Goal: Task Accomplishment & Management: Manage account settings

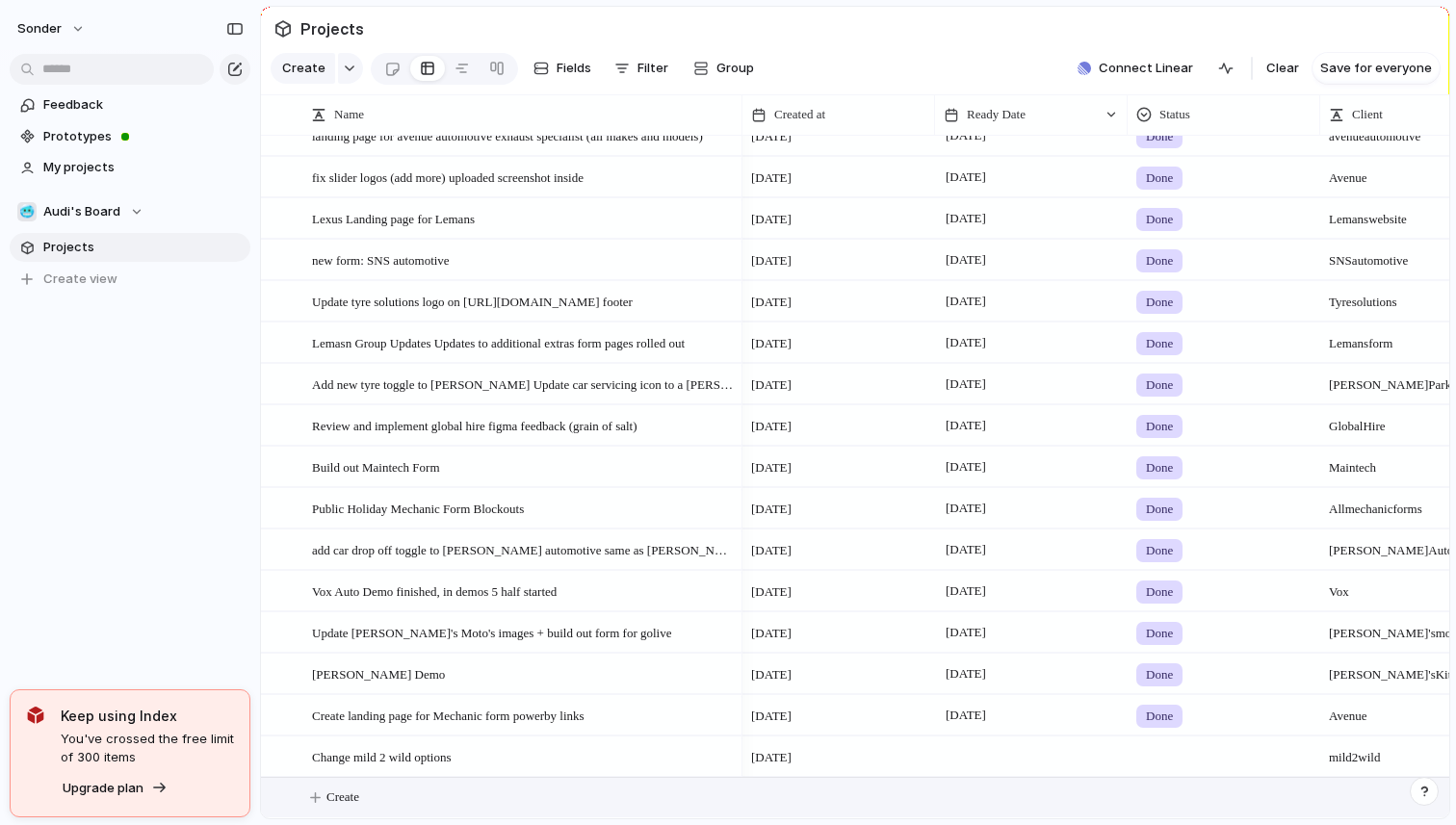
click at [389, 782] on button "Create" at bounding box center [880, 798] width 1199 height 40
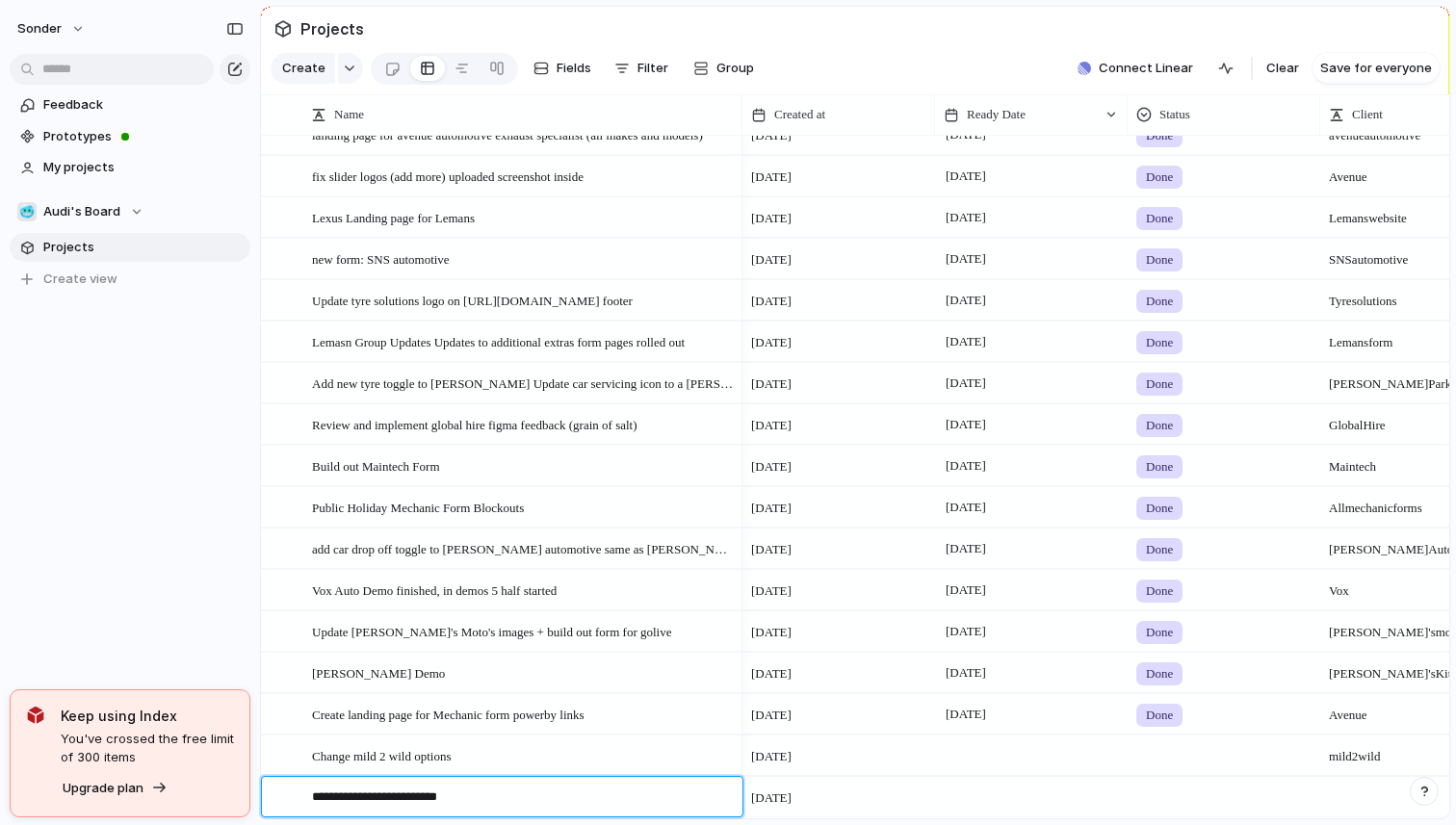
type textarea "**********"
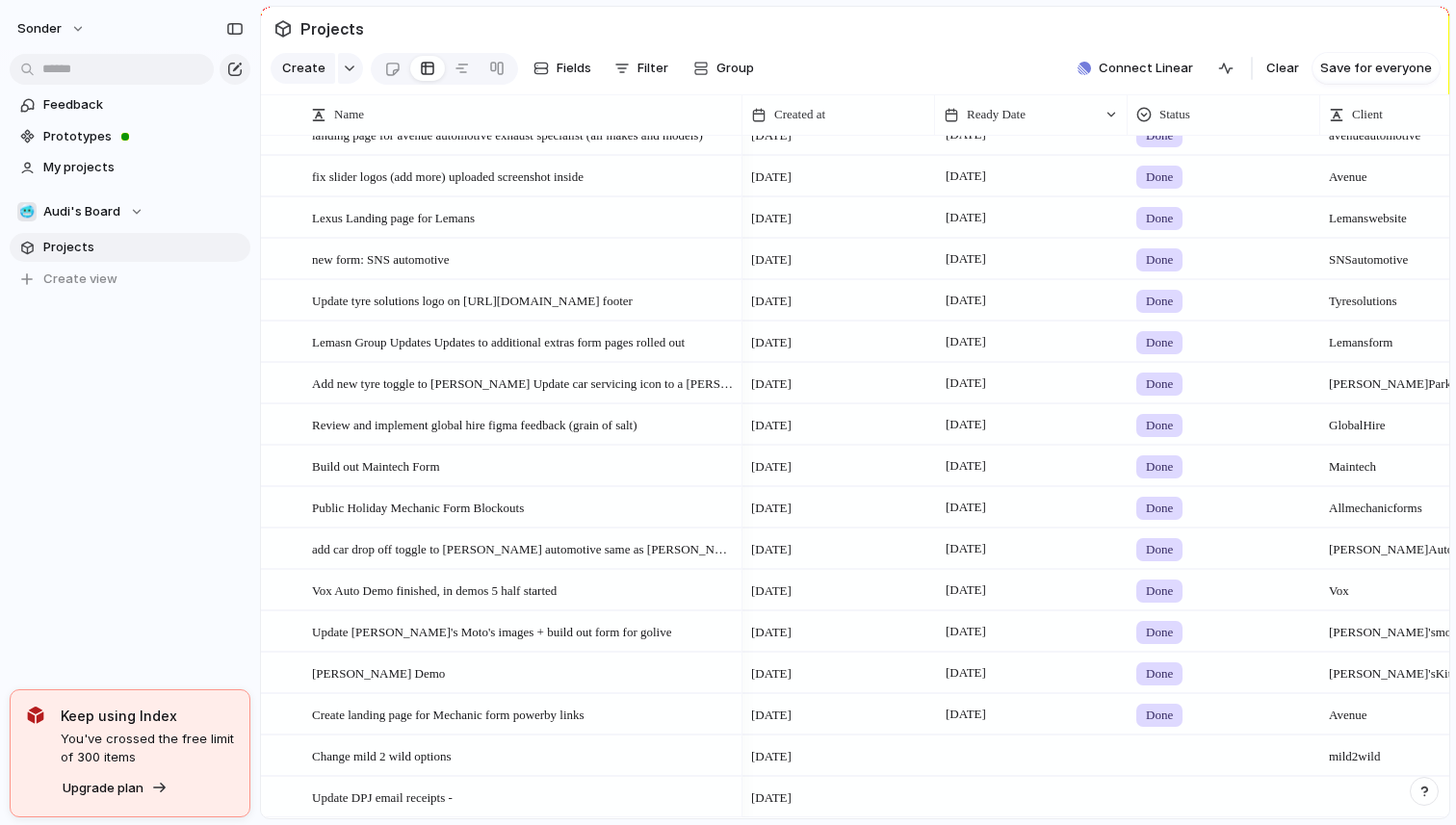
click at [960, 798] on div at bounding box center [1031, 797] width 193 height 40
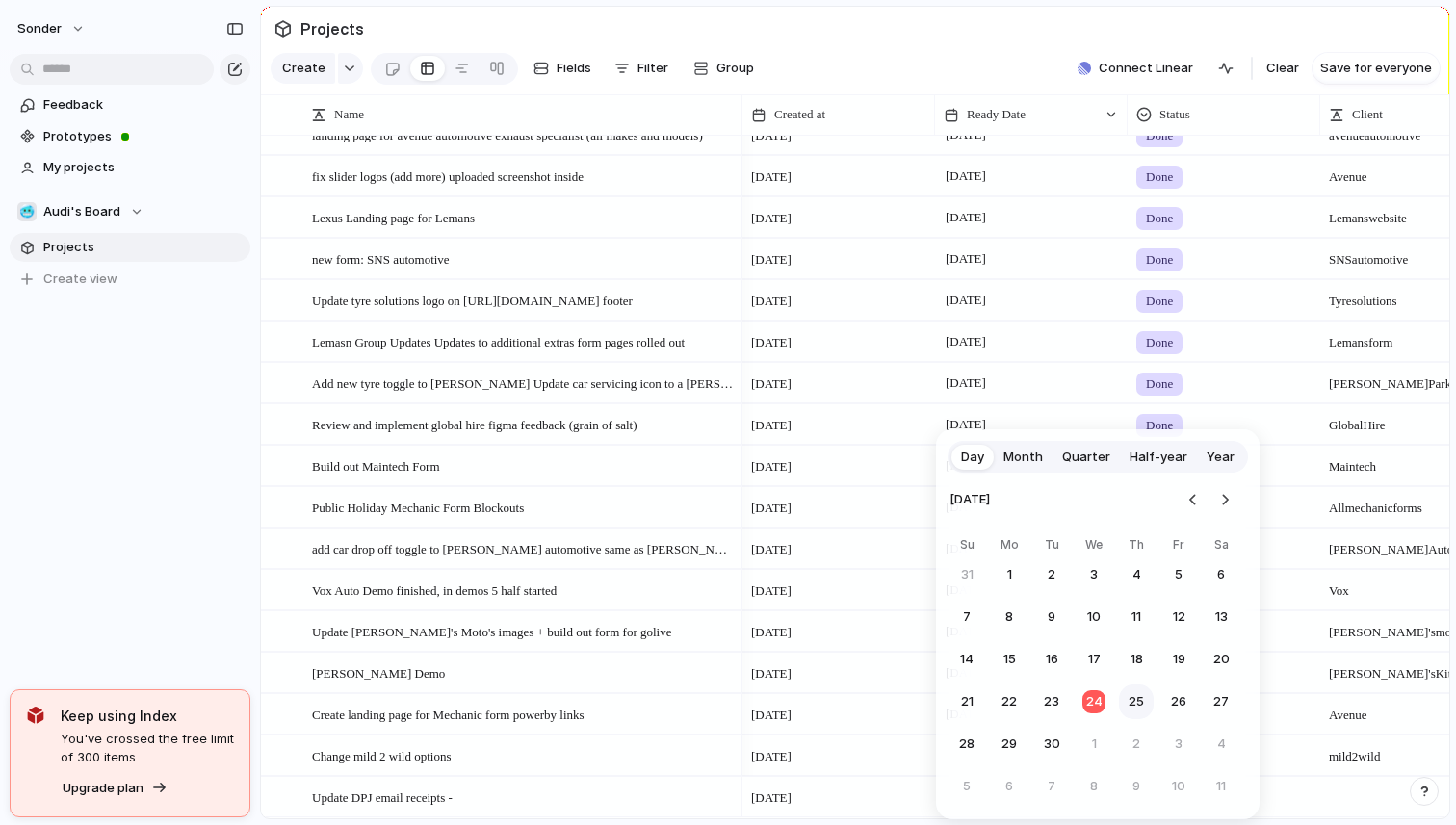
click at [1132, 710] on button "25" at bounding box center [1136, 701] width 35 height 35
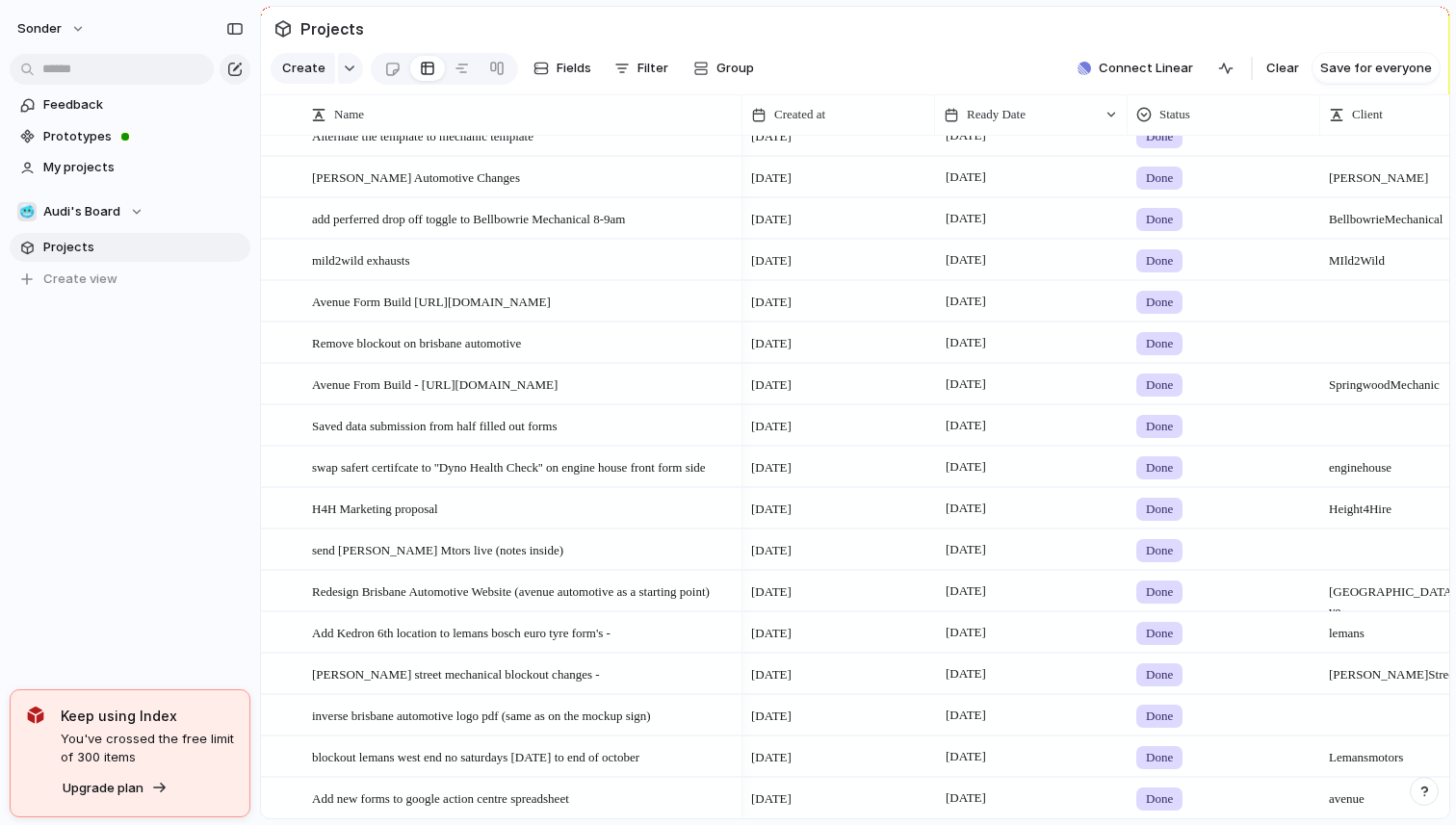
scroll to position [2460, 0]
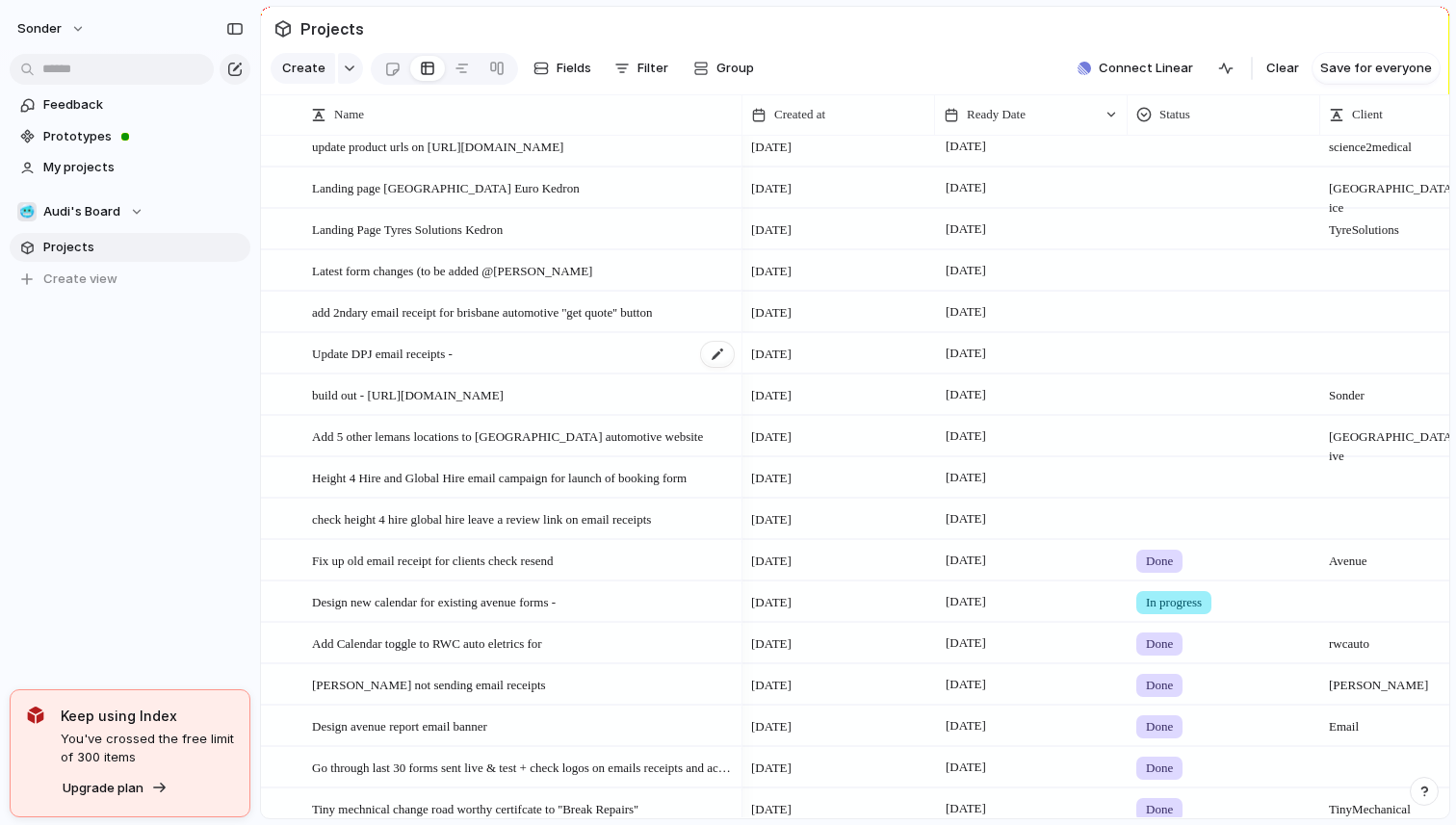
click at [443, 357] on span "Update DPJ email receipts -" at bounding box center [382, 353] width 141 height 22
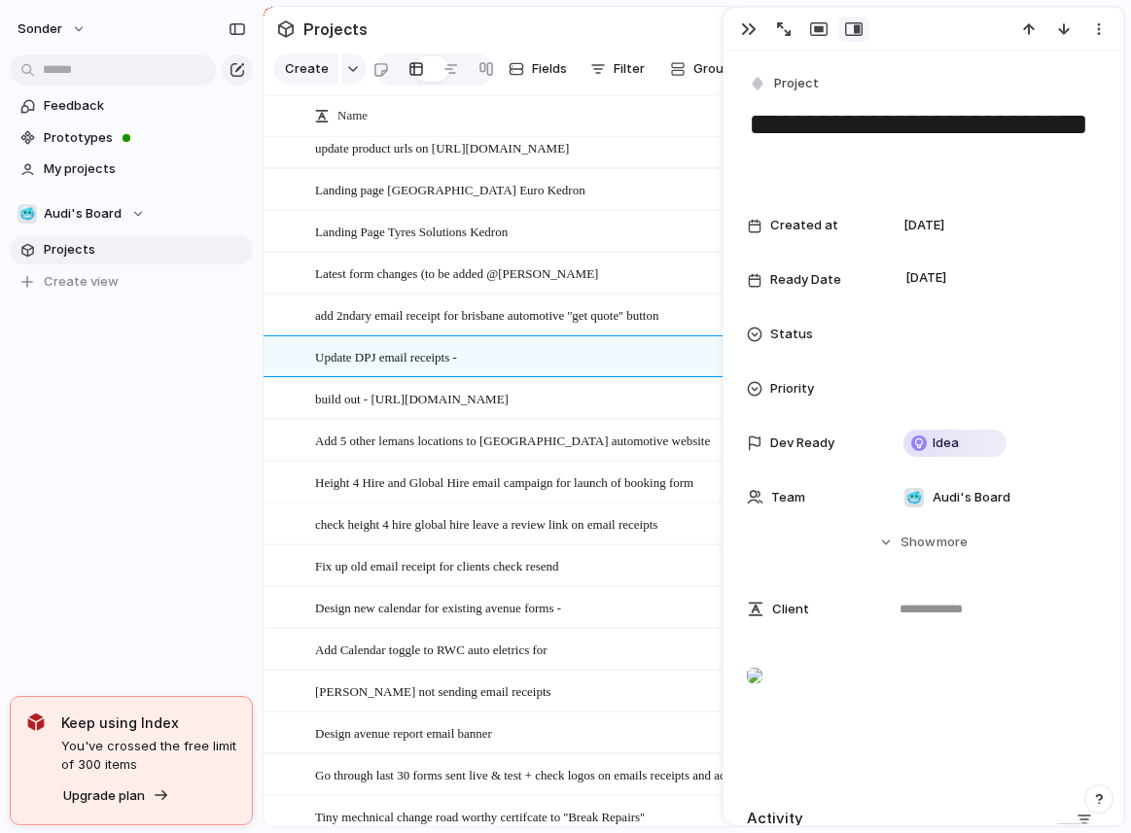
click at [47, 515] on div "sonder Feedback Prototypes My projects 🥶 Audi's Board Projects To pick up a dra…" at bounding box center [131, 416] width 263 height 833
click at [740, 40] on button "button" at bounding box center [748, 29] width 31 height 25
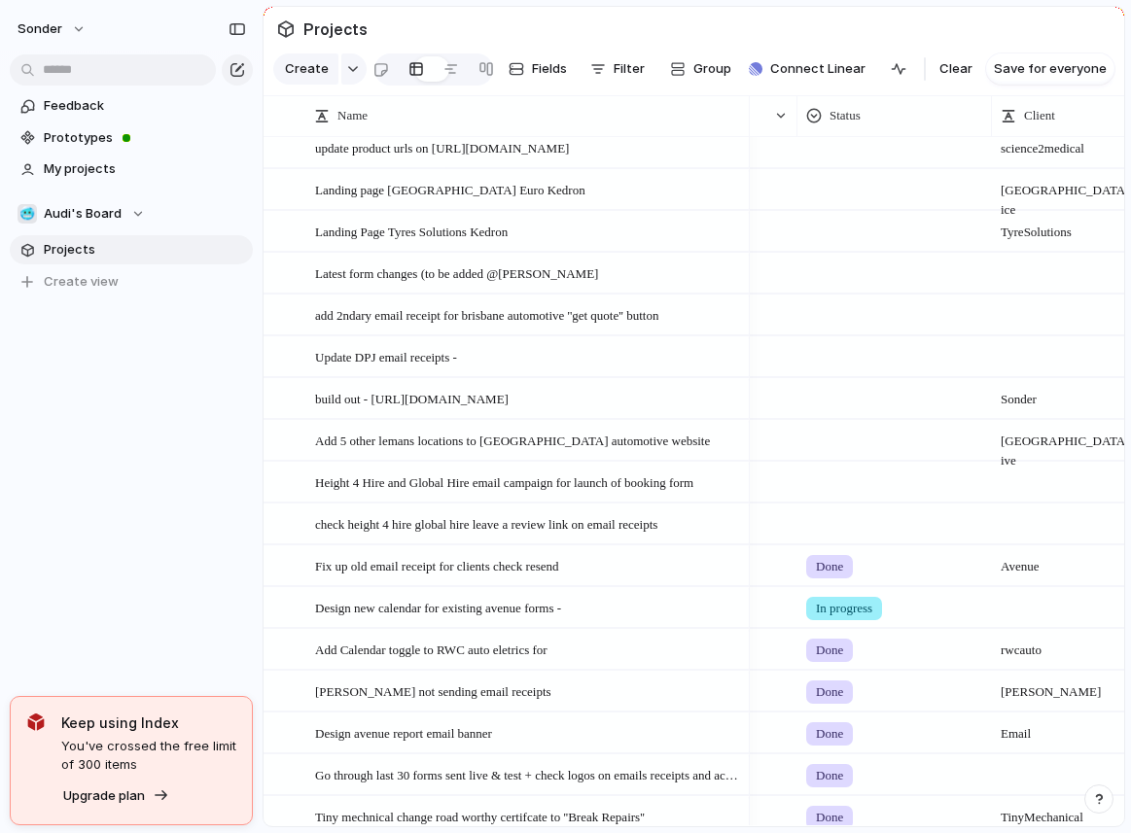
click at [1008, 355] on div at bounding box center [1089, 347] width 193 height 20
click at [1008, 355] on textarea at bounding box center [1091, 358] width 180 height 23
type textarea "*"
type textarea "**********"
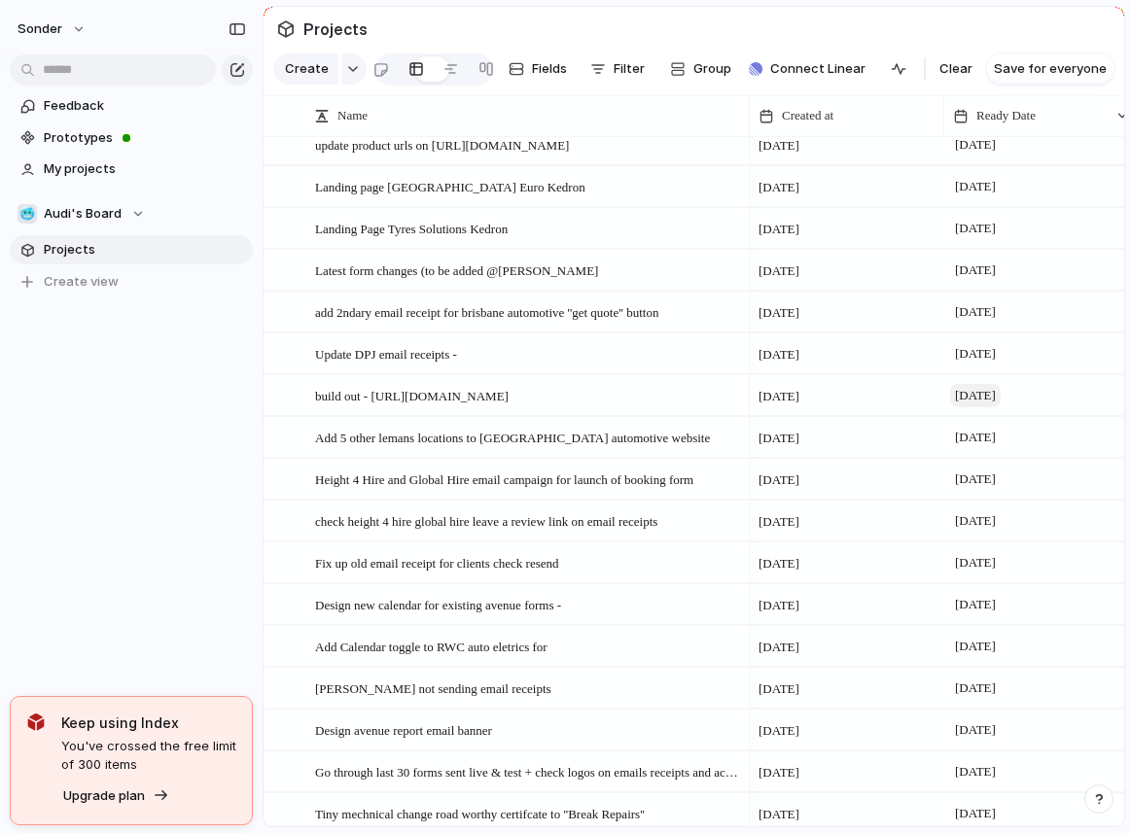
click at [1001, 393] on span "[DATE]" at bounding box center [975, 395] width 51 height 23
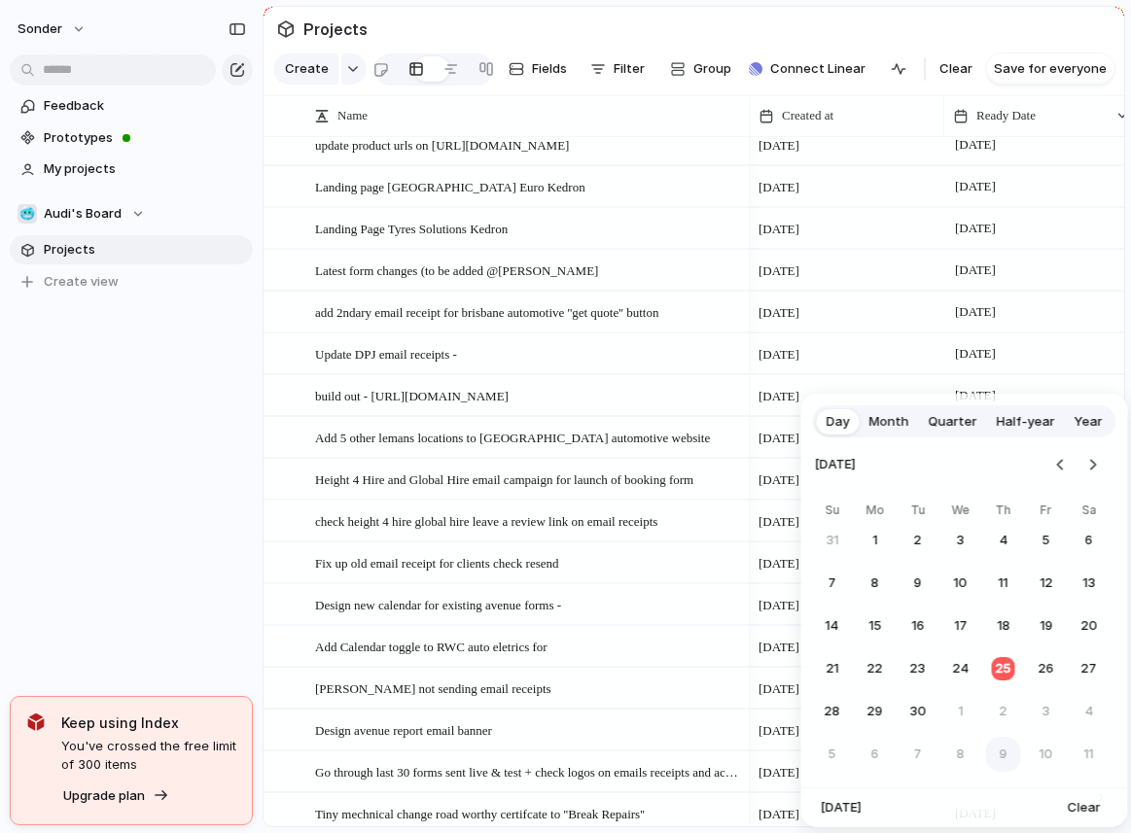
click at [1012, 755] on button "9" at bounding box center [1003, 754] width 35 height 35
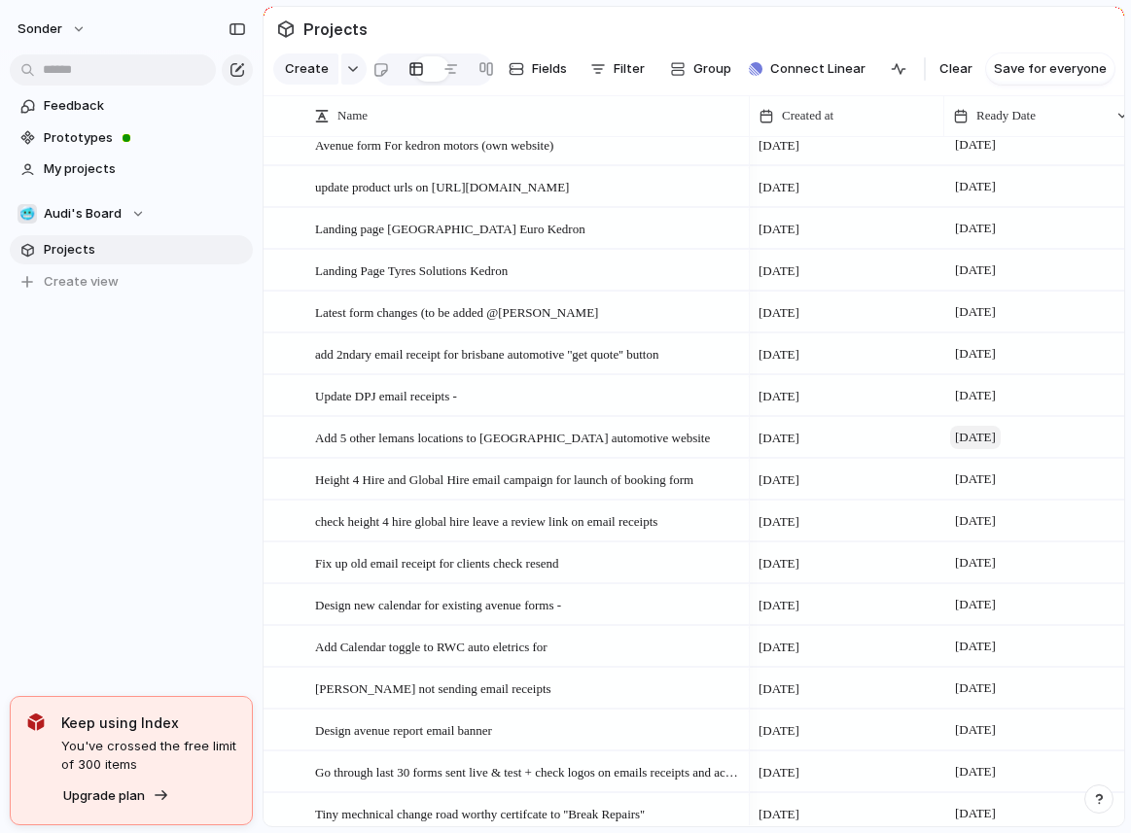
click at [995, 438] on span "[DATE]" at bounding box center [975, 437] width 51 height 23
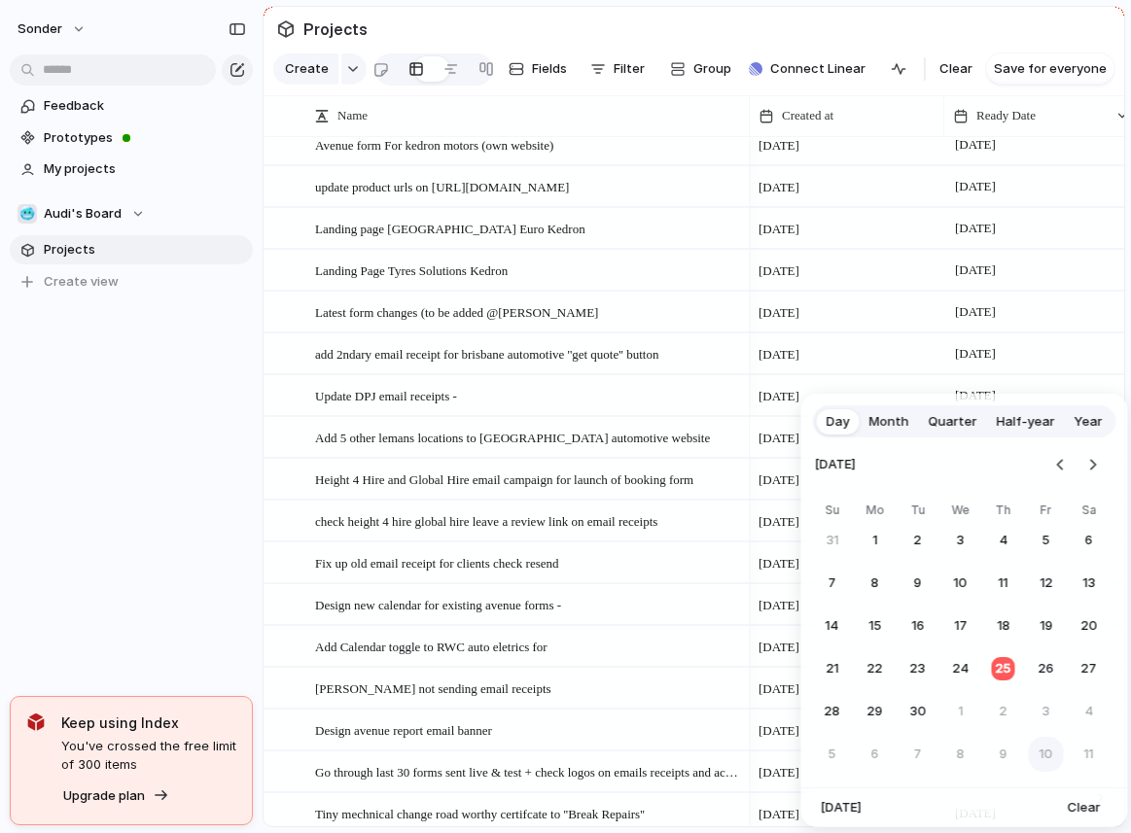
click at [1035, 760] on button "10" at bounding box center [1046, 754] width 35 height 35
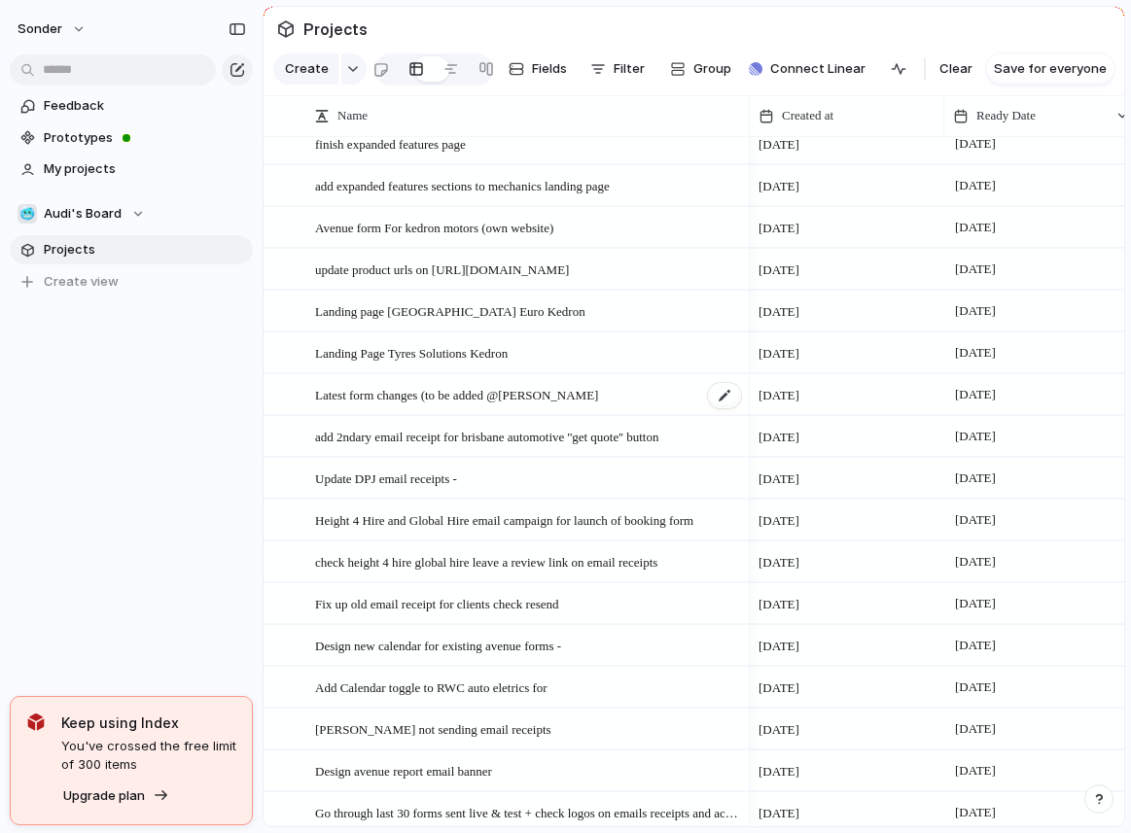
click at [590, 391] on div "Latest form changes (to be added @[PERSON_NAME]" at bounding box center [529, 395] width 428 height 40
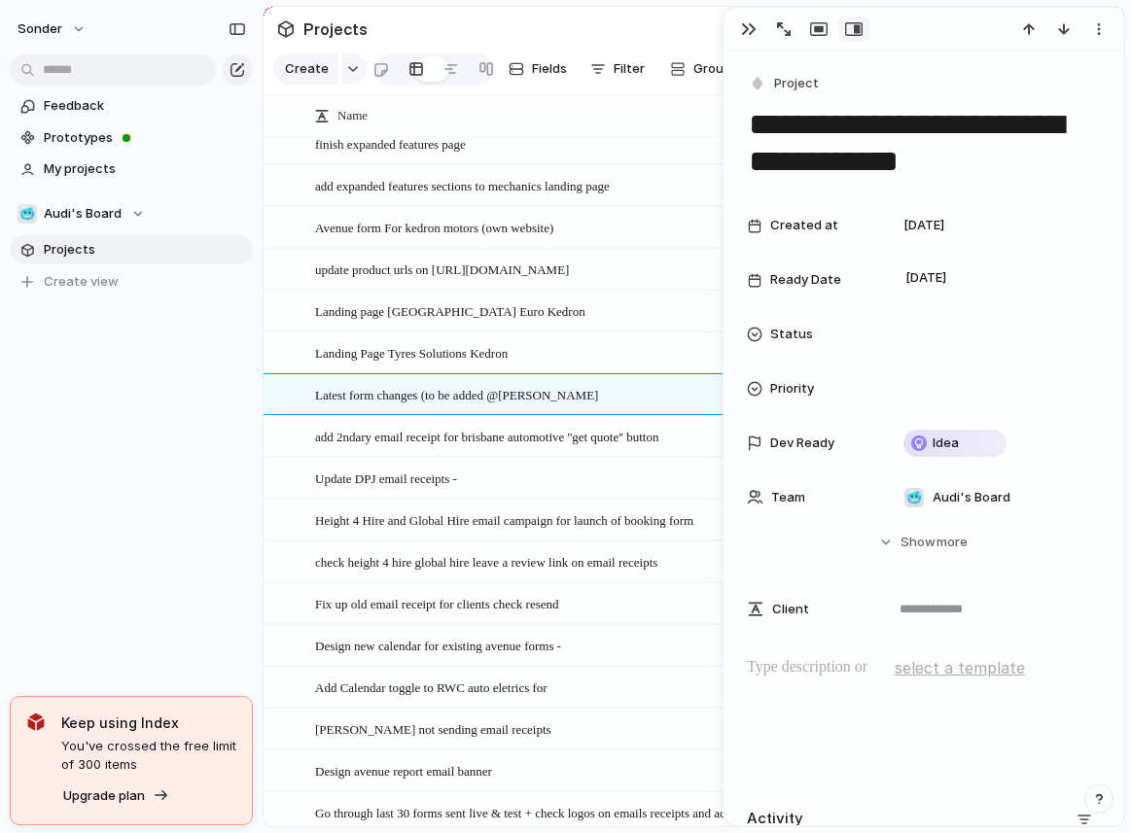
click at [179, 449] on div "Feedback Prototypes My projects 🥶 Audi's Board Projects To pick up a draggable …" at bounding box center [131, 227] width 263 height 454
click at [241, 412] on div "Feedback Prototypes My projects 🥶 Audi's Board Projects To pick up a draggable …" at bounding box center [131, 227] width 263 height 454
click at [748, 34] on div "button" at bounding box center [749, 29] width 16 height 16
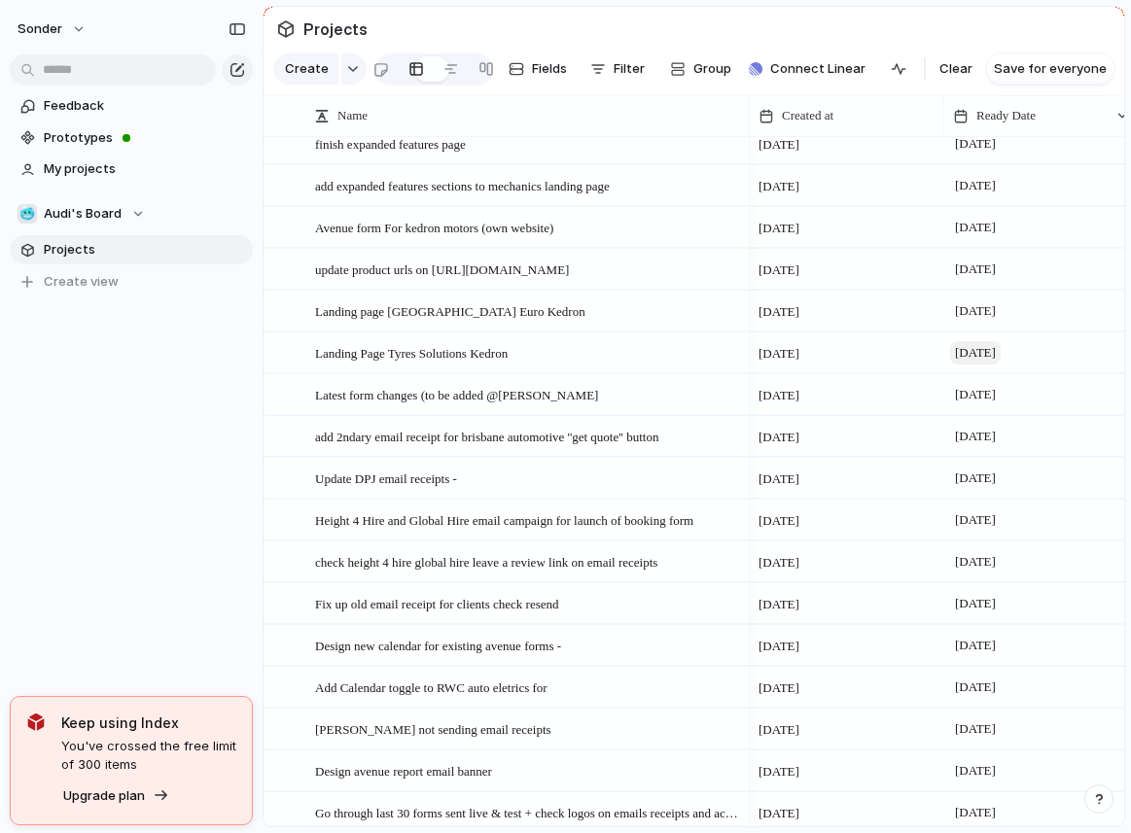
click at [991, 360] on span "[DATE]" at bounding box center [975, 352] width 51 height 23
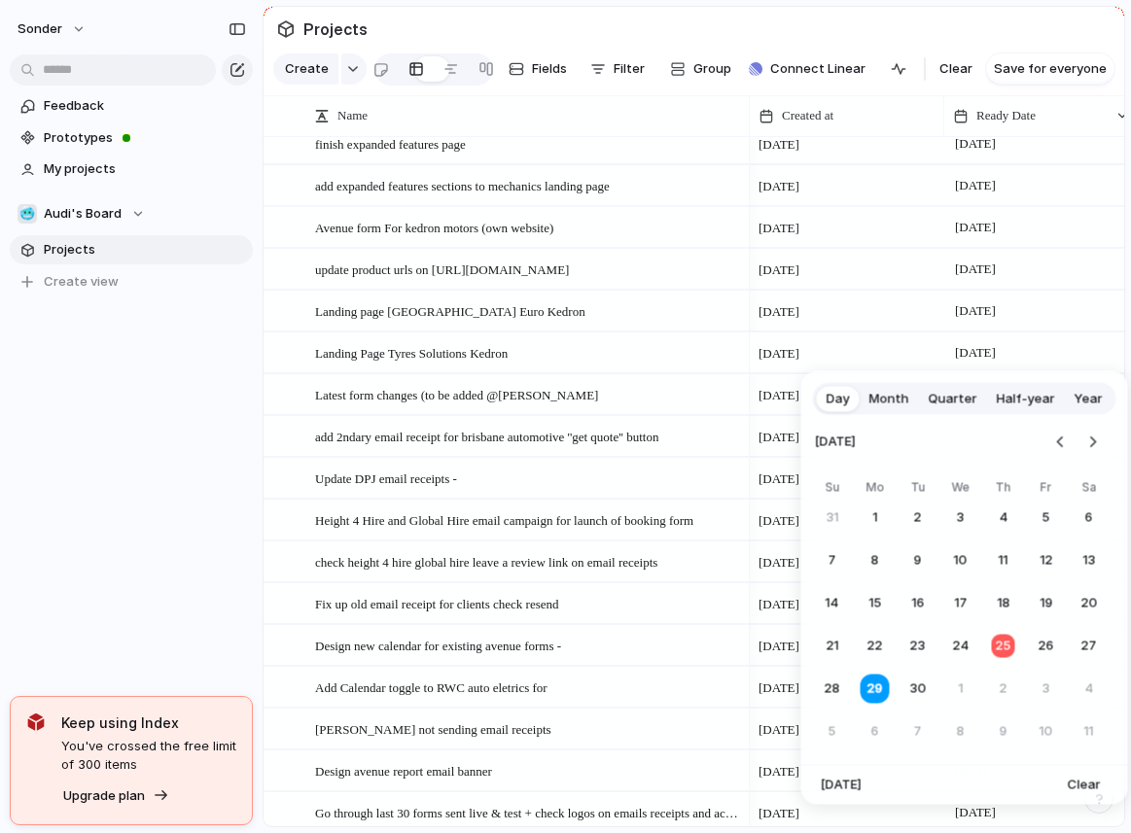
click at [889, 698] on button "29" at bounding box center [875, 689] width 35 height 35
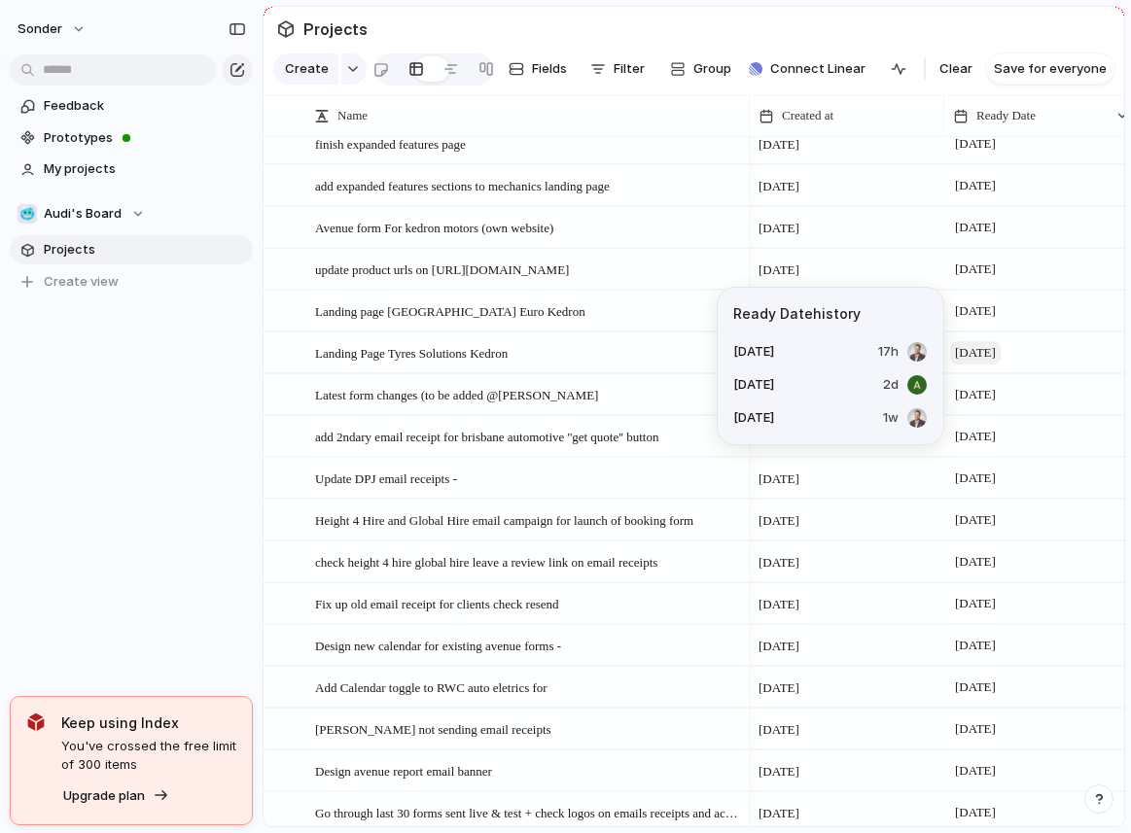
click at [976, 352] on span "[DATE]" at bounding box center [975, 352] width 51 height 23
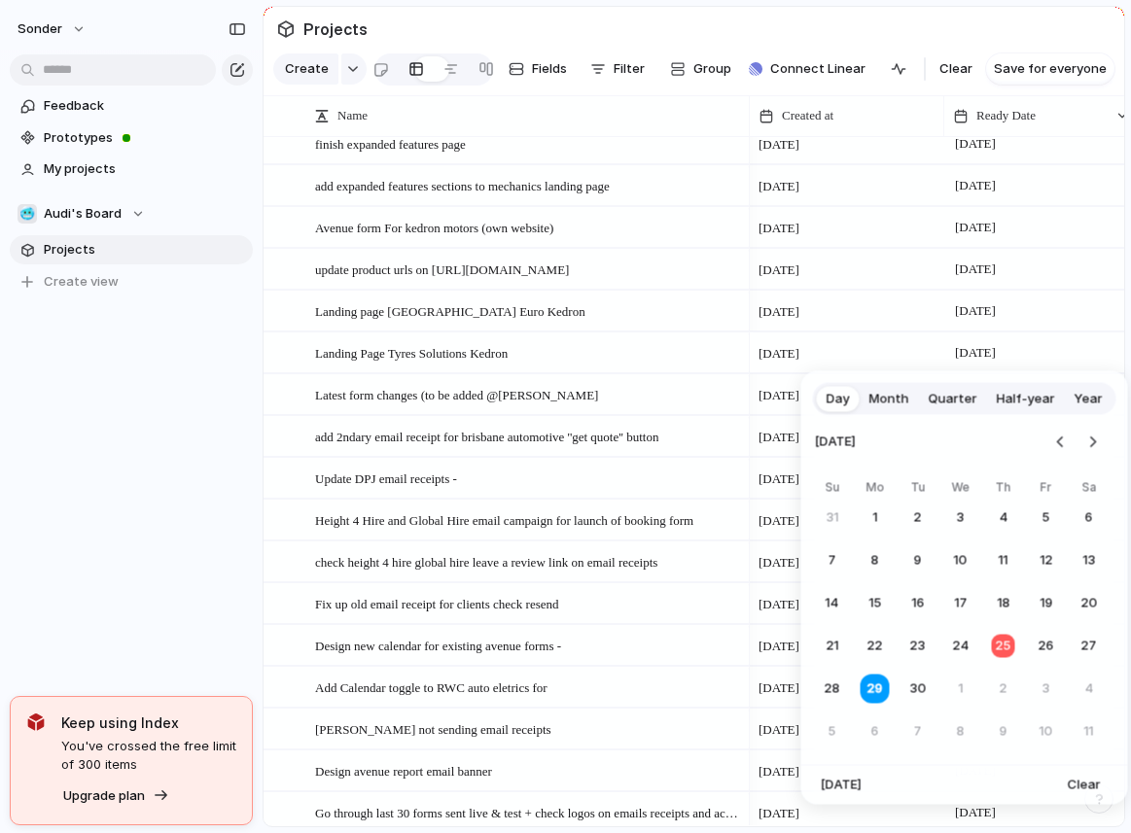
click at [909, 691] on button "30" at bounding box center [918, 689] width 35 height 35
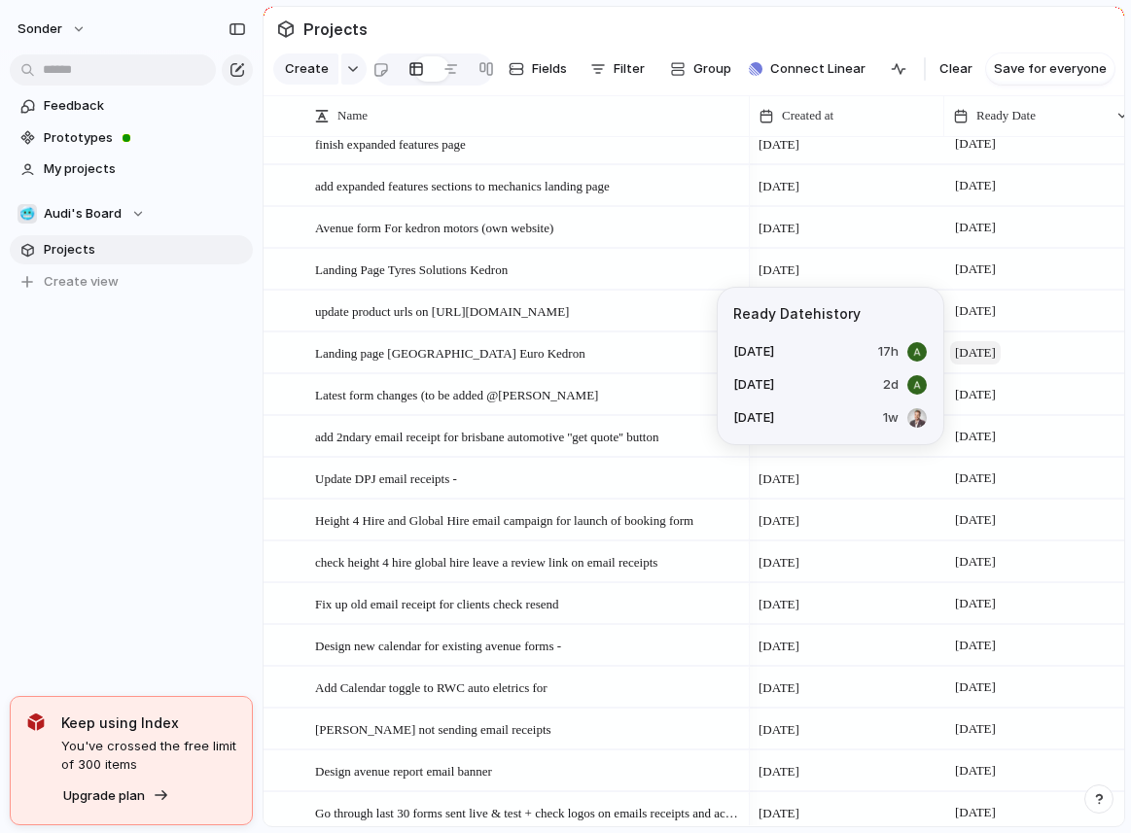
click at [996, 350] on span "[DATE]" at bounding box center [975, 352] width 51 height 23
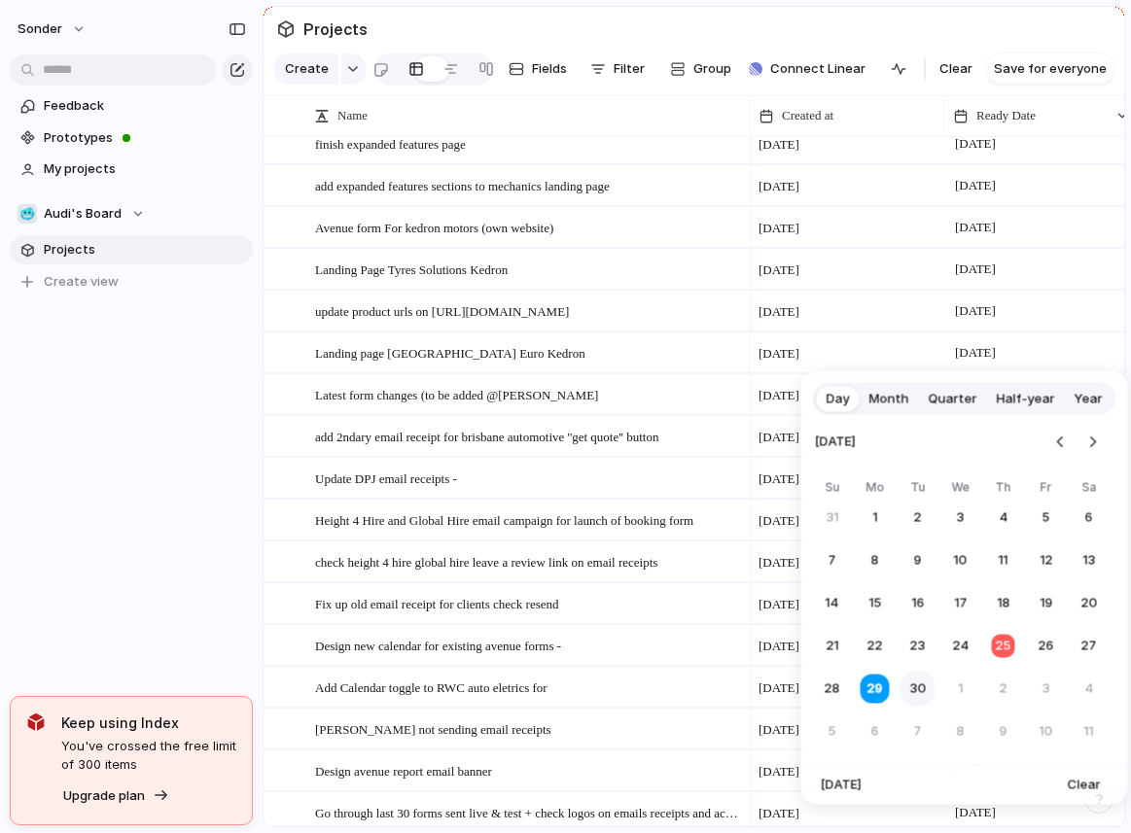
click at [926, 692] on button "30" at bounding box center [918, 689] width 35 height 35
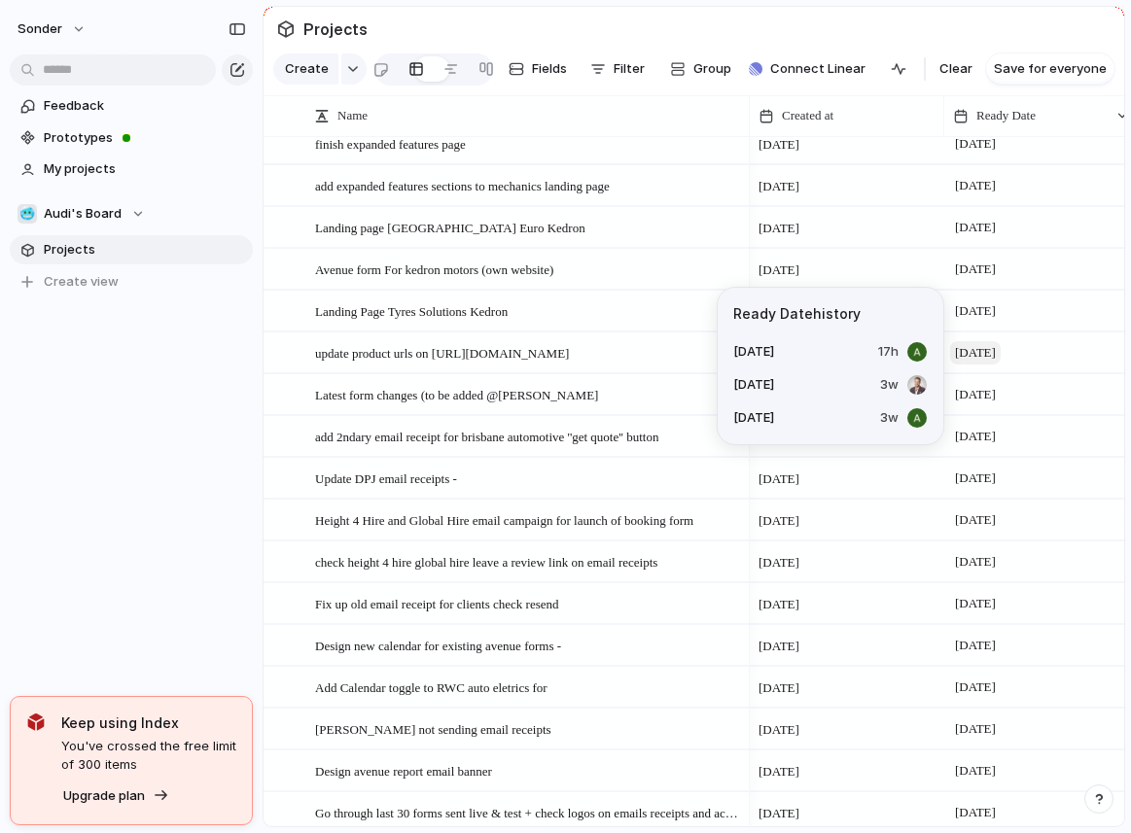
click at [992, 344] on span "[DATE]" at bounding box center [975, 352] width 51 height 23
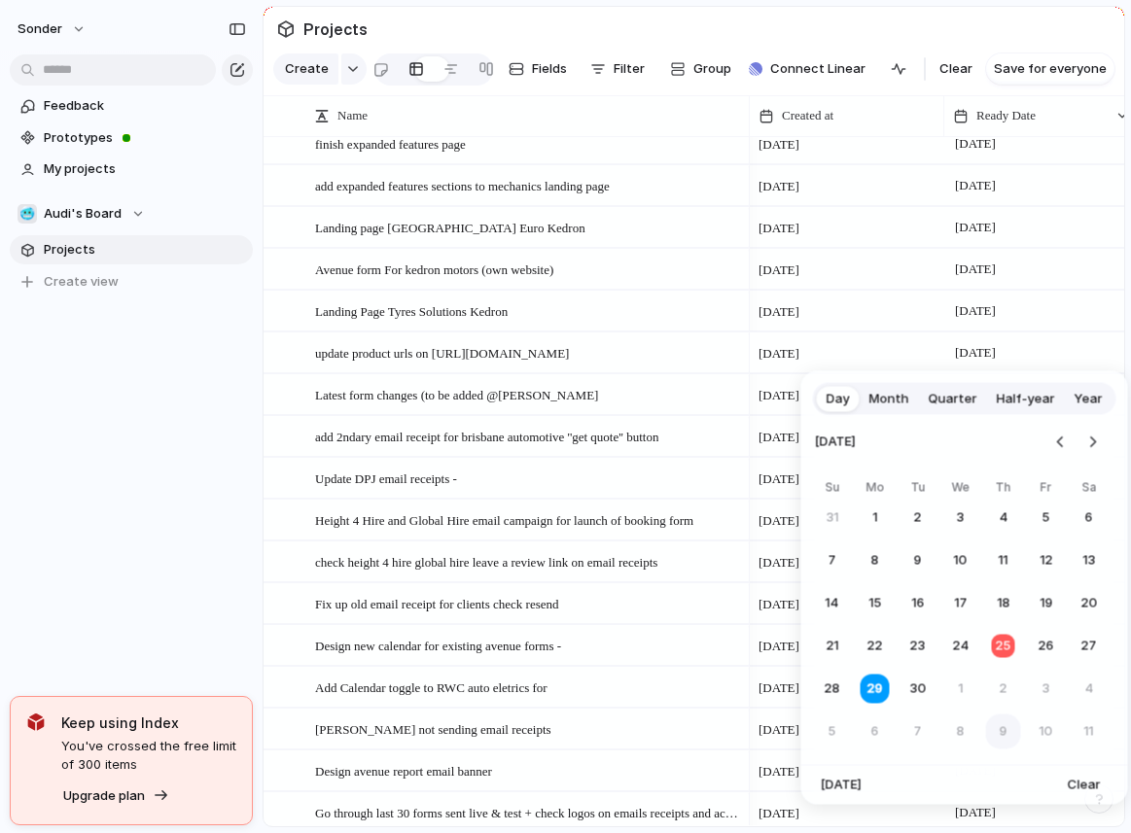
click at [992, 741] on button "9" at bounding box center [1003, 732] width 35 height 35
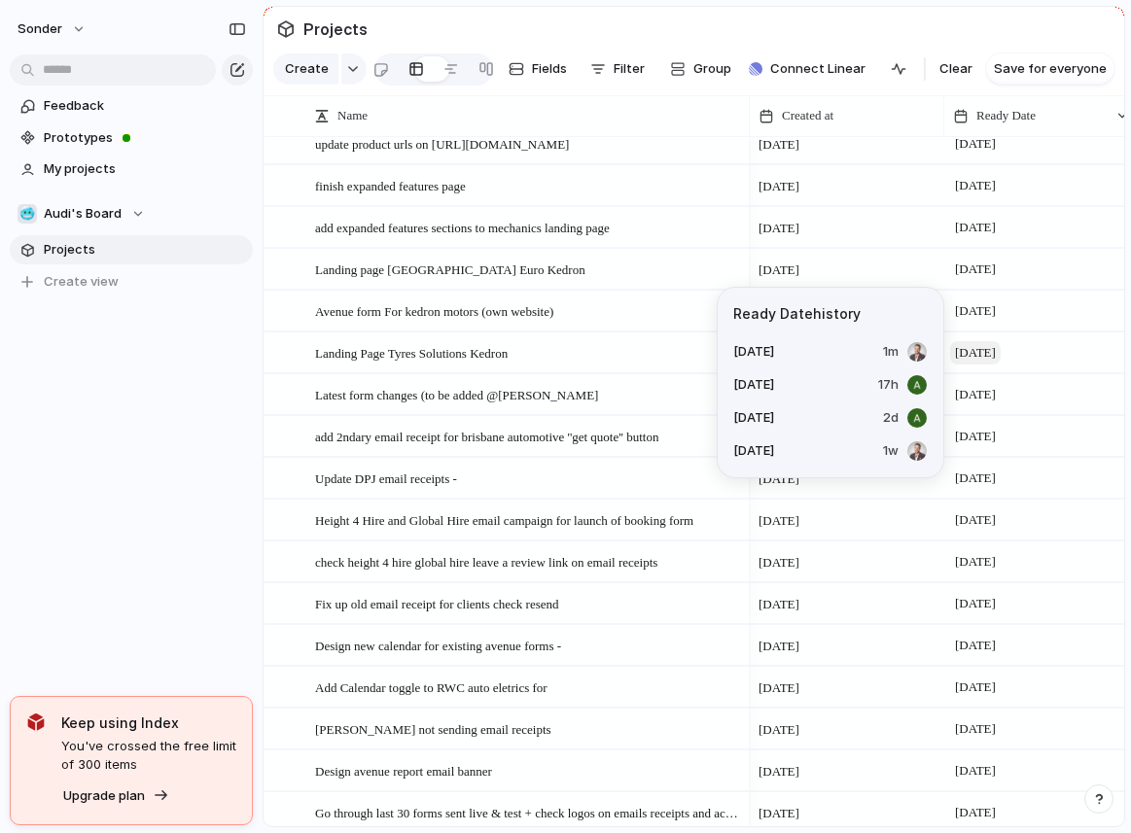
click at [984, 355] on span "[DATE]" at bounding box center [975, 352] width 51 height 23
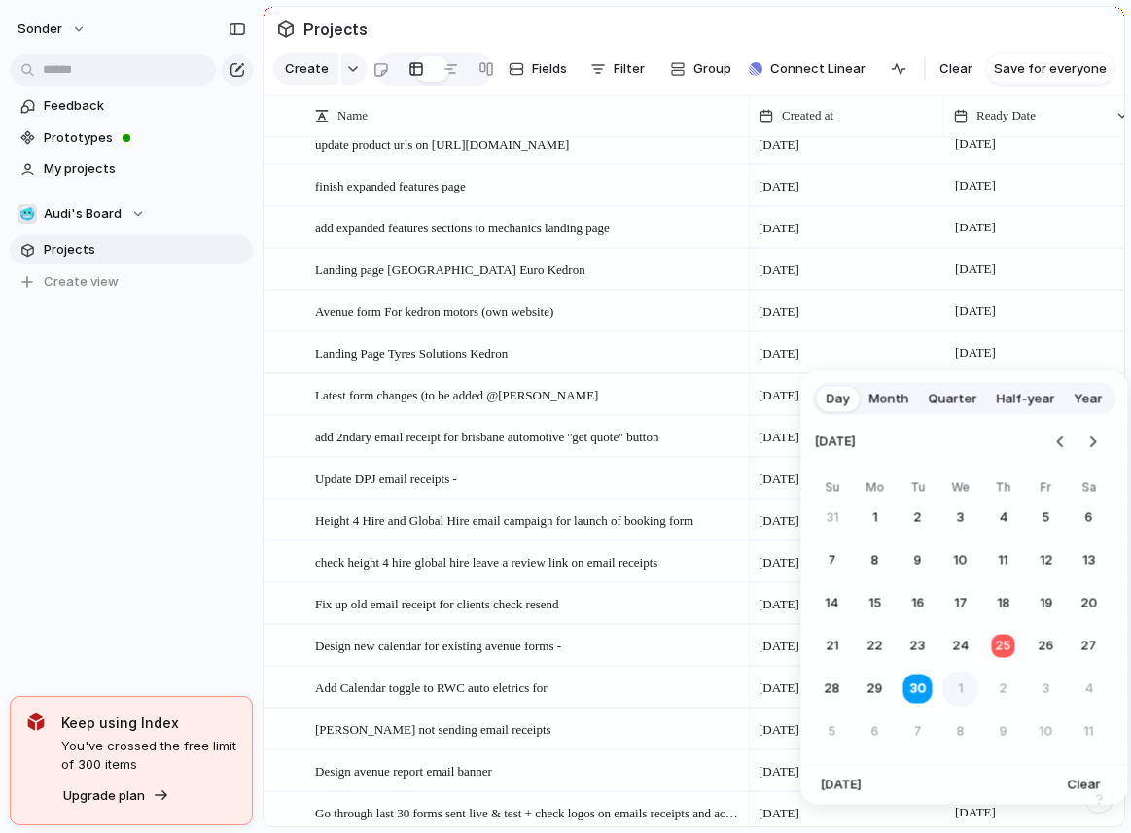
click at [953, 693] on button "1" at bounding box center [960, 689] width 35 height 35
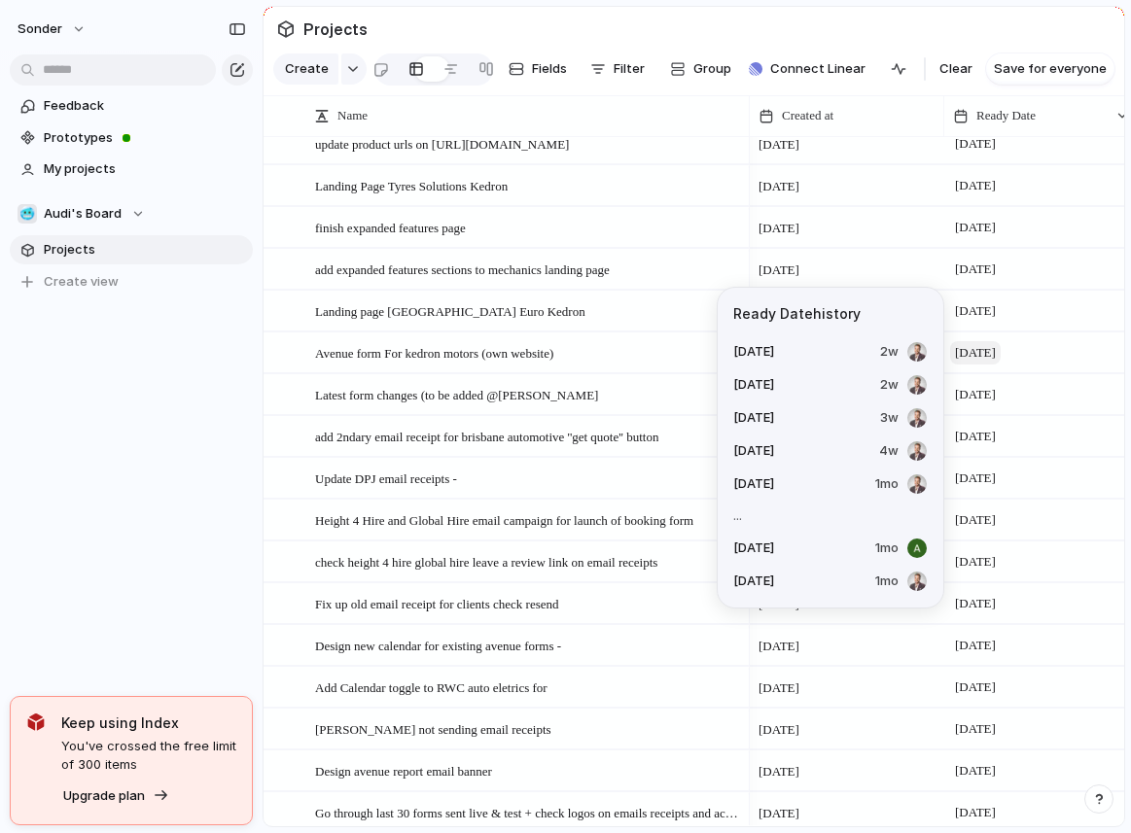
click at [997, 341] on span "[DATE]" at bounding box center [975, 352] width 51 height 23
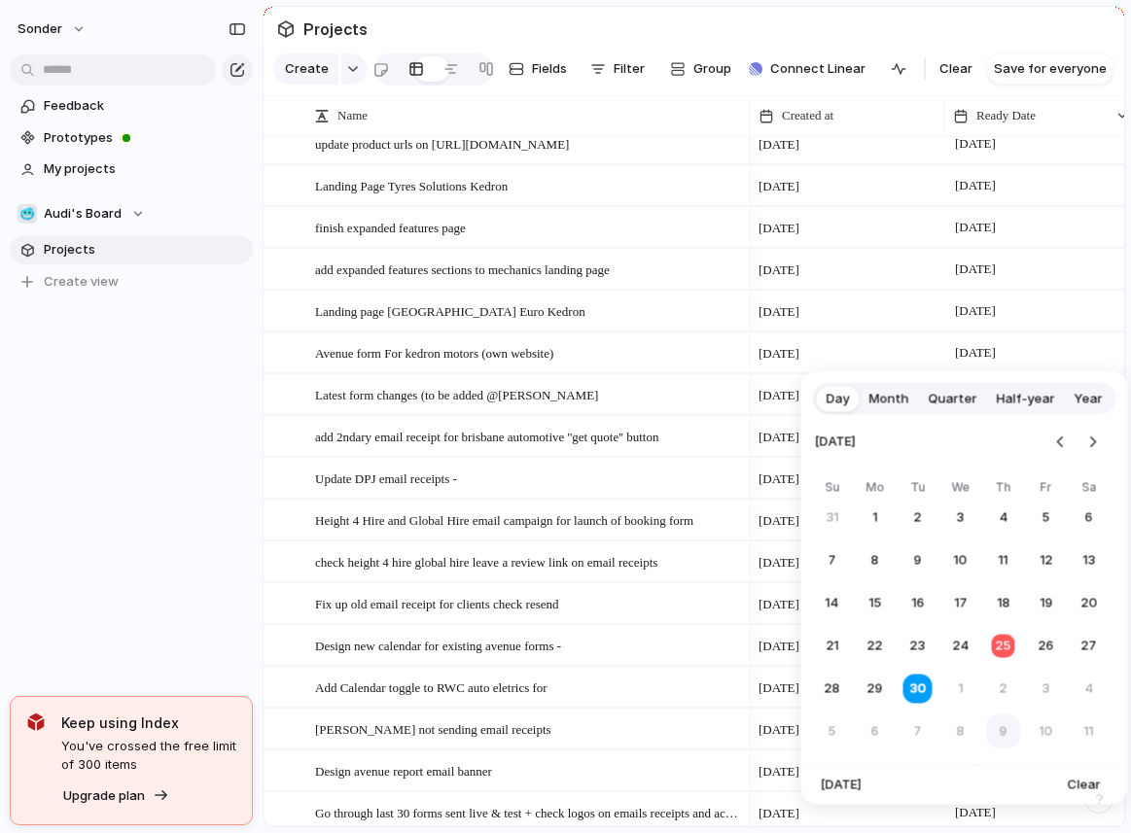
click at [994, 724] on button "9" at bounding box center [1003, 732] width 35 height 35
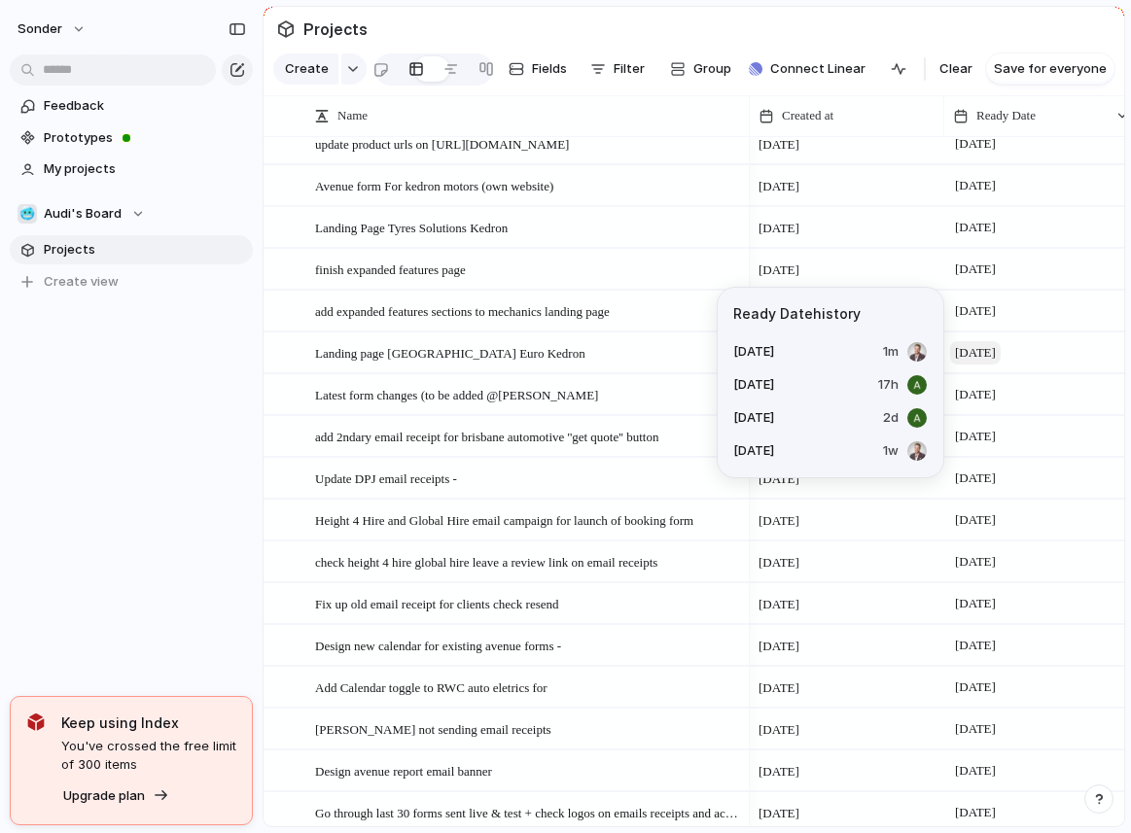
click at [987, 358] on span "[DATE]" at bounding box center [975, 352] width 51 height 23
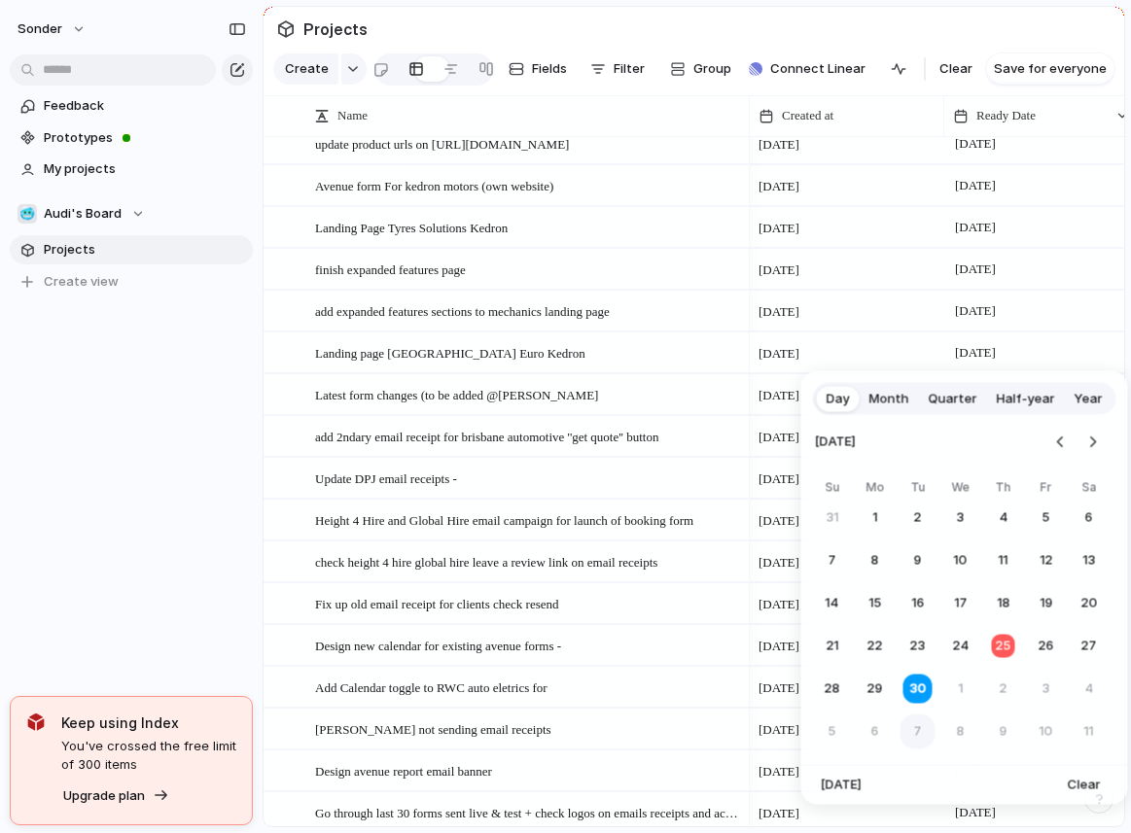
click at [932, 727] on button "7" at bounding box center [918, 732] width 35 height 35
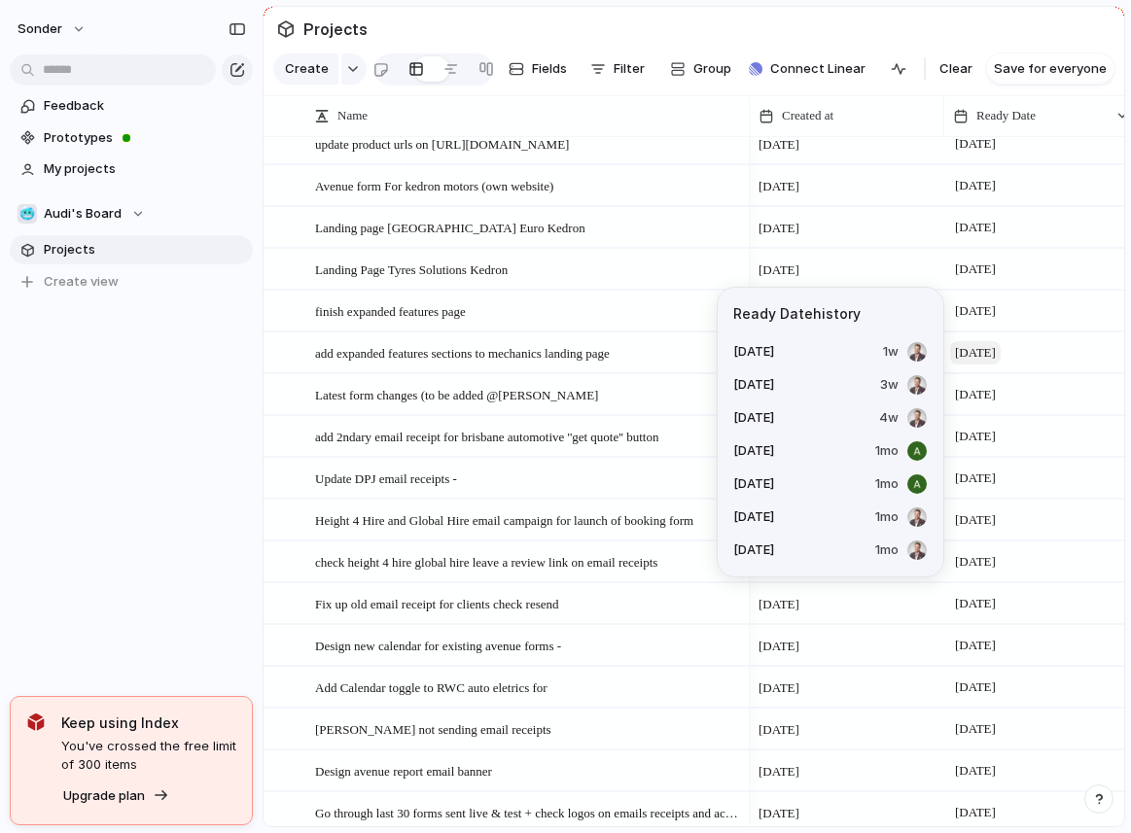
click at [988, 350] on span "[DATE]" at bounding box center [975, 352] width 51 height 23
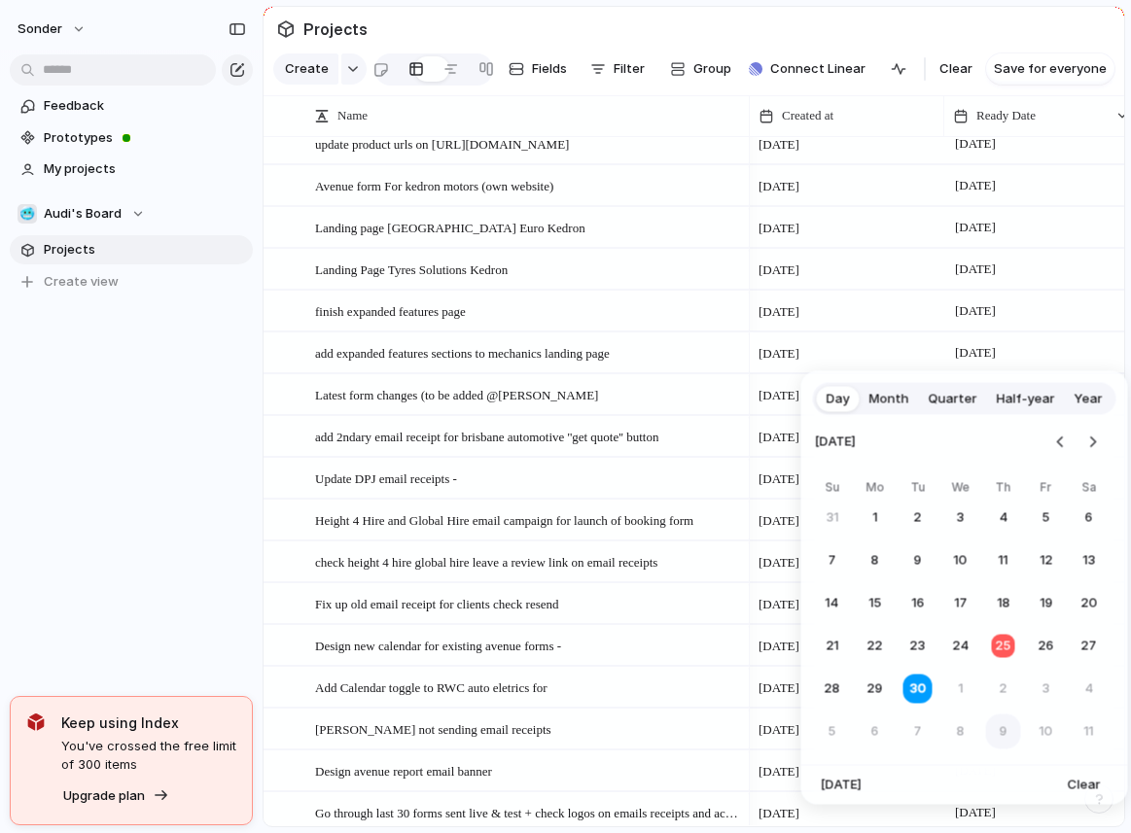
click at [993, 729] on button "9" at bounding box center [1003, 732] width 35 height 35
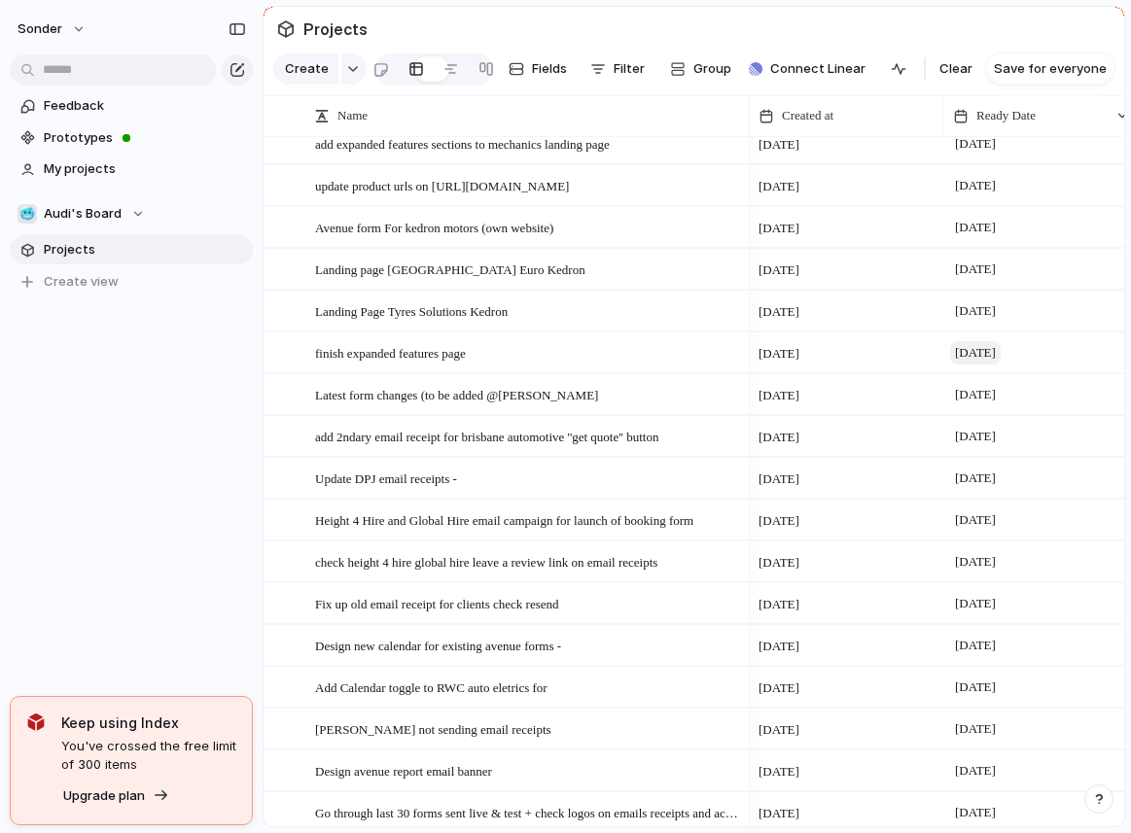
click at [971, 353] on span "[DATE]" at bounding box center [975, 352] width 51 height 23
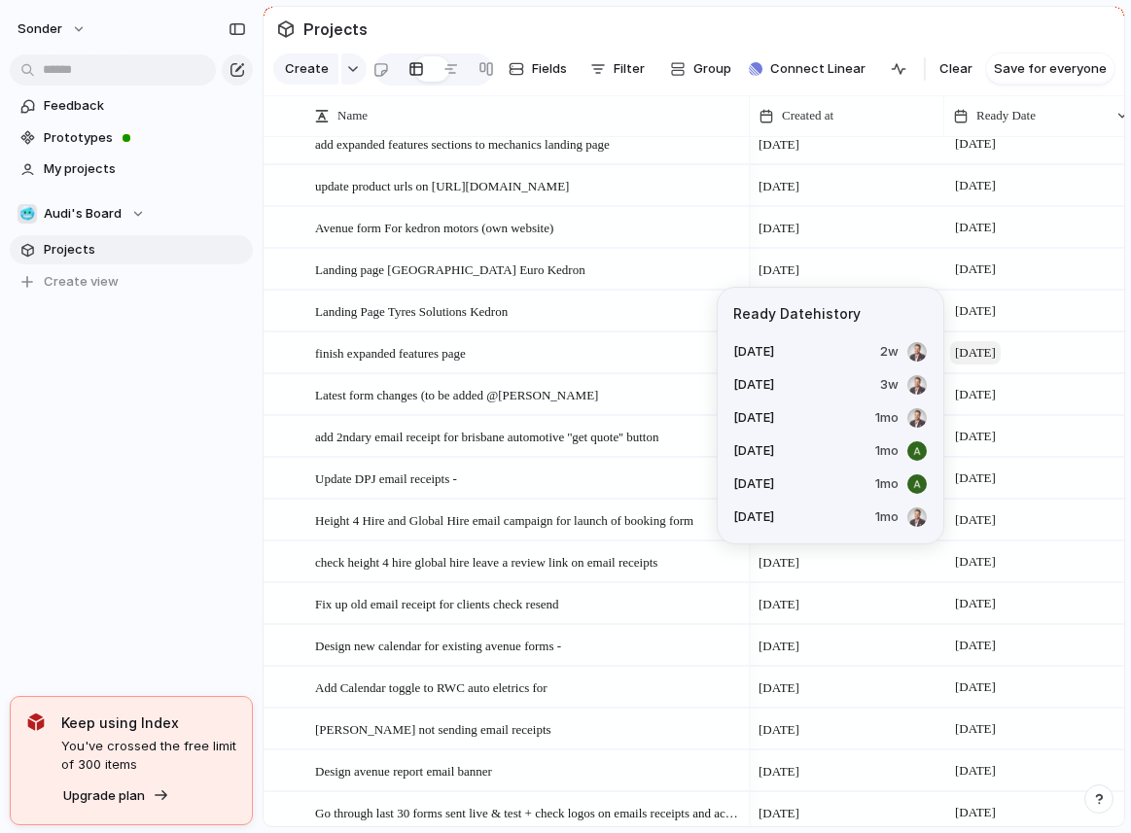
click at [989, 360] on span "[DATE]" at bounding box center [975, 352] width 51 height 23
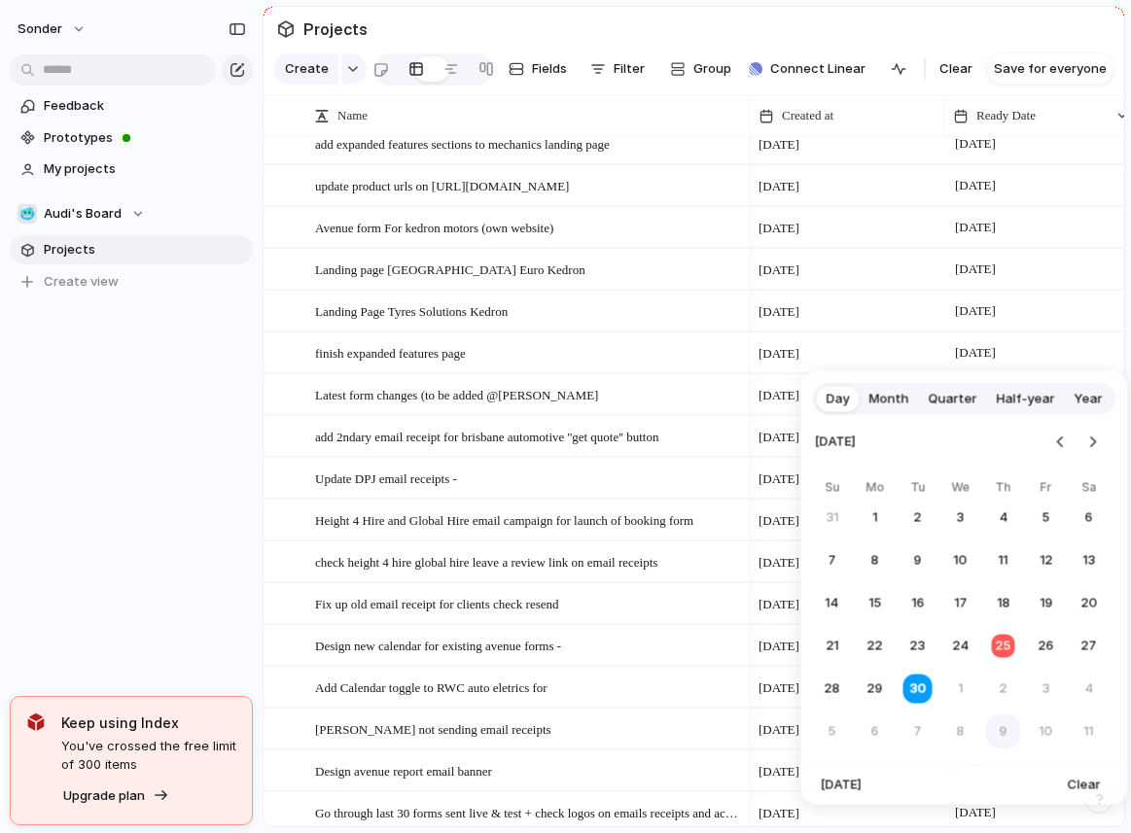
click at [995, 742] on button "9" at bounding box center [1003, 732] width 35 height 35
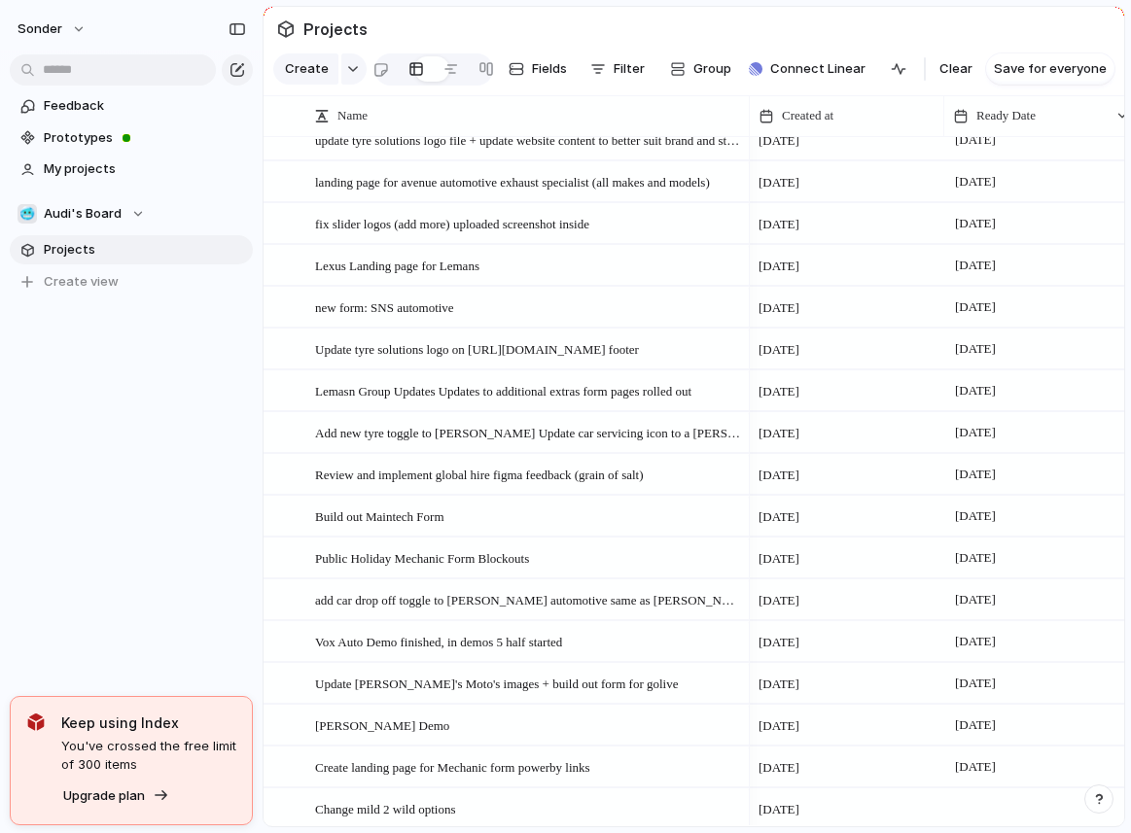
scroll to position [4014, 0]
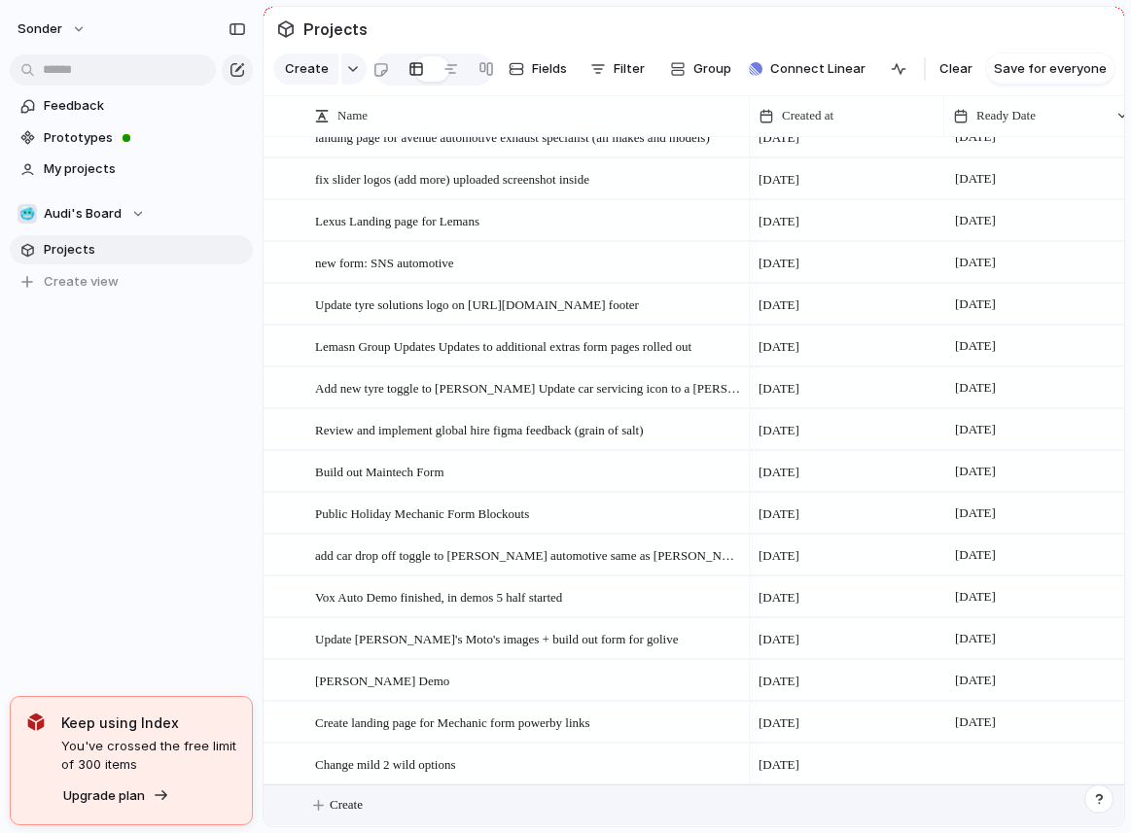
click at [403, 803] on button "Create" at bounding box center [718, 806] width 871 height 40
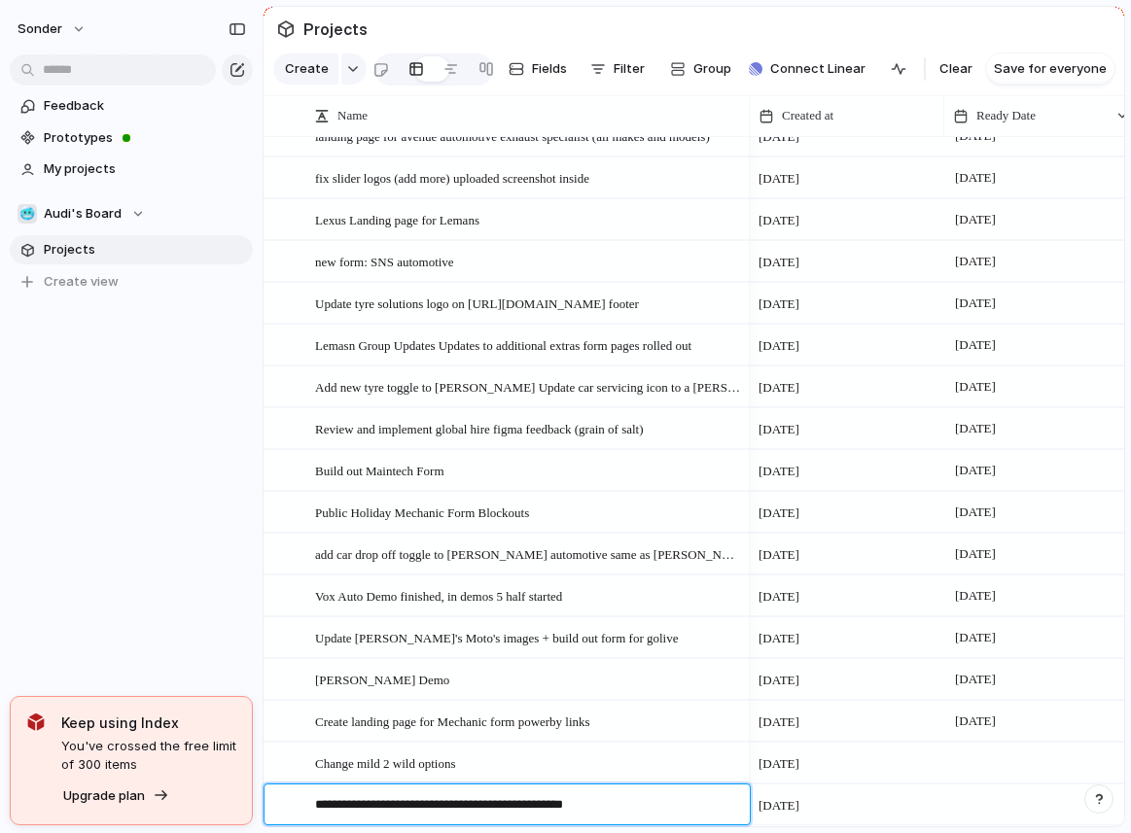
type textarea "**********"
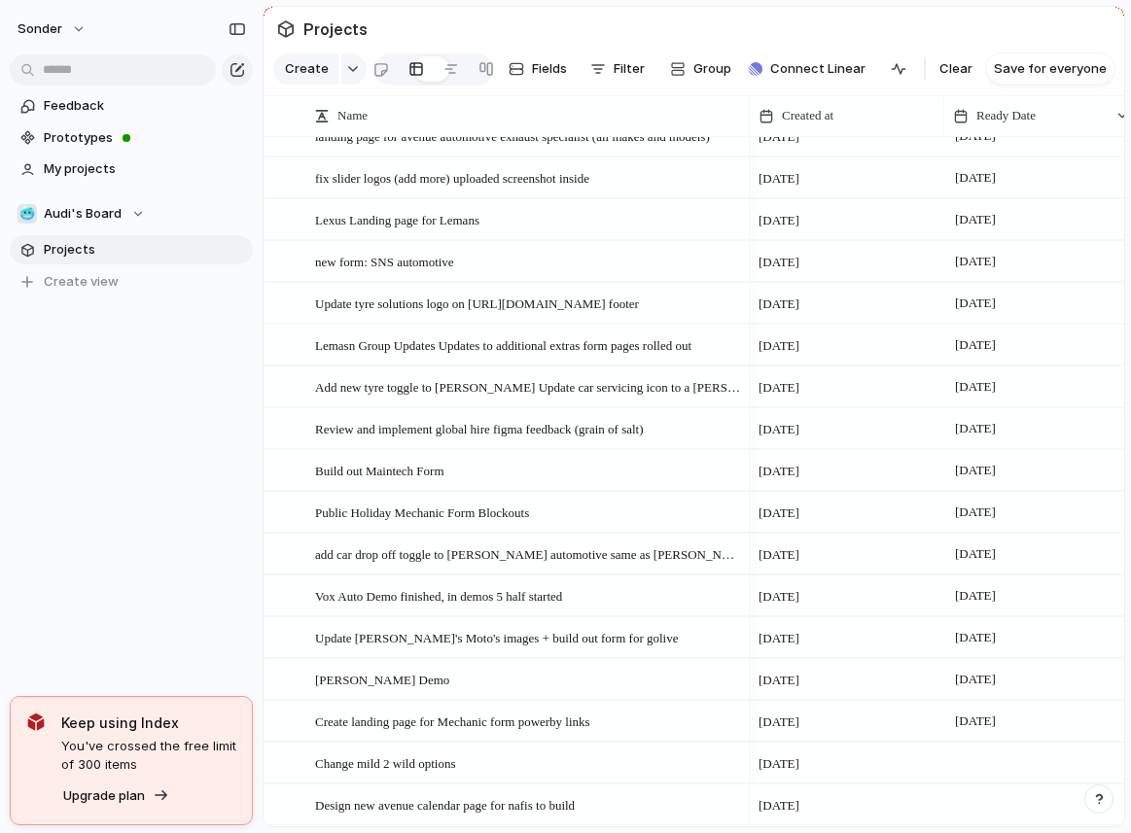
click at [965, 797] on div at bounding box center [1041, 805] width 195 height 40
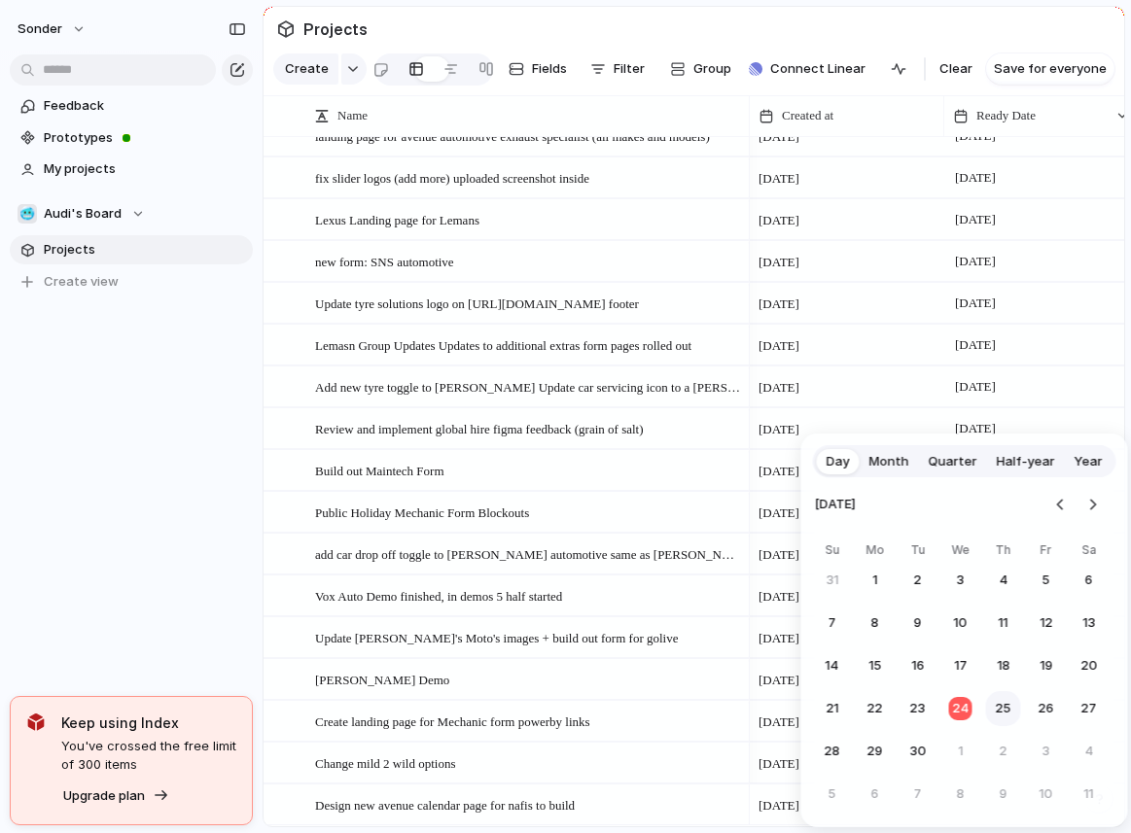
click at [998, 721] on button "25" at bounding box center [1003, 708] width 35 height 35
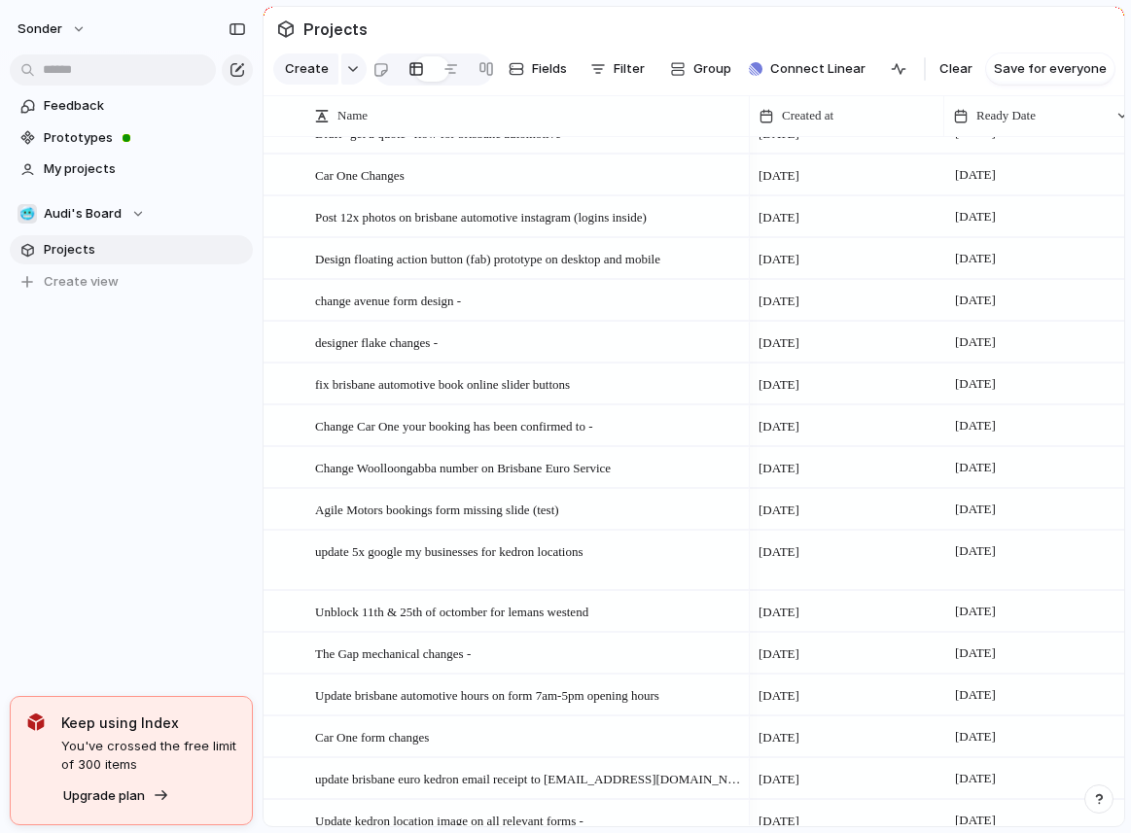
scroll to position [1639, 0]
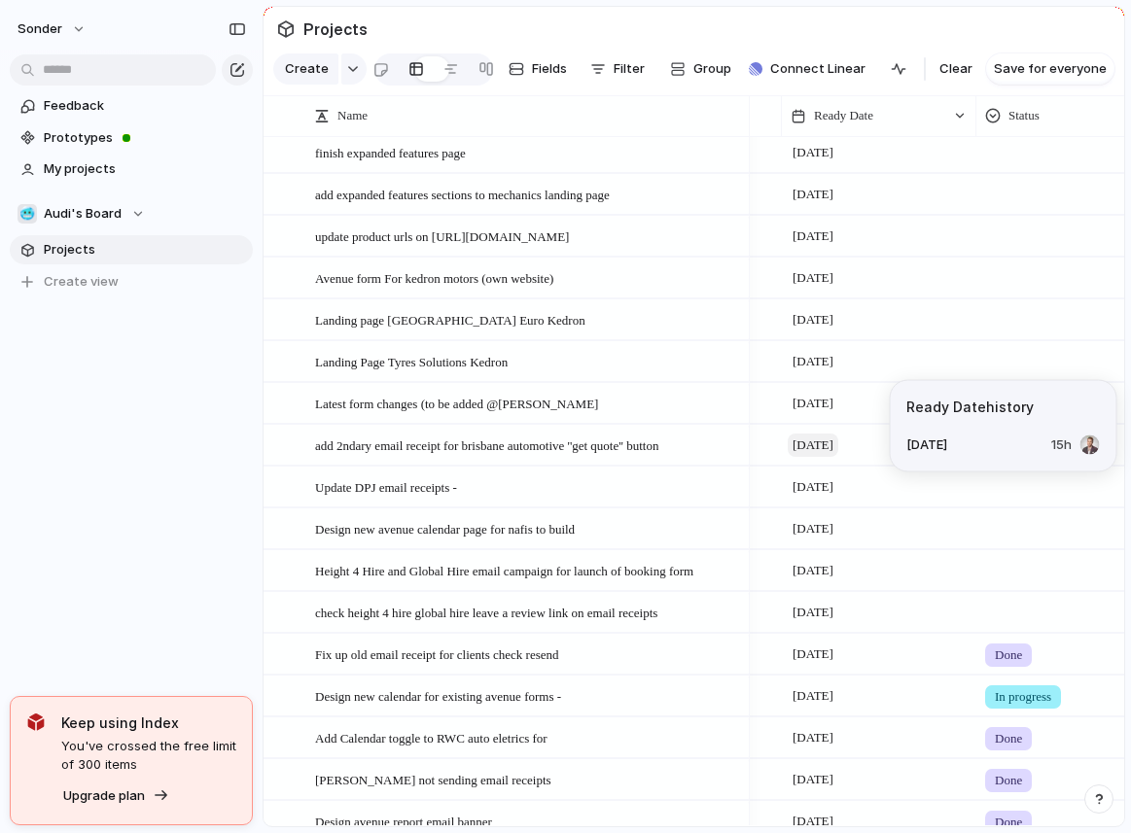
click at [838, 443] on span "[DATE]" at bounding box center [813, 445] width 51 height 23
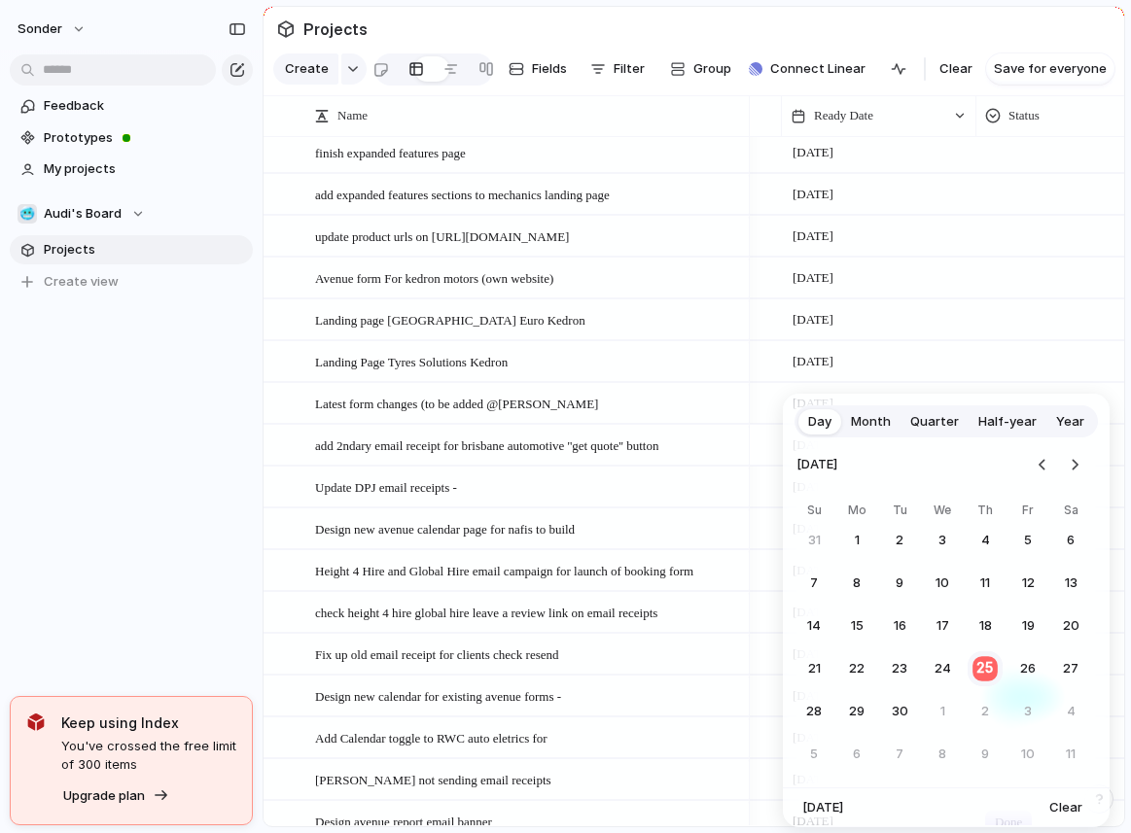
click at [993, 670] on button "25" at bounding box center [986, 670] width 38 height 38
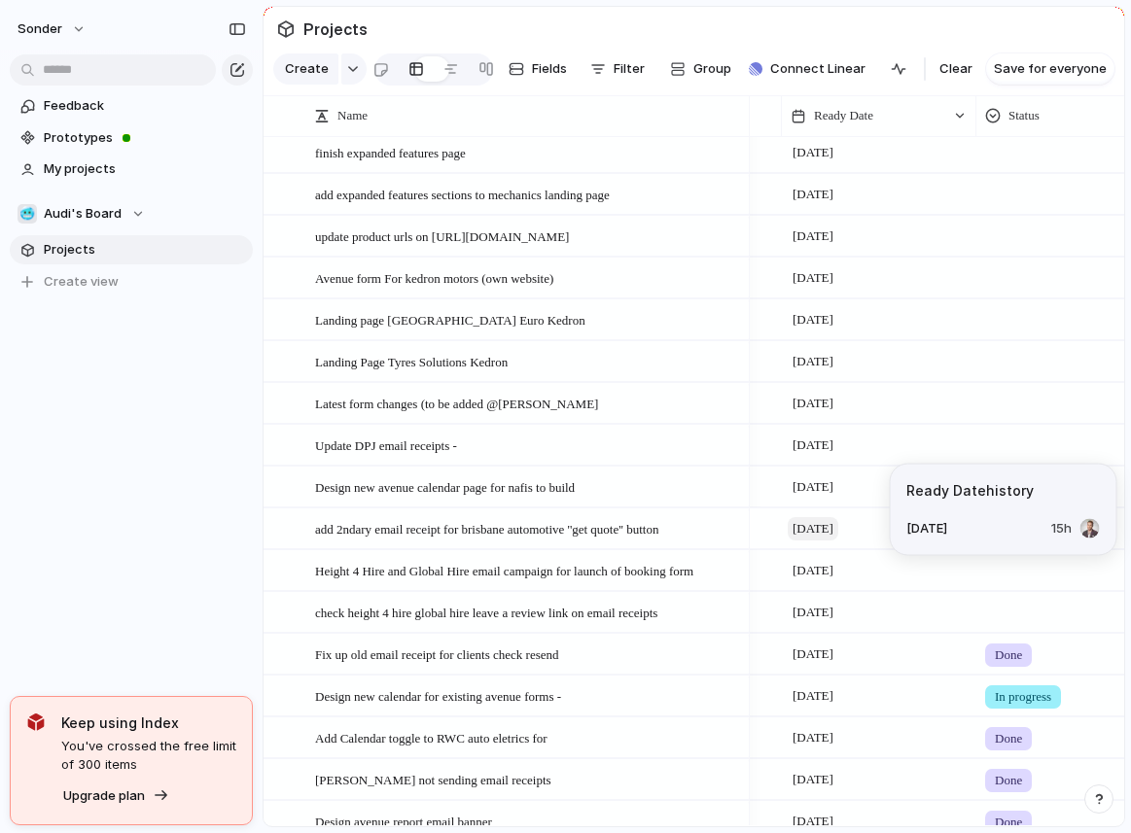
click at [834, 527] on span "[DATE]" at bounding box center [813, 528] width 51 height 23
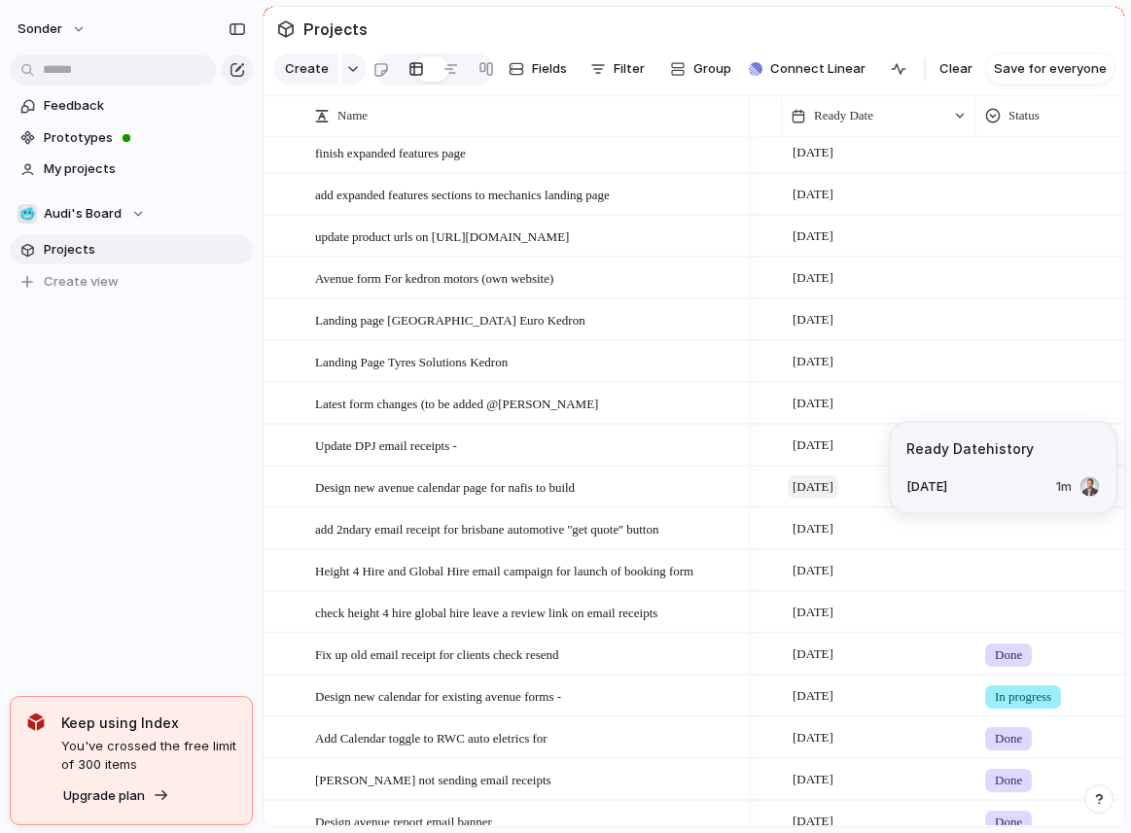
click at [838, 497] on span "[DATE]" at bounding box center [813, 487] width 51 height 23
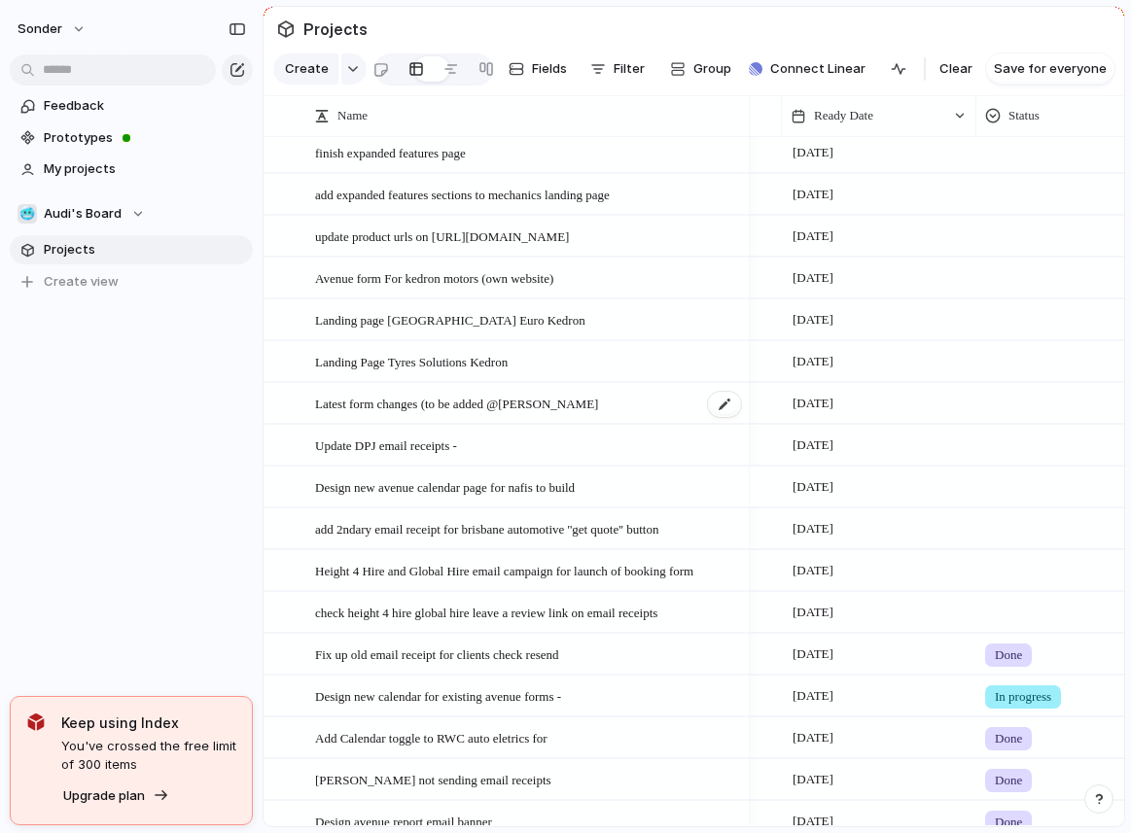
click at [407, 408] on span "Latest form changes (to be added @[PERSON_NAME]" at bounding box center [456, 403] width 283 height 22
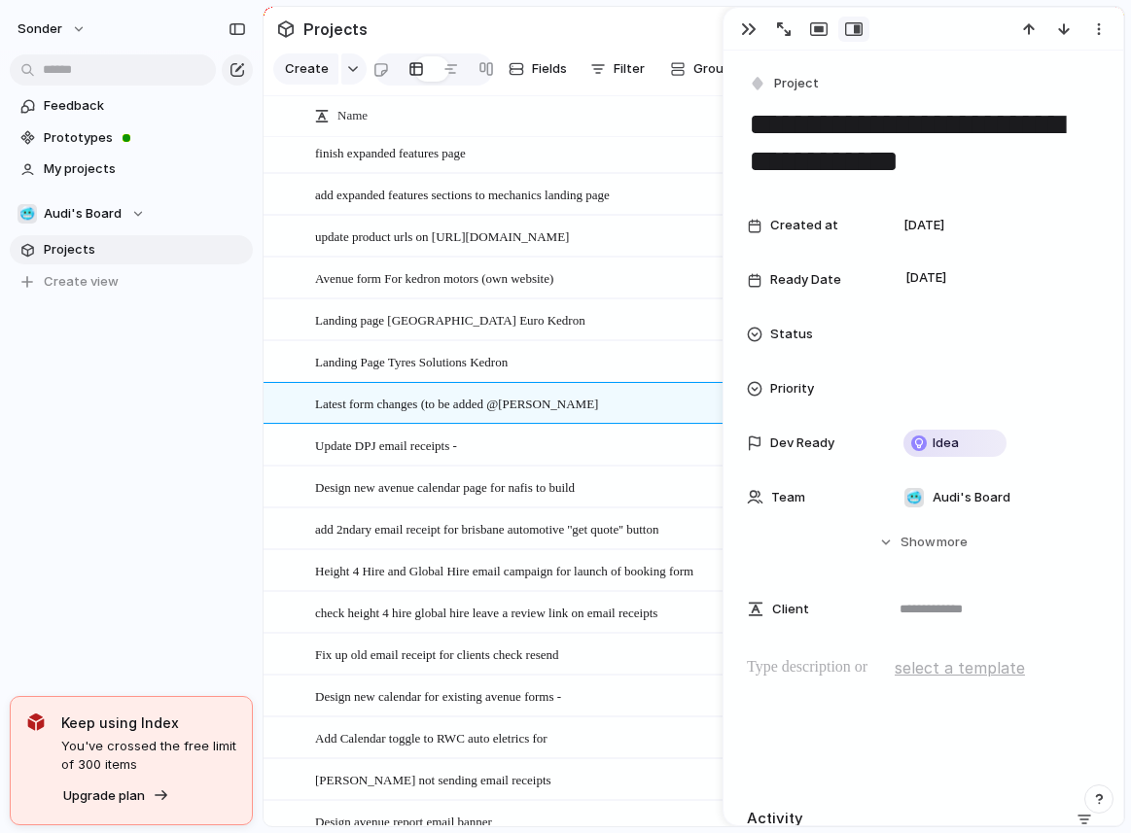
click at [792, 665] on p at bounding box center [923, 667] width 353 height 23
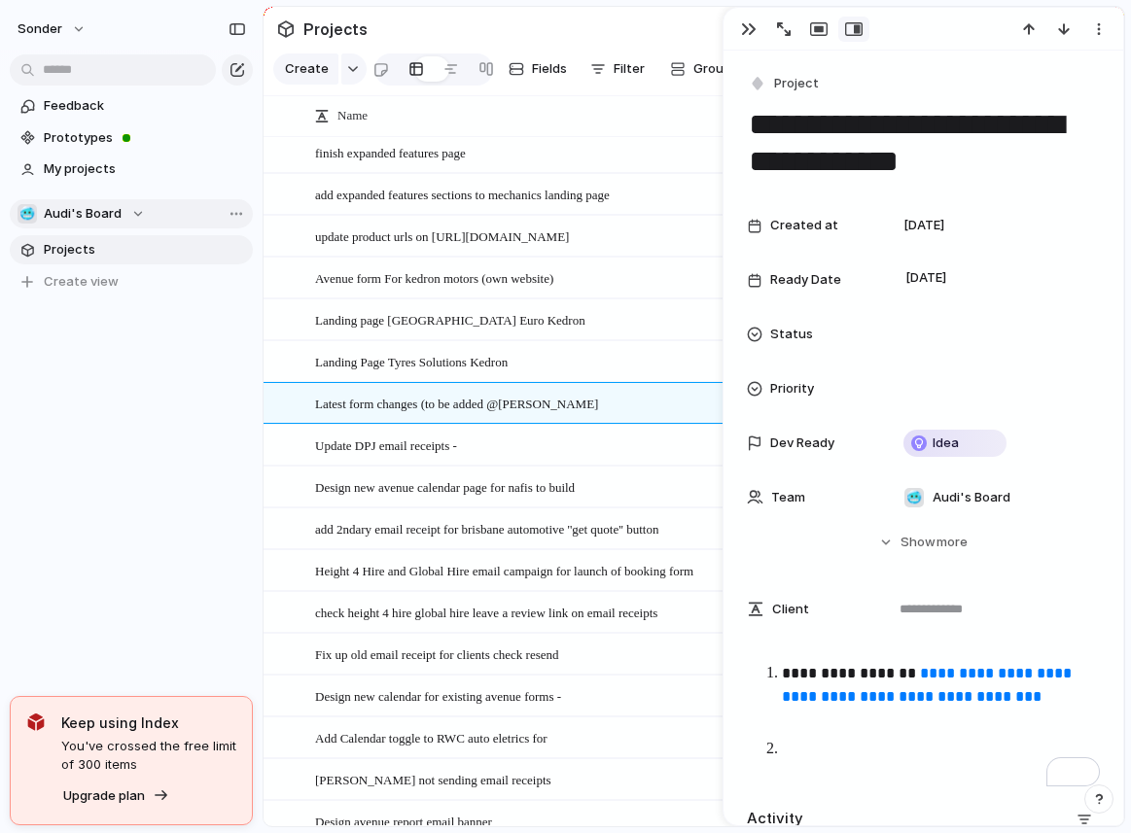
click at [127, 216] on div "🥶 Audi's Board" at bounding box center [81, 213] width 127 height 19
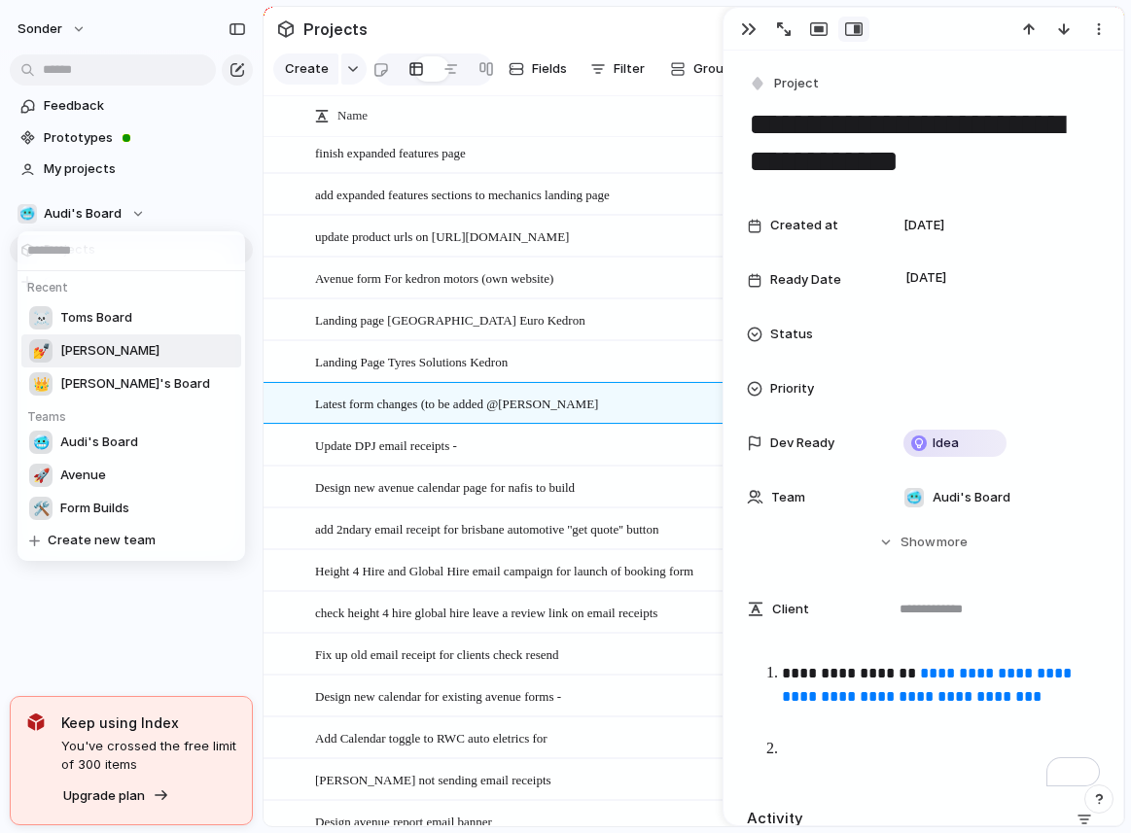
click at [107, 351] on li "💅 [PERSON_NAME]" at bounding box center [131, 351] width 220 height 33
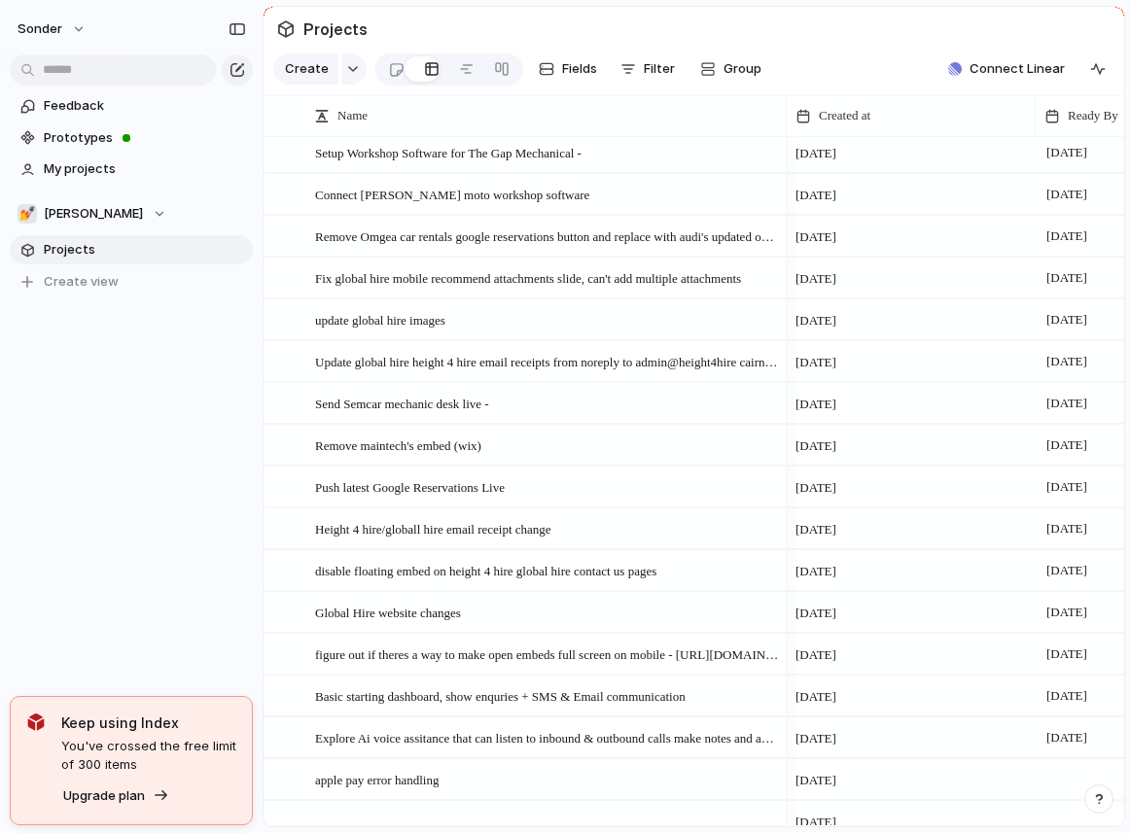
scroll to position [1505, 0]
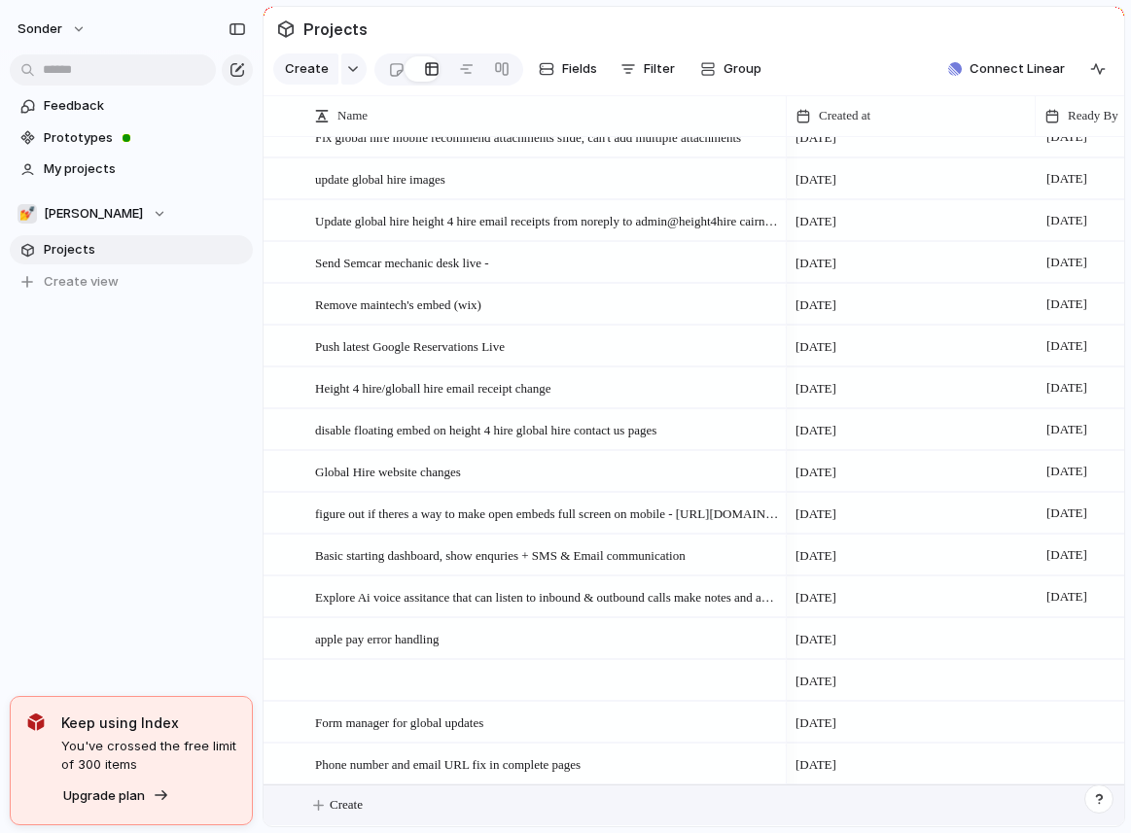
click at [433, 825] on div "Create" at bounding box center [694, 806] width 861 height 42
click at [435, 809] on button "Create" at bounding box center [718, 806] width 871 height 40
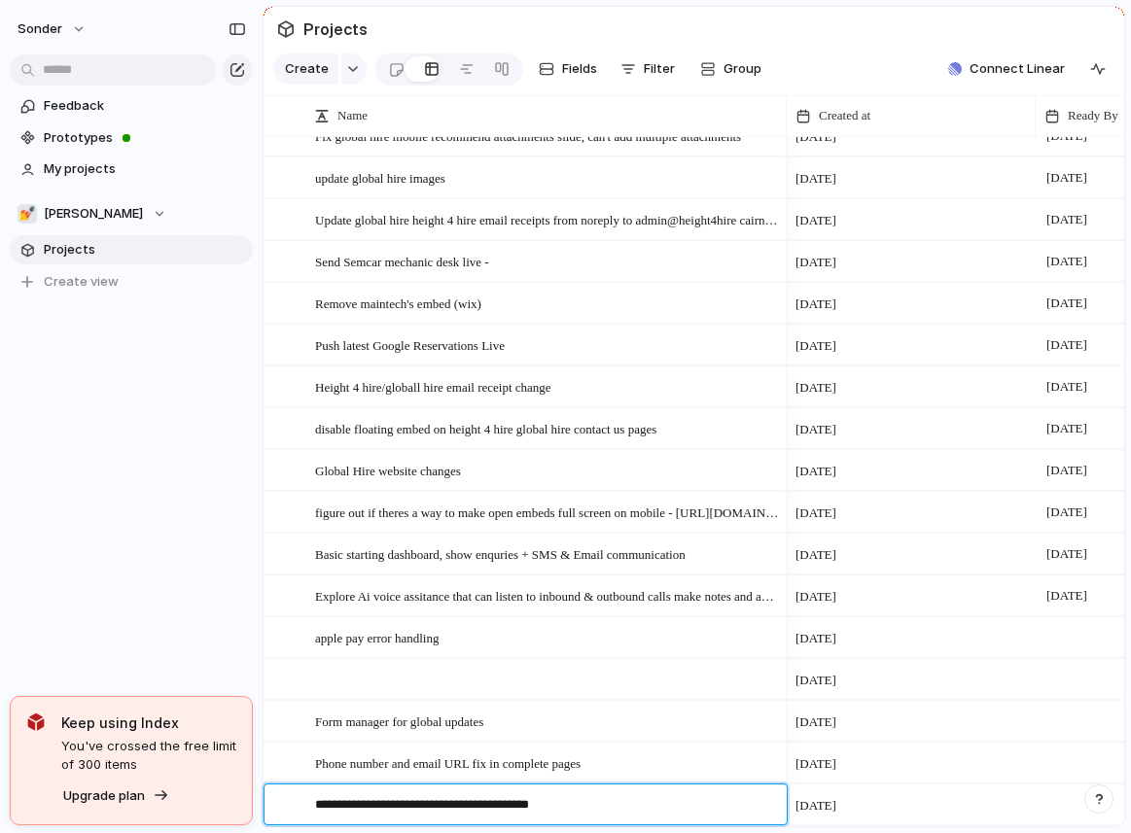
type textarea "**********"
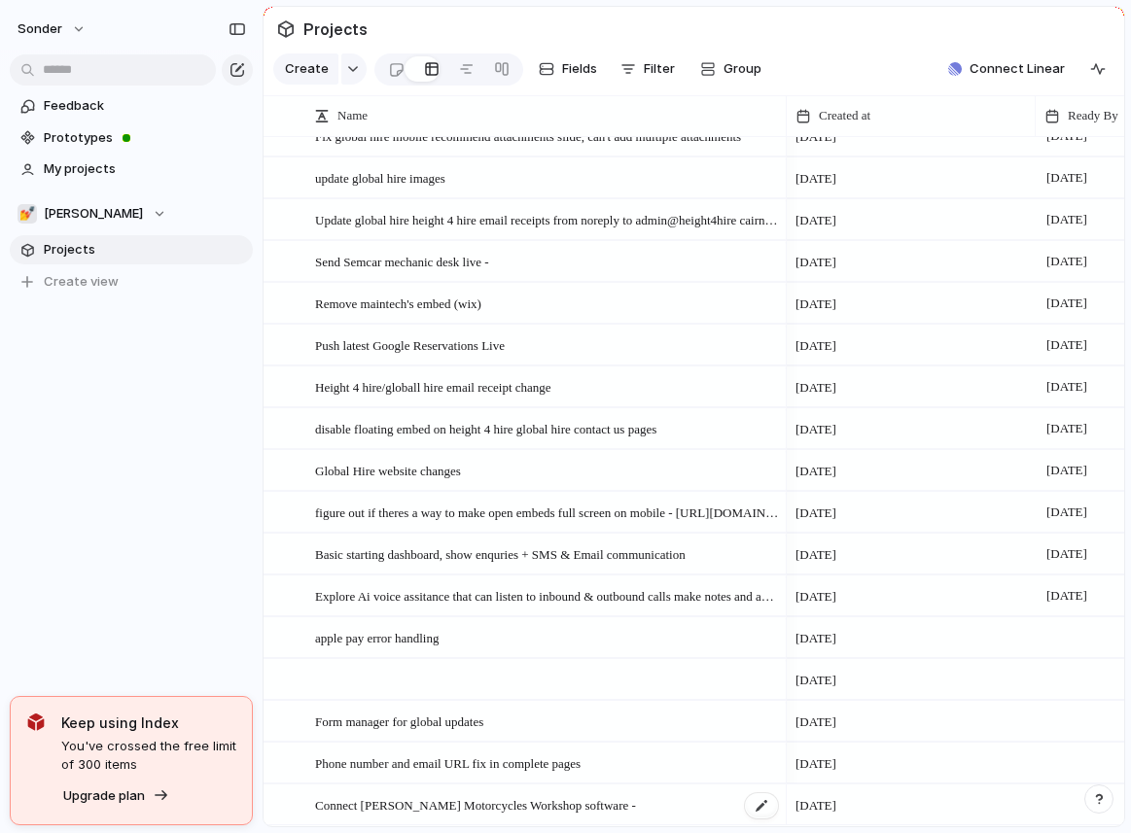
click at [526, 801] on span "Connect [PERSON_NAME] Motorcycles Workshop software -" at bounding box center [475, 805] width 321 height 22
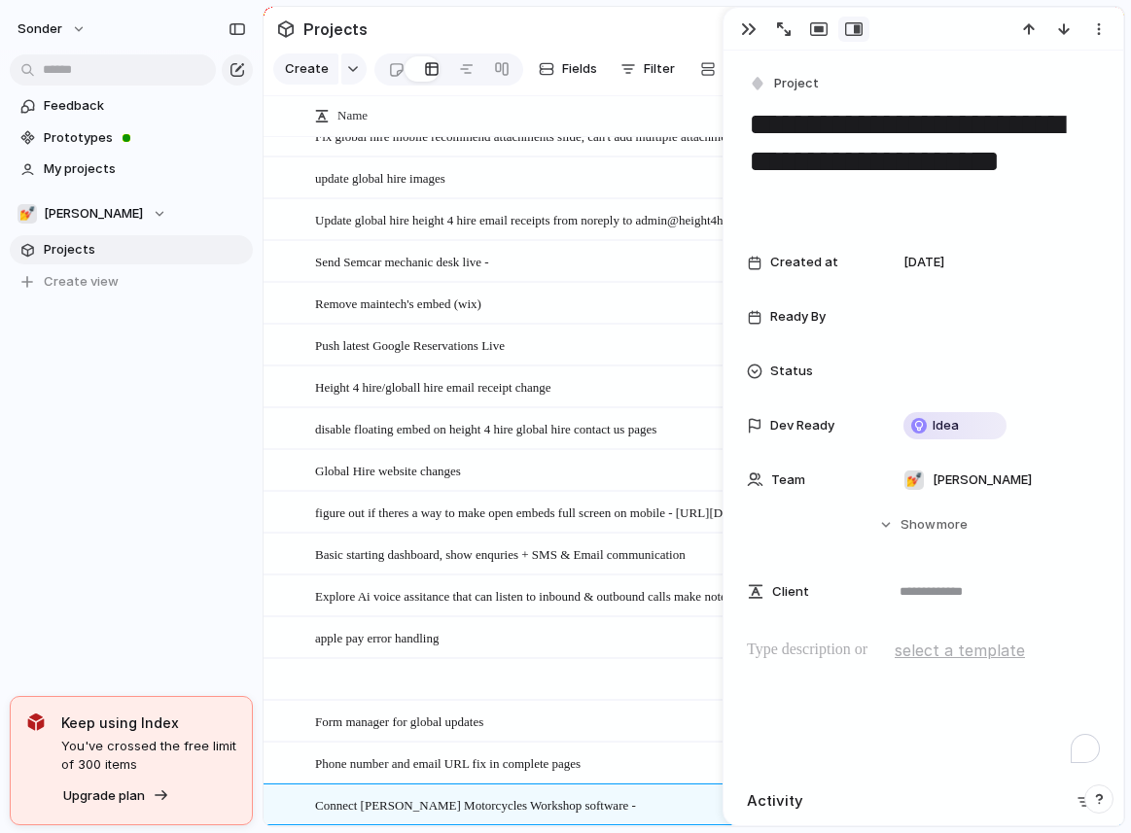
click at [822, 663] on div "To enrich screen reader interactions, please activate Accessibility in Grammarl…" at bounding box center [923, 701] width 353 height 124
click at [938, 315] on div at bounding box center [993, 316] width 195 height 21
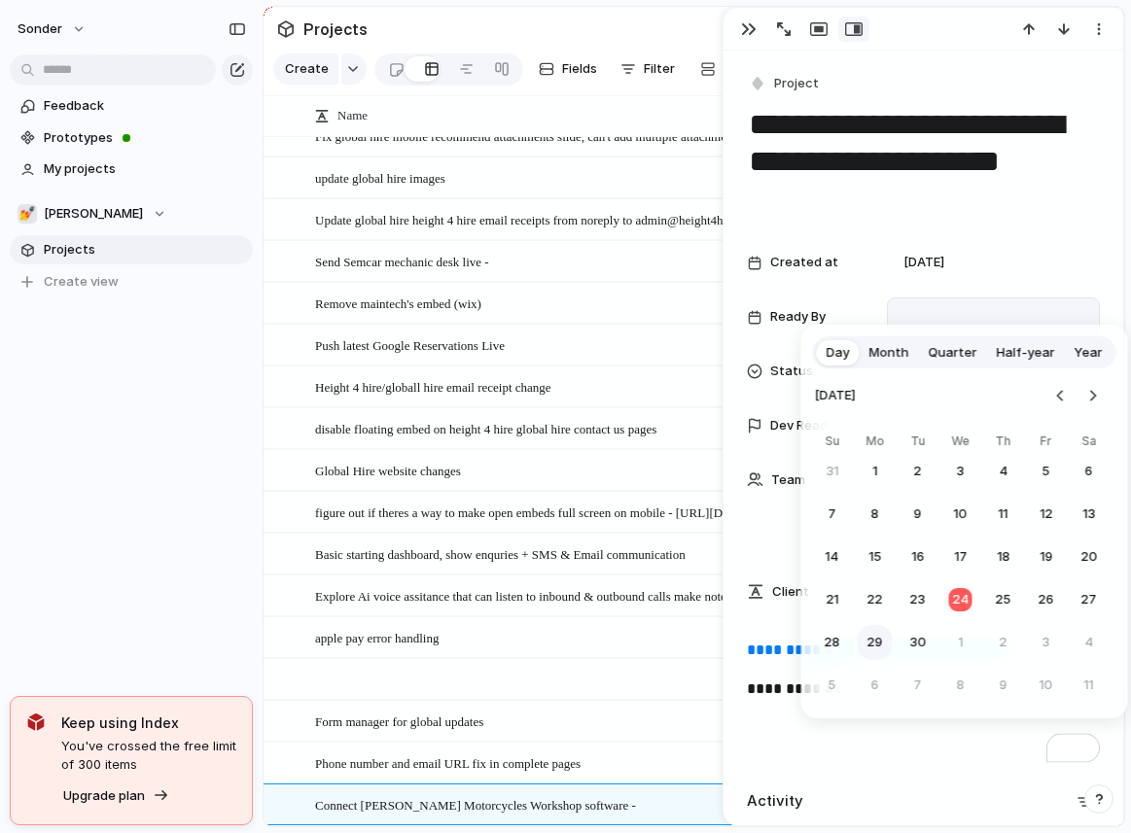
click at [876, 634] on button "29" at bounding box center [875, 642] width 35 height 35
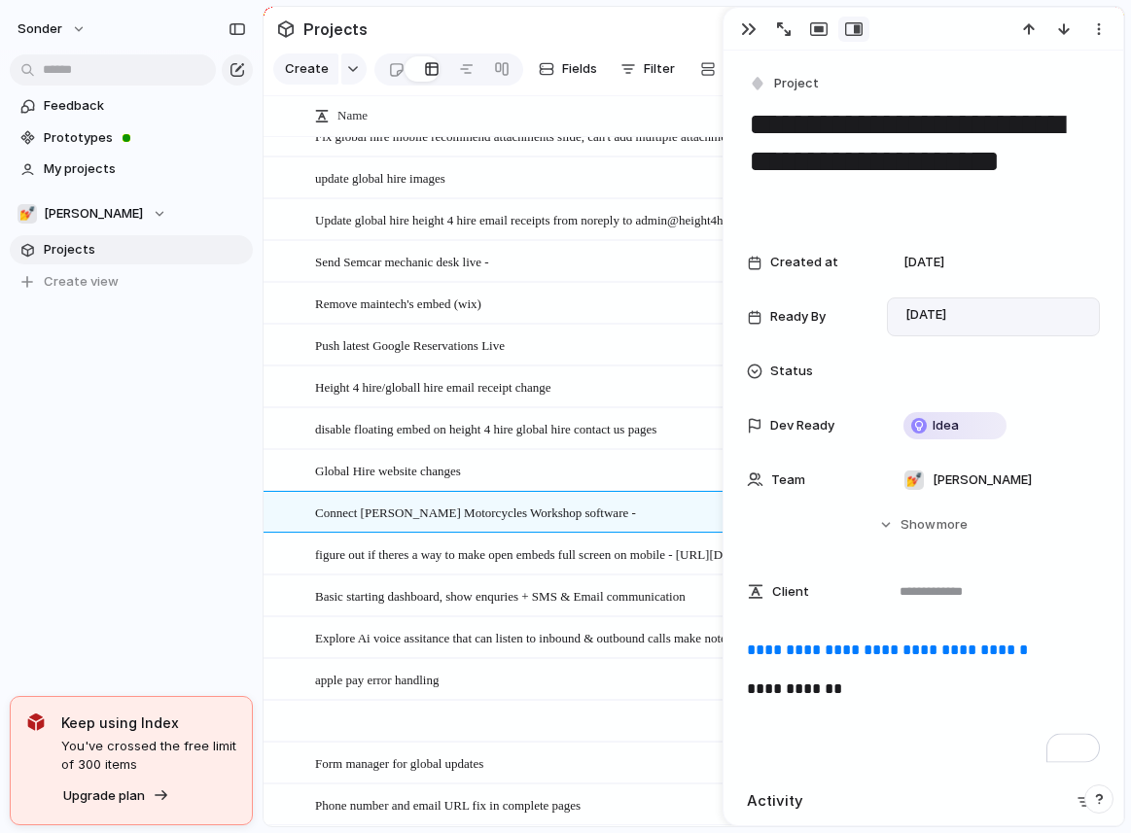
click at [116, 517] on div "sonder Feedback Prototypes My projects 💅 Zach Projects To pick up a draggable i…" at bounding box center [131, 416] width 263 height 833
click at [743, 40] on button "button" at bounding box center [748, 29] width 31 height 25
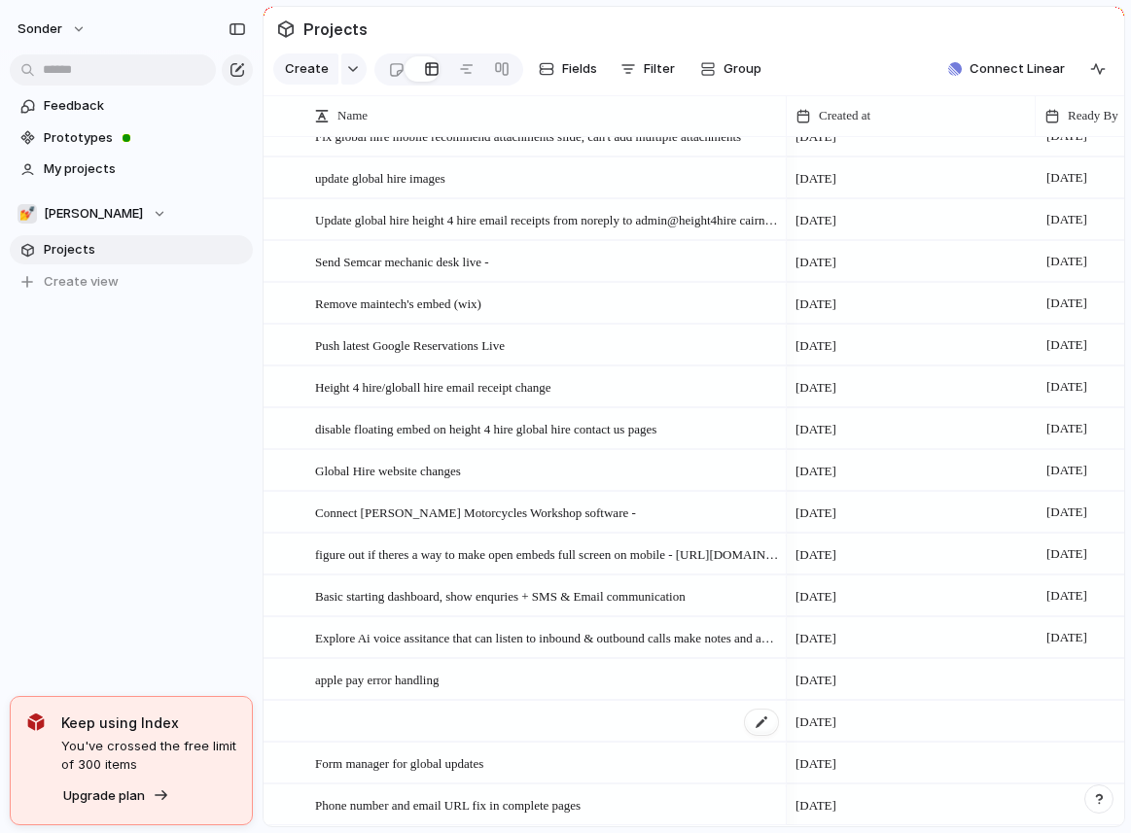
scroll to position [1611, 0]
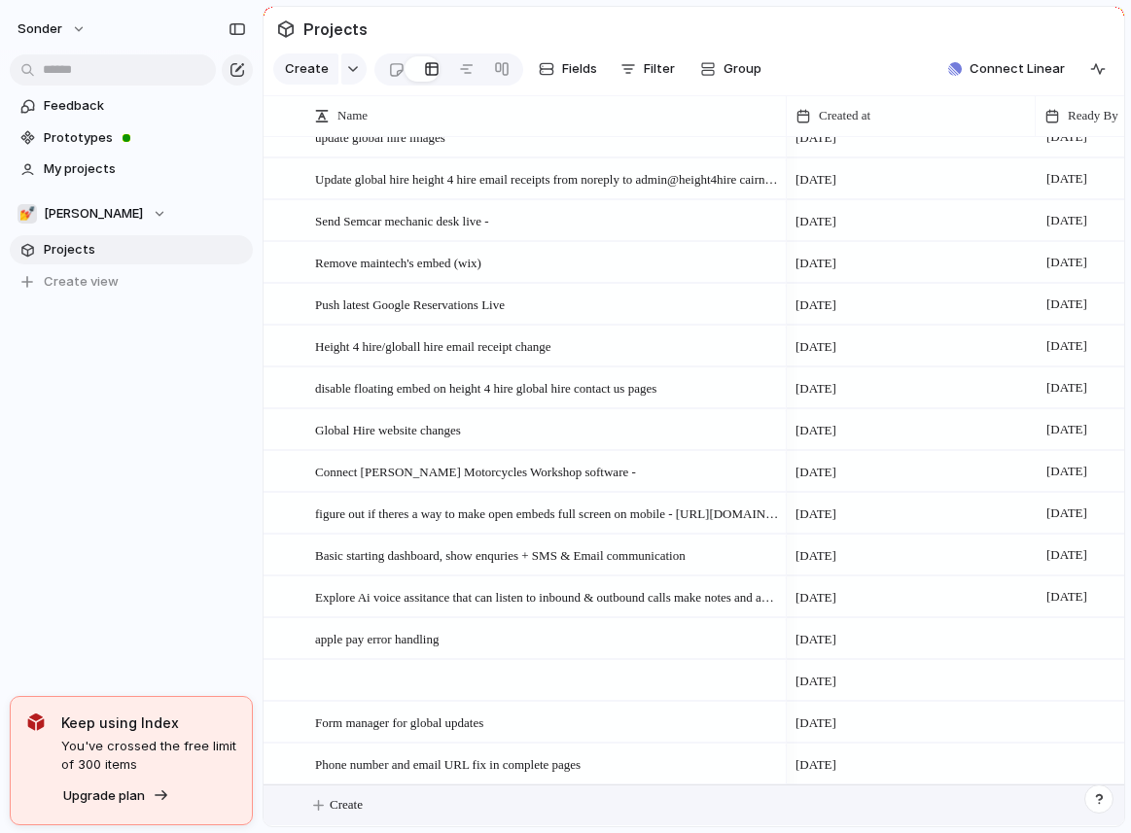
click at [407, 794] on button "Create" at bounding box center [718, 806] width 871 height 40
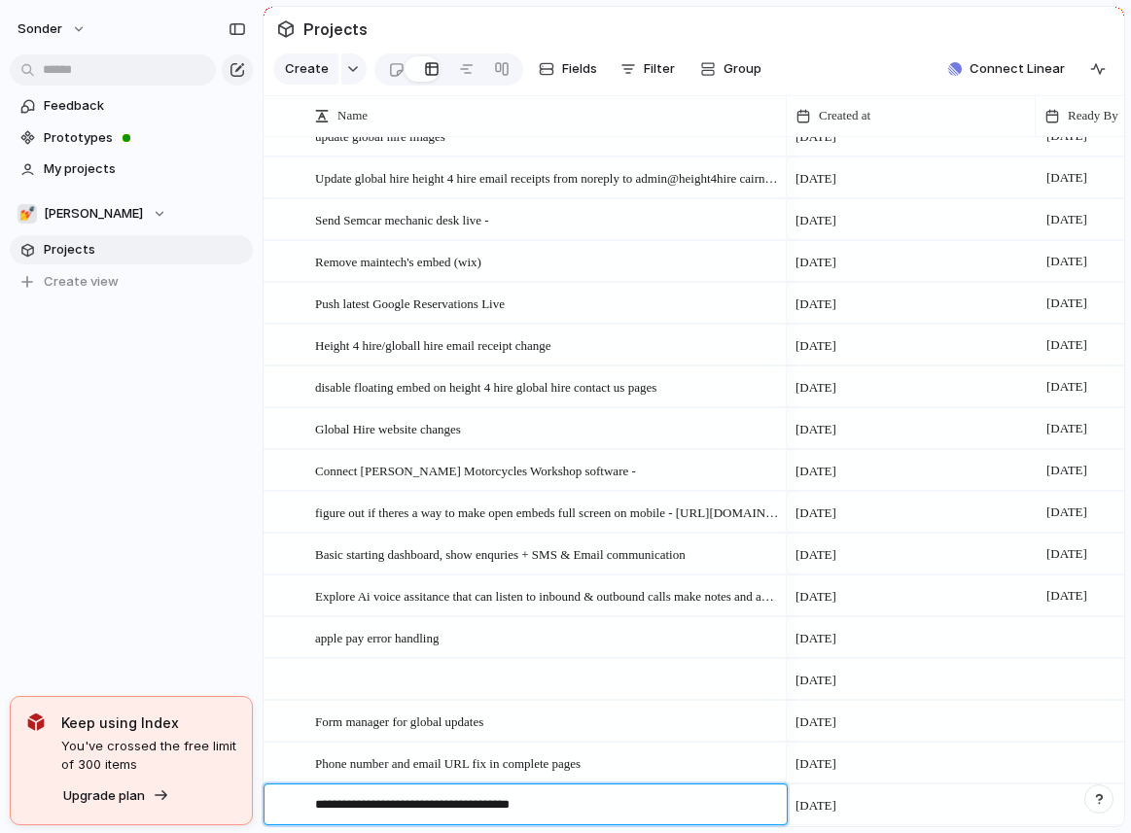
type textarea "**********"
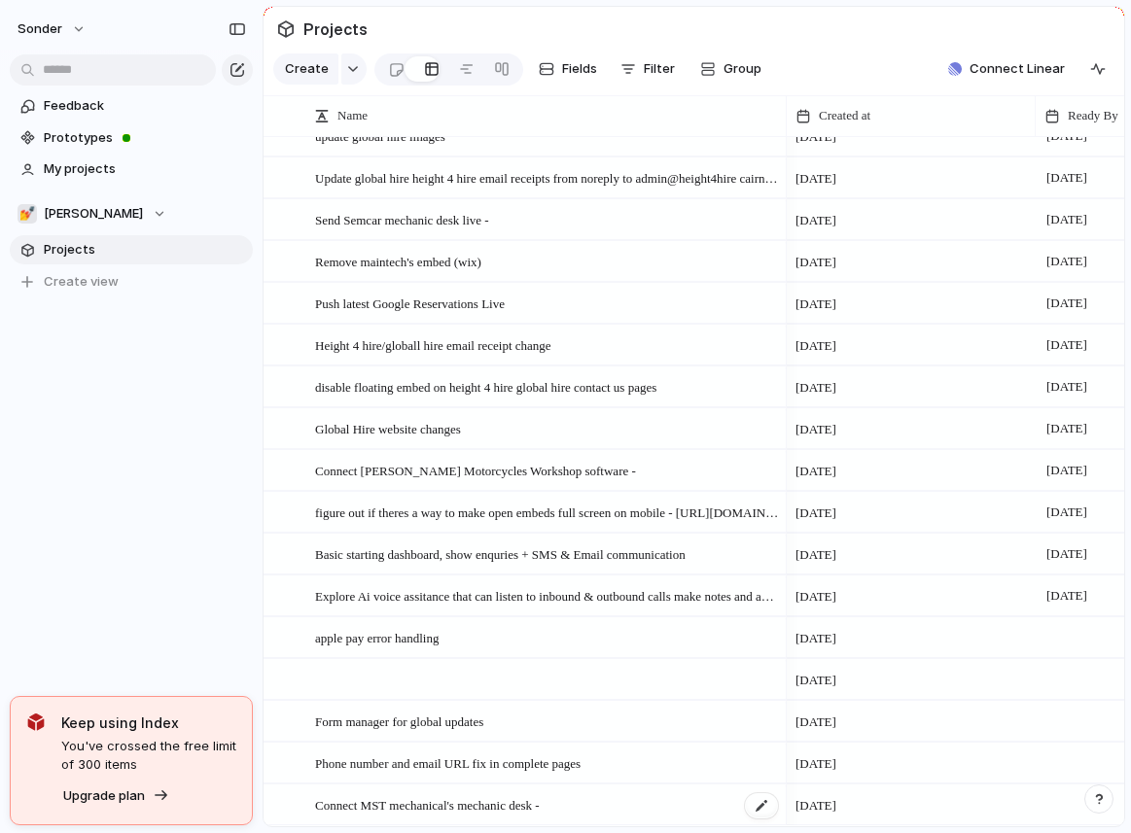
click at [410, 796] on span "Connect MST mechanical's mechanic desk -" at bounding box center [427, 805] width 225 height 22
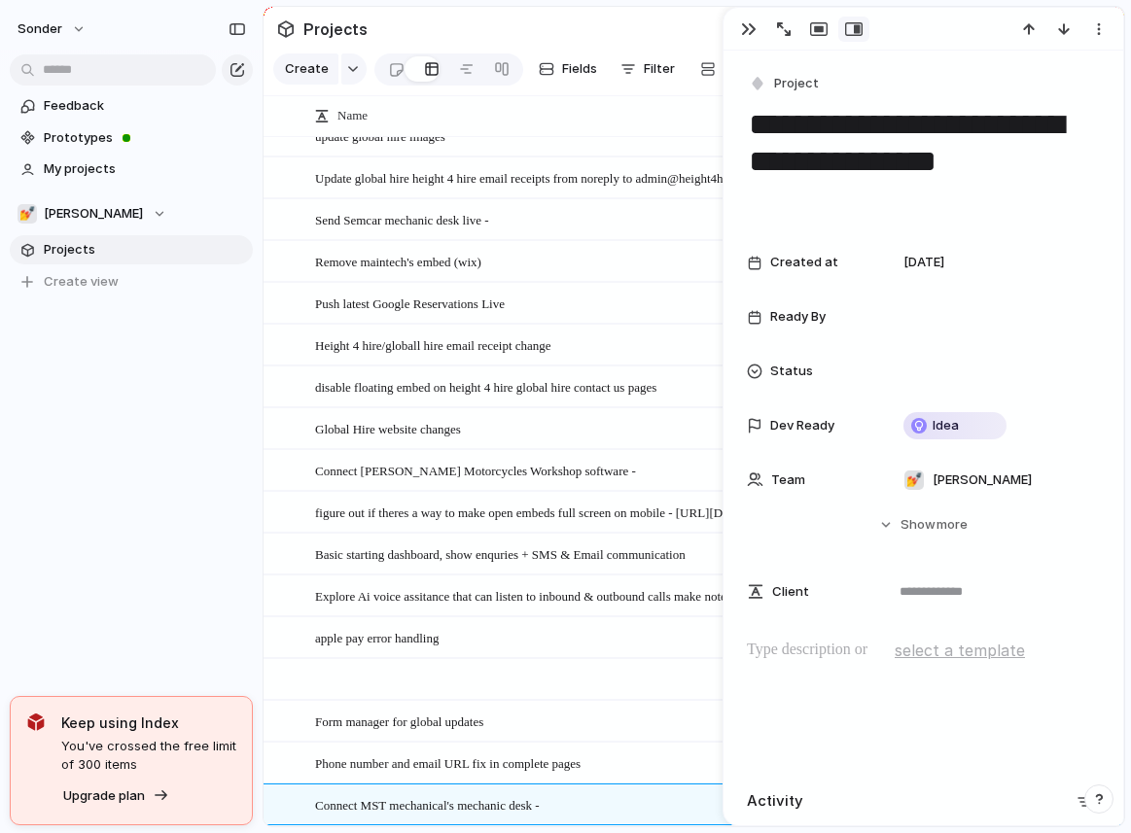
click at [771, 676] on div at bounding box center [923, 701] width 353 height 124
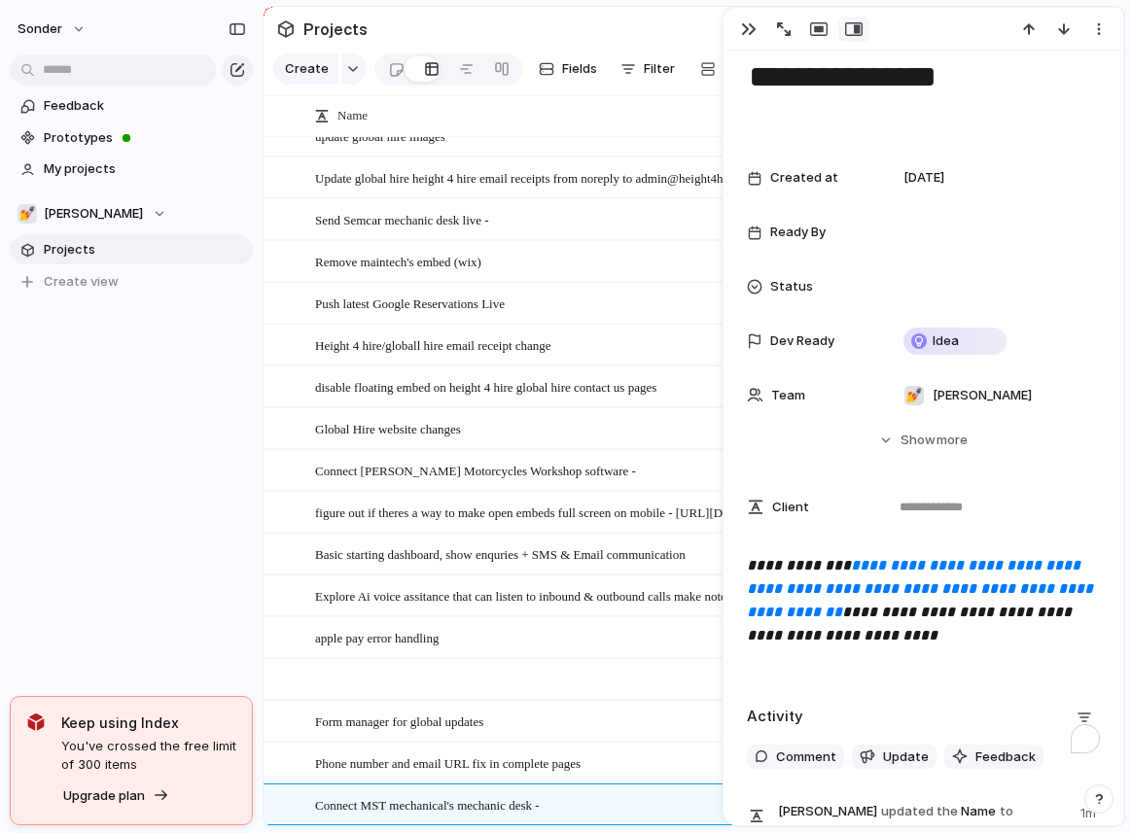
scroll to position [88, 0]
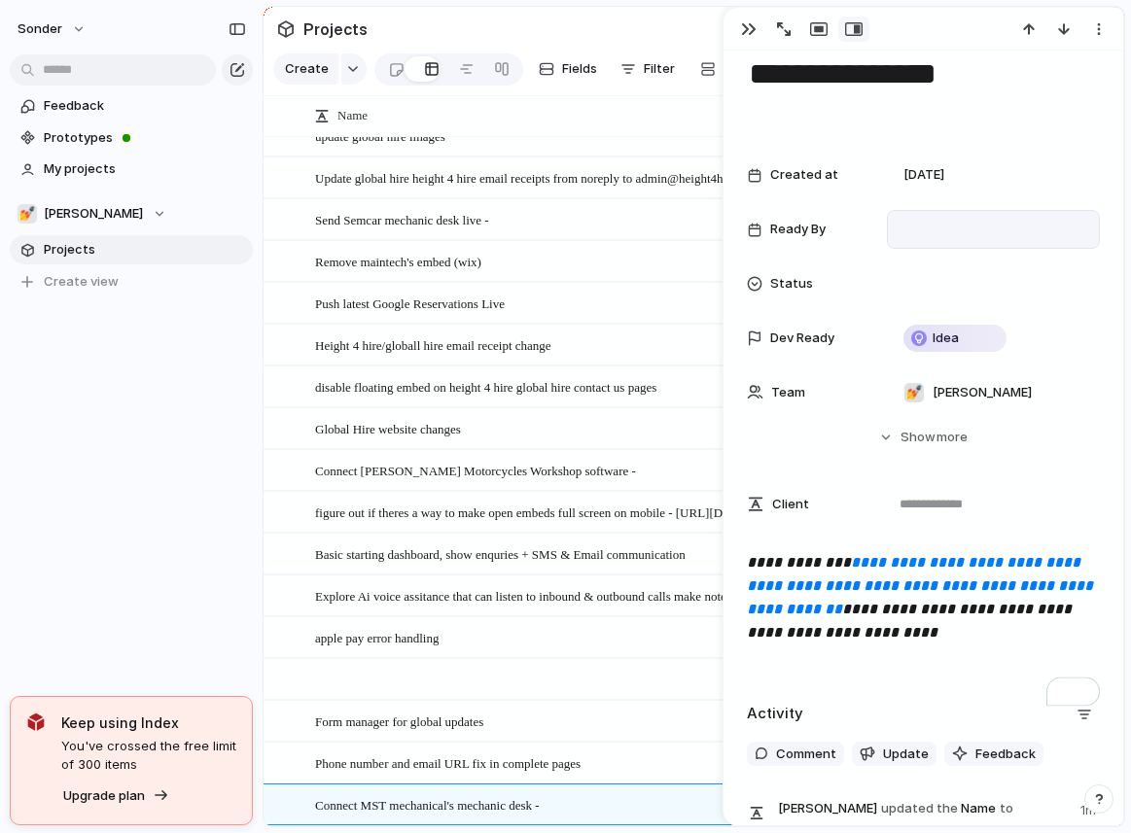
click at [927, 236] on div at bounding box center [993, 229] width 195 height 21
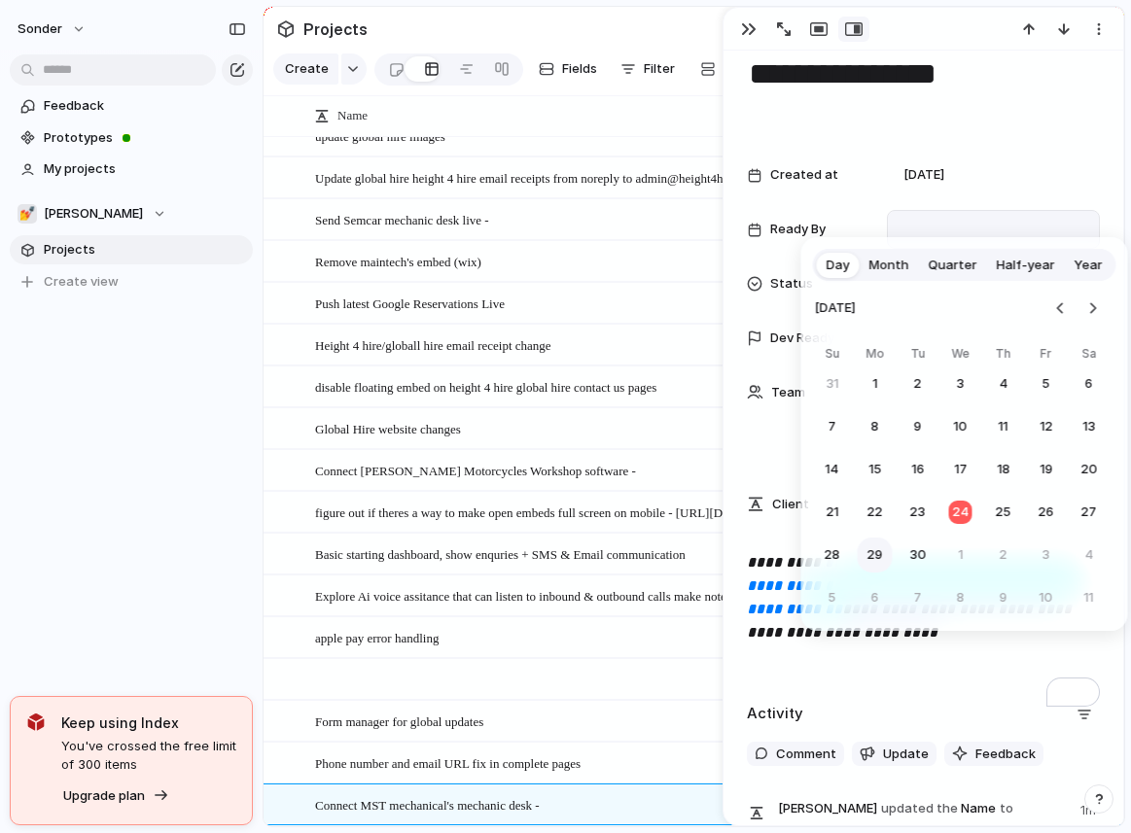
click at [878, 552] on button "29" at bounding box center [875, 555] width 35 height 35
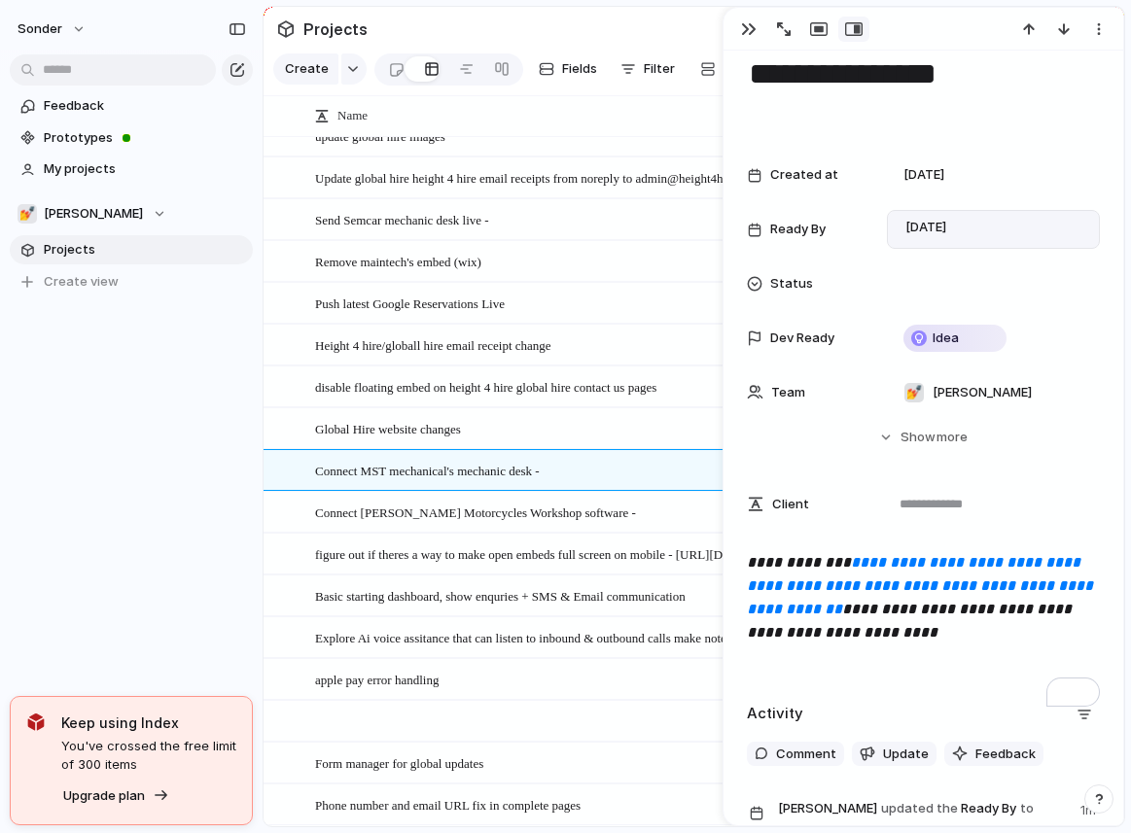
click at [225, 543] on div "sonder Feedback Prototypes My projects 💅 Zach Projects To pick up a draggable i…" at bounding box center [131, 416] width 263 height 833
click at [743, 34] on div "button" at bounding box center [749, 29] width 16 height 16
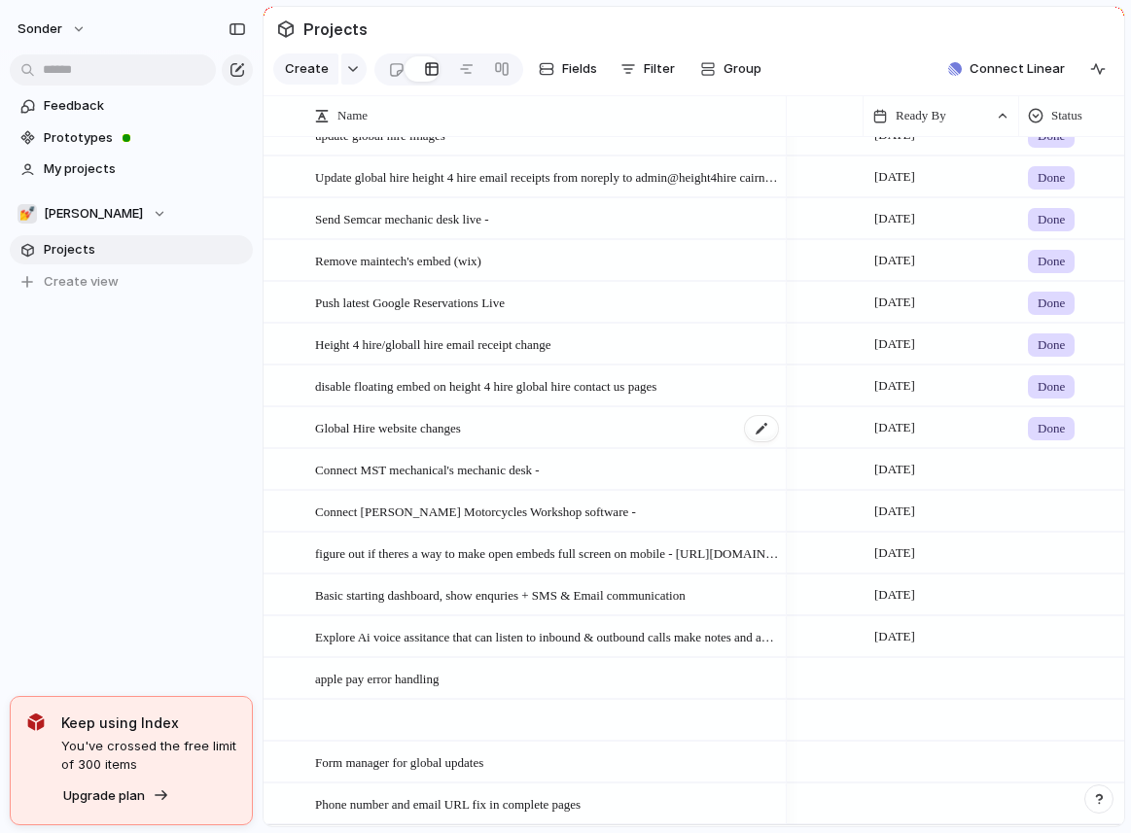
scroll to position [0, 280]
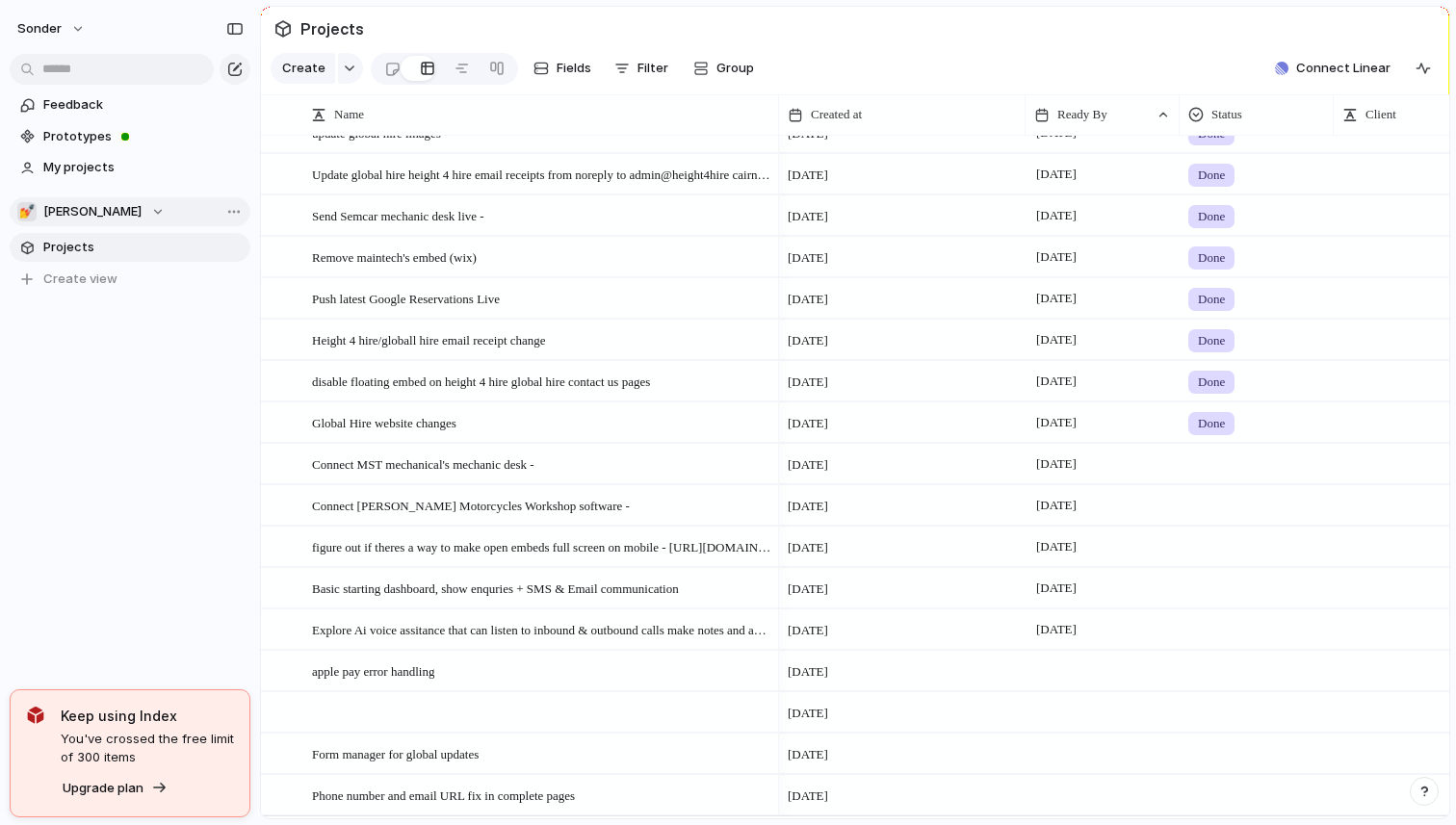
click at [78, 213] on div "💅 [PERSON_NAME]" at bounding box center [91, 211] width 148 height 19
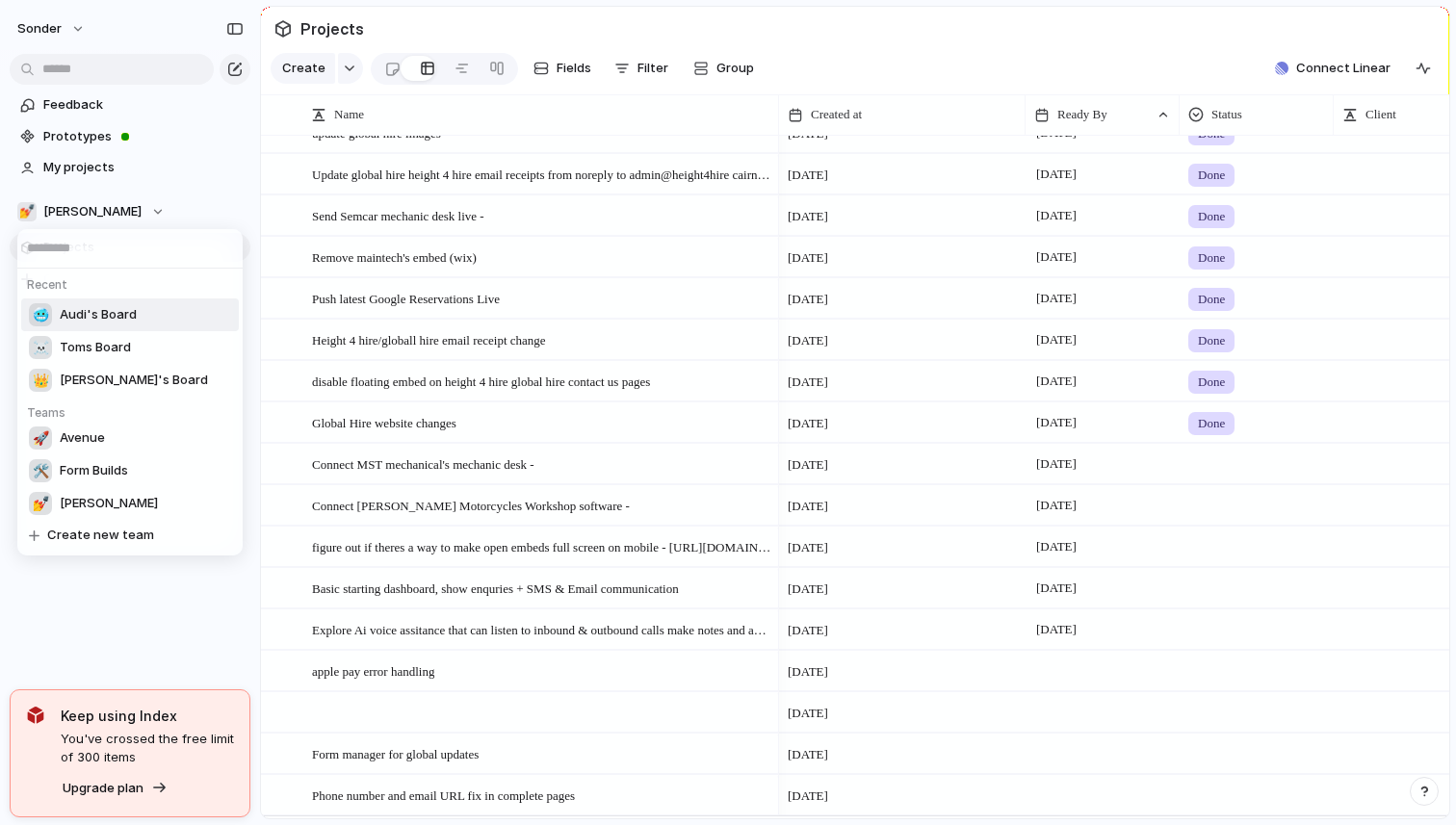
click at [105, 327] on li "🥶 Audi's Board" at bounding box center [130, 314] width 218 height 33
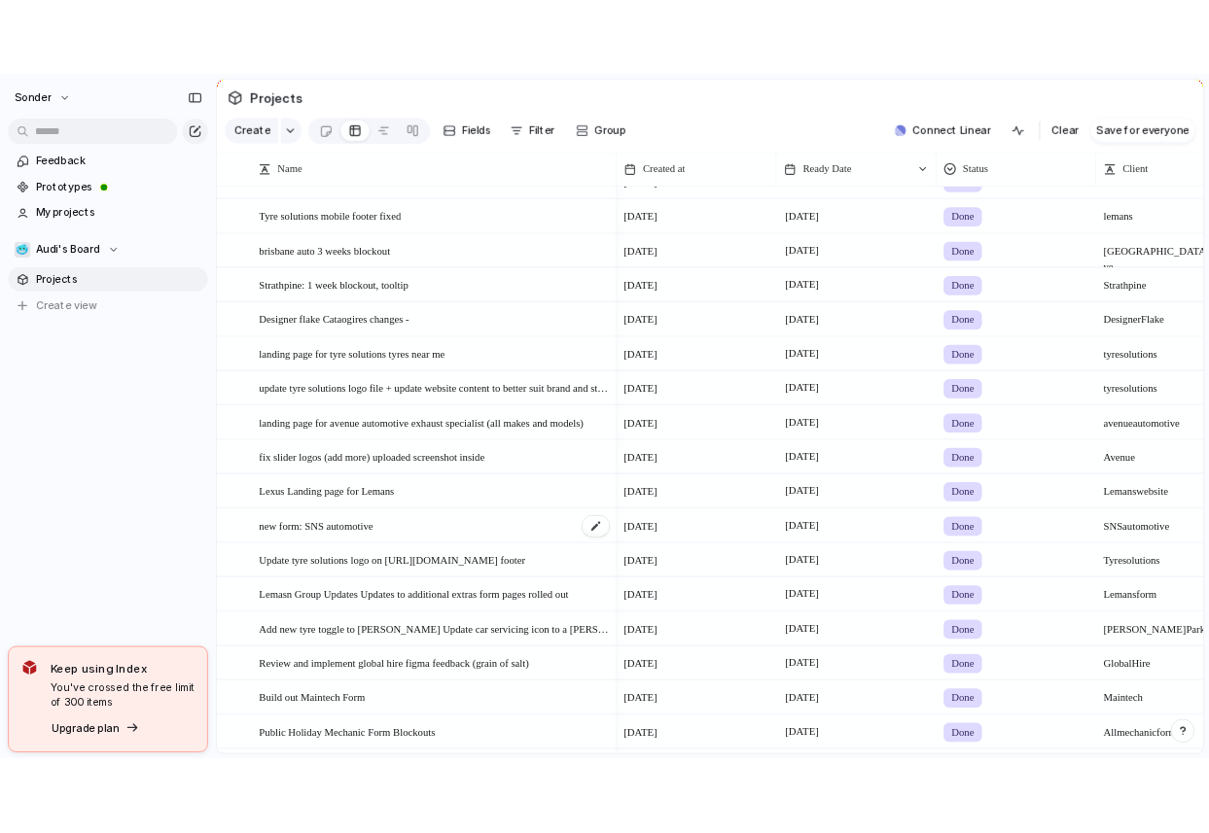
scroll to position [4055, 0]
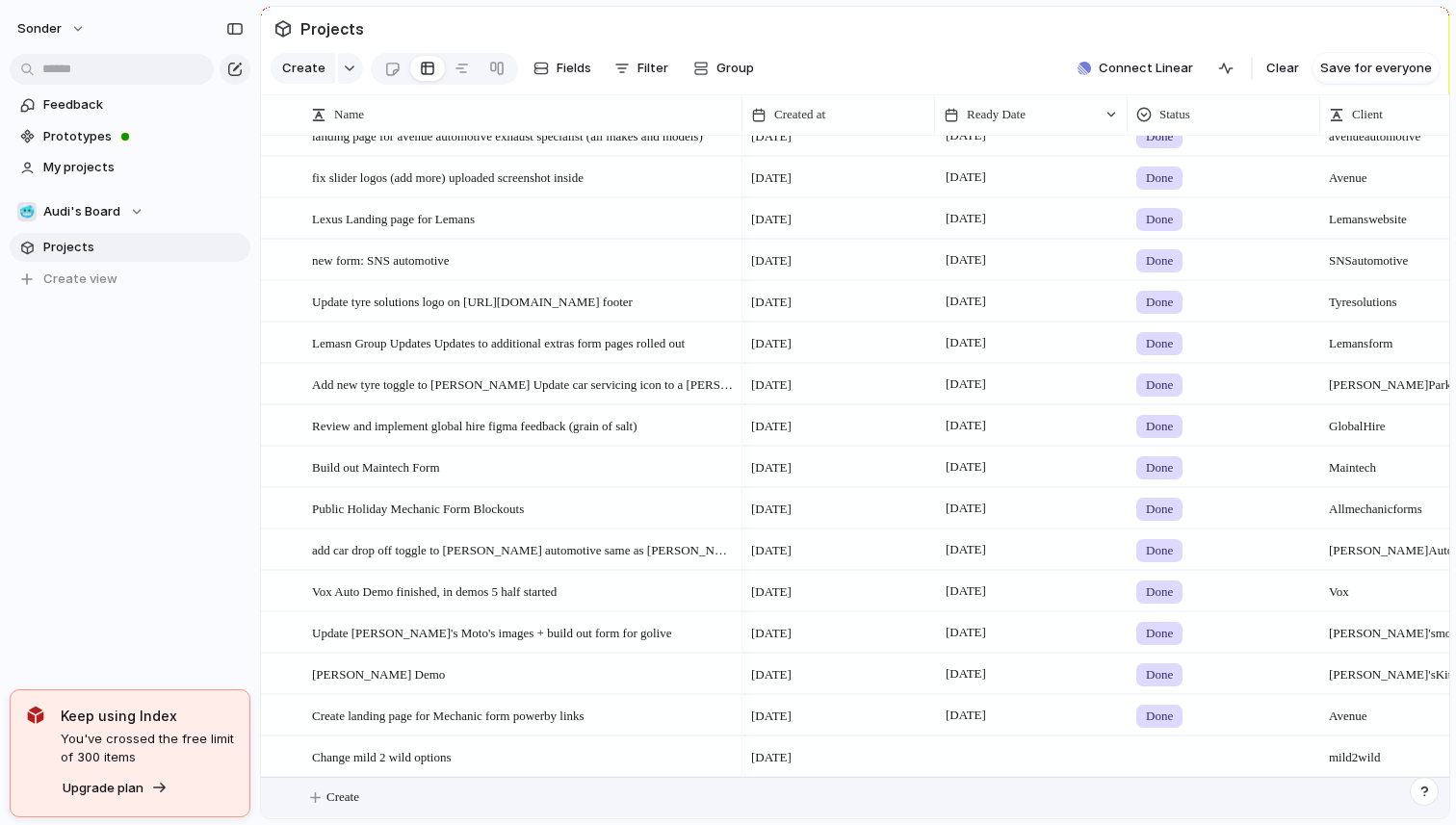
click at [395, 788] on button "Create" at bounding box center [880, 798] width 1199 height 40
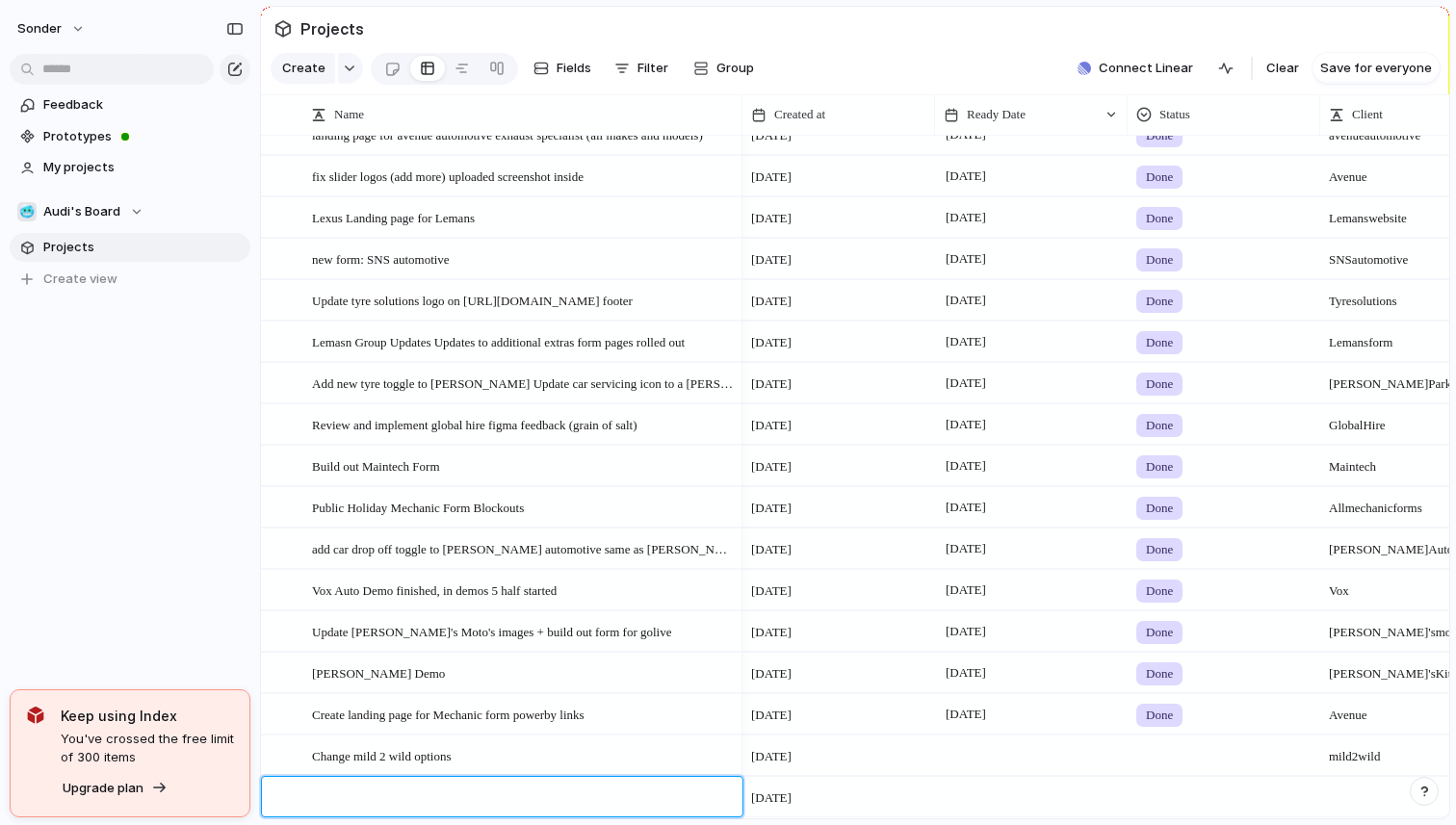
click at [406, 792] on textarea at bounding box center [520, 800] width 417 height 24
paste textarea "**********"
click at [513, 797] on textarea "**********" at bounding box center [520, 807] width 417 height 39
type textarea "**********"
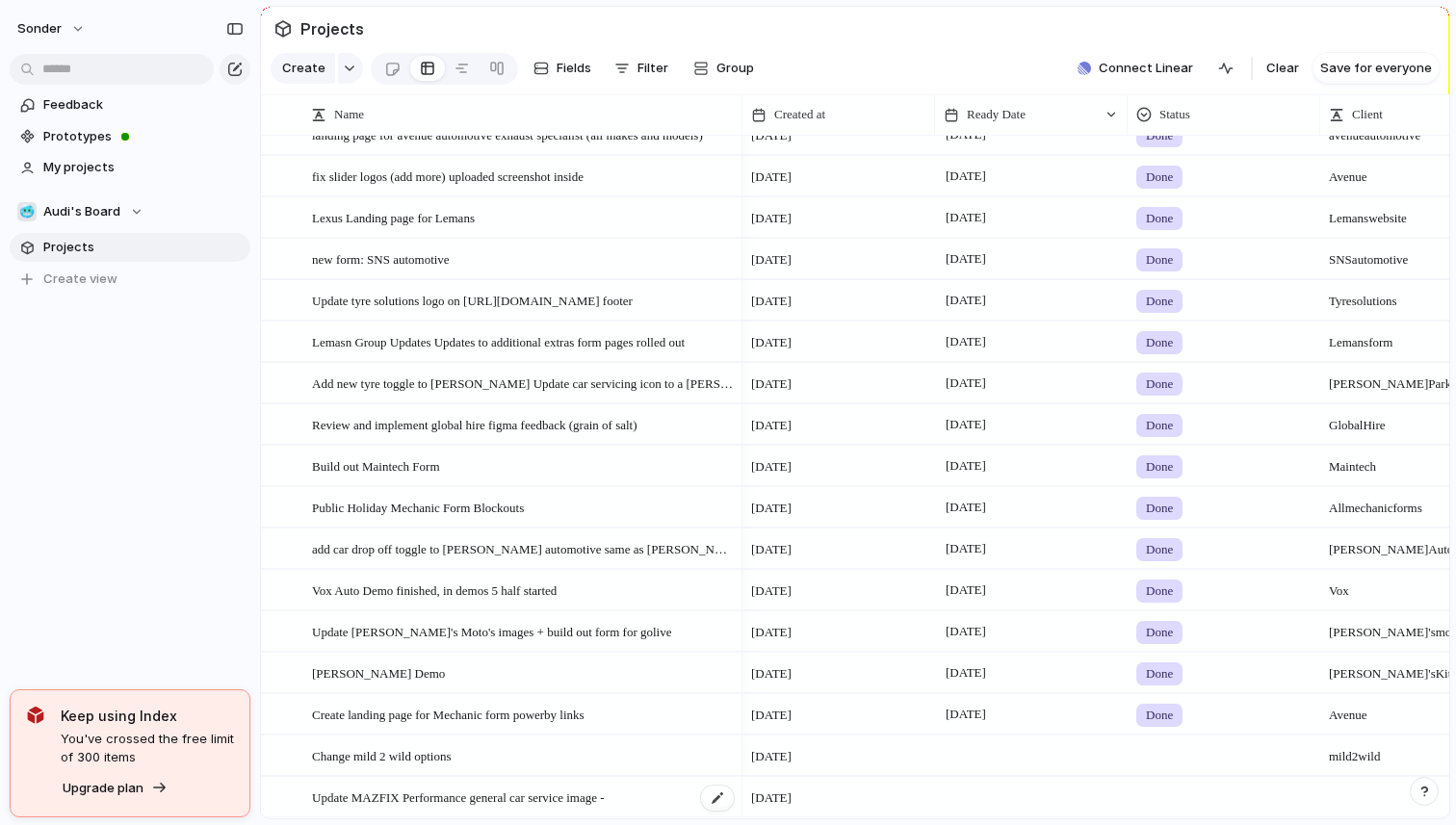
click at [511, 805] on span "Update MAZFIX Performance general car service image -" at bounding box center [459, 797] width 293 height 22
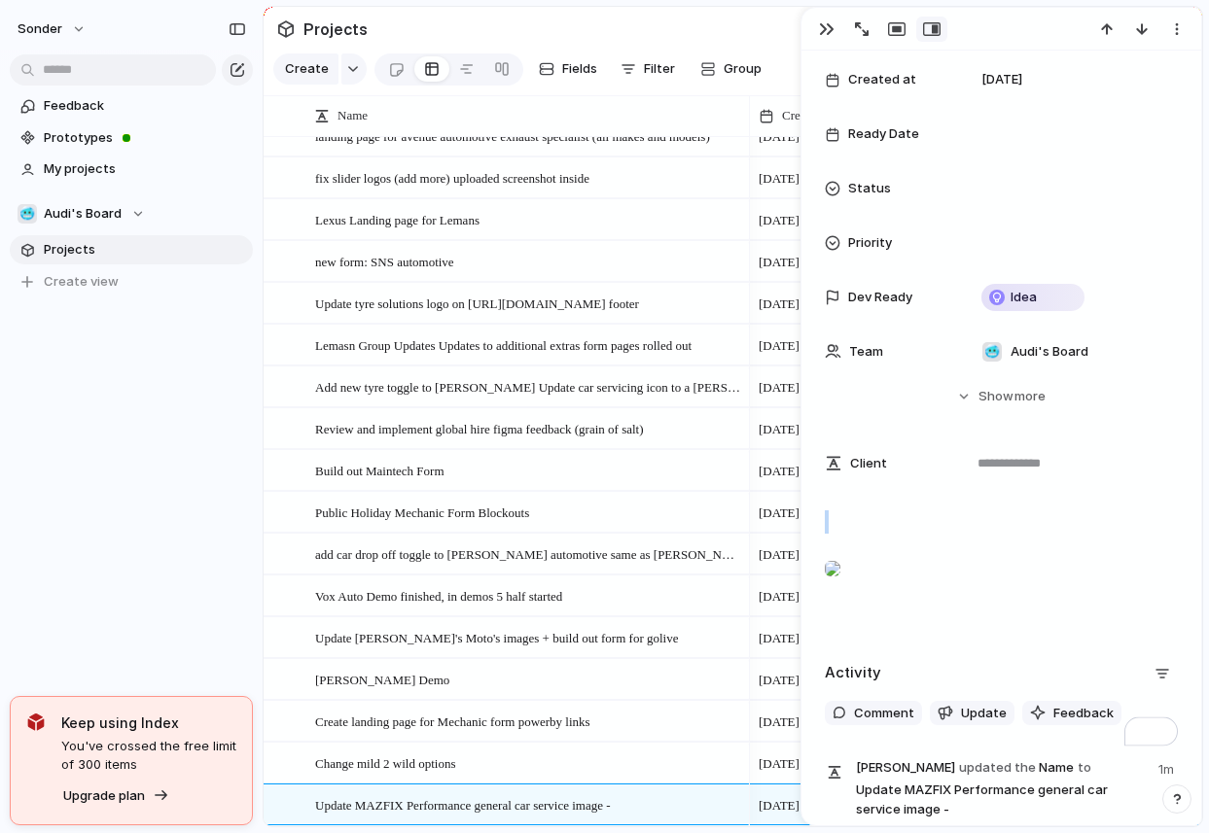
click at [899, 532] on div "To enrich screen reader interactions, please activate Accessibility in Grammarl…" at bounding box center [1001, 573] width 353 height 124
click at [899, 532] on p "To enrich screen reader interactions, please activate Accessibility in Grammarl…" at bounding box center [1001, 522] width 353 height 23
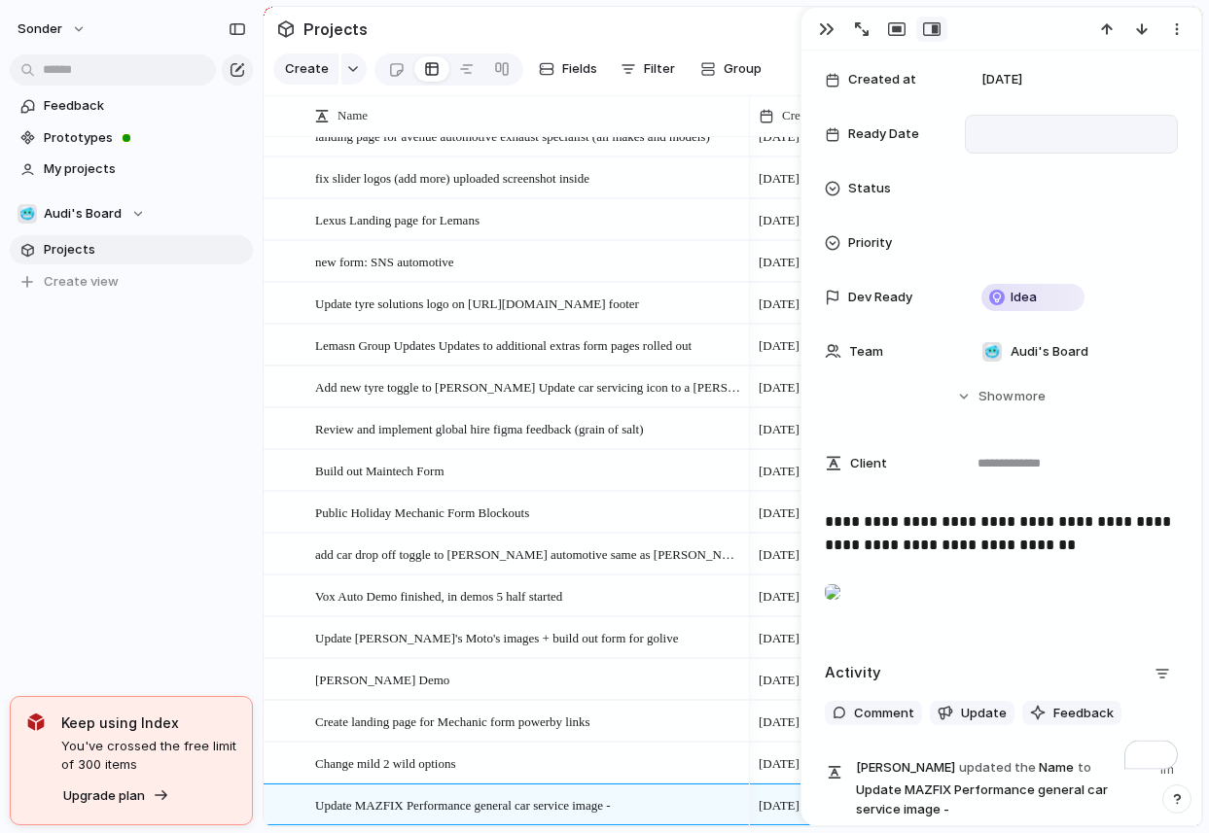
click at [1032, 131] on div at bounding box center [1070, 134] width 195 height 21
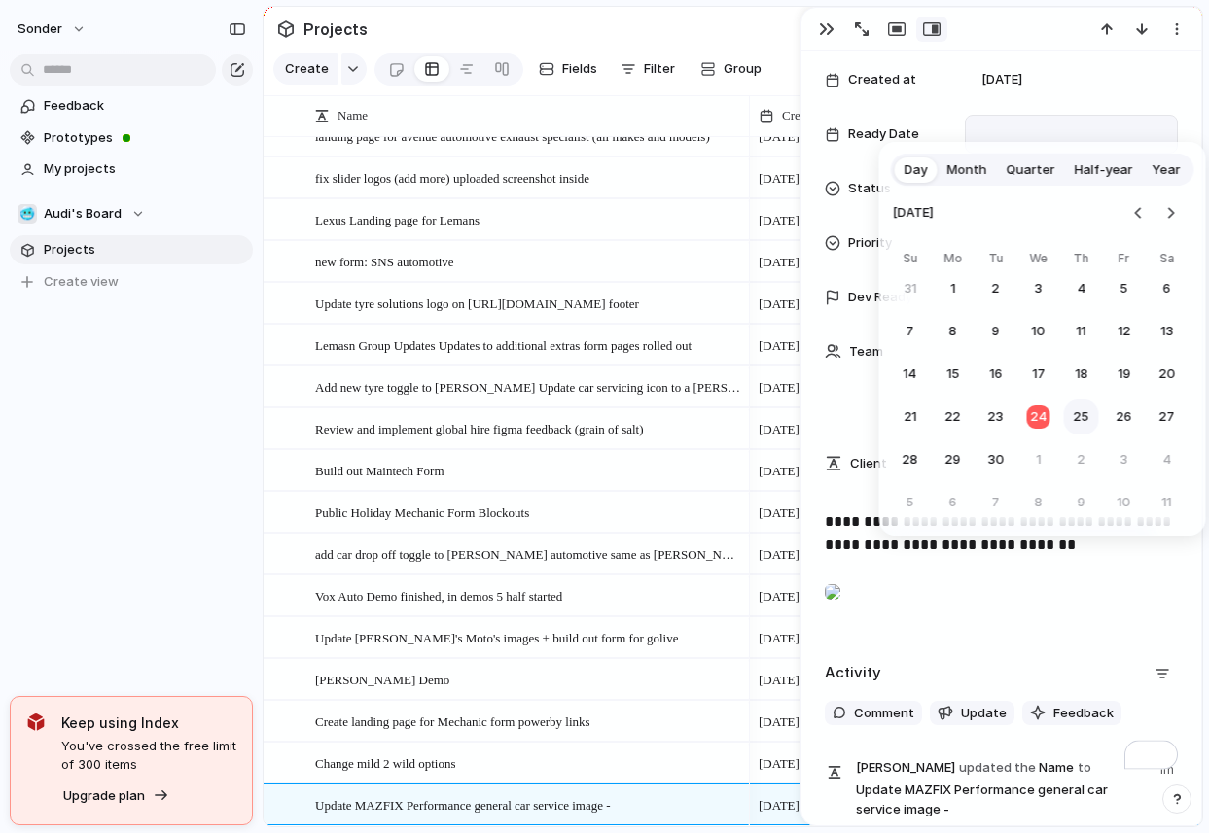
click at [1077, 421] on button "25" at bounding box center [1081, 417] width 35 height 35
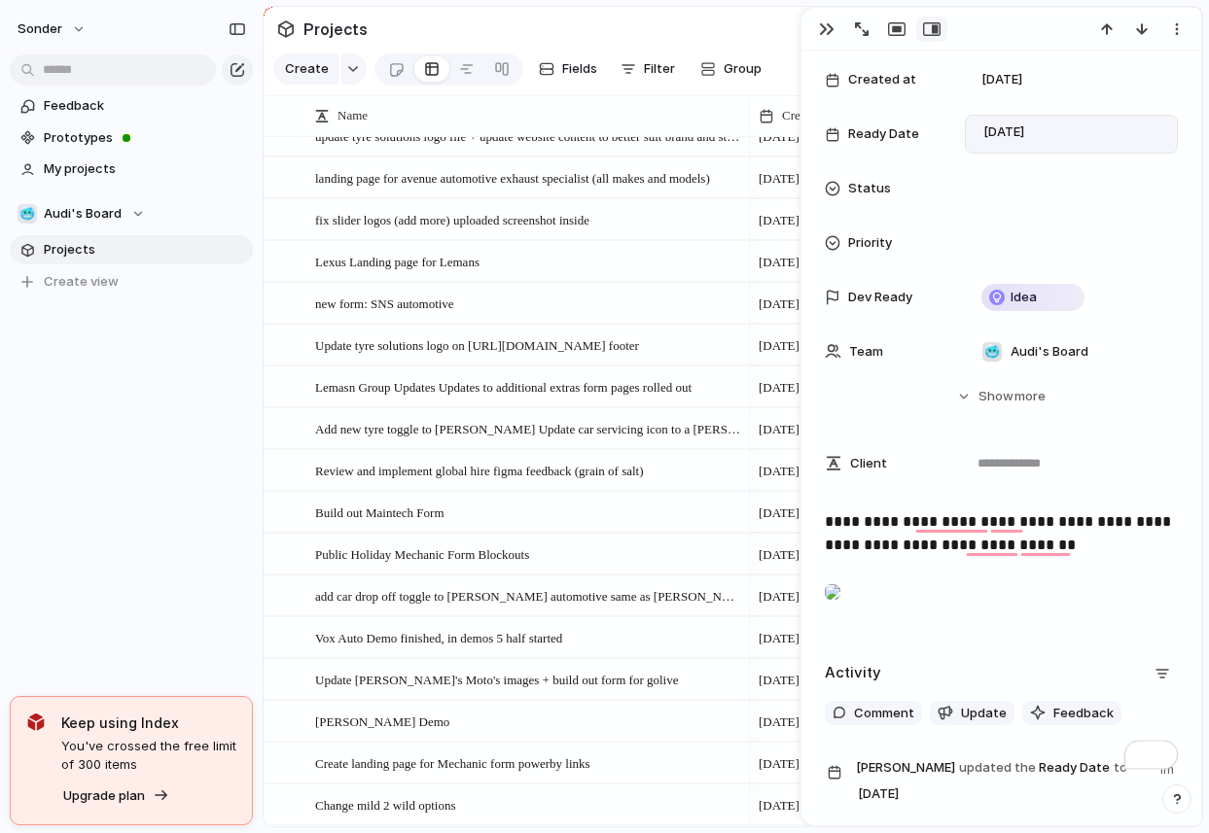
click at [176, 478] on div "sonder Feedback Prototypes My projects 🥶 Audi's Board Projects To pick up a dra…" at bounding box center [131, 416] width 263 height 833
click at [840, 612] on div "To enrich screen reader interactions, please activate Accessibility in Grammarl…" at bounding box center [833, 592] width 16 height 39
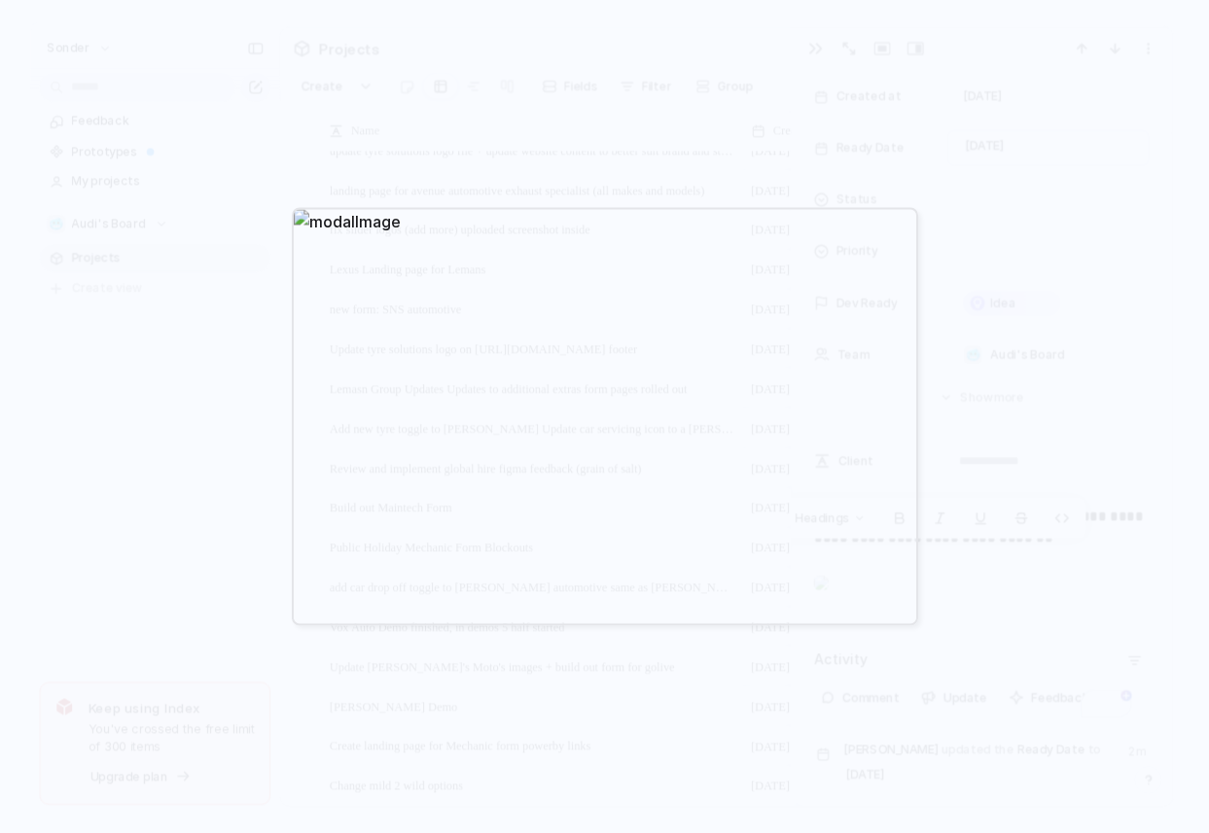
click at [1050, 528] on div at bounding box center [604, 416] width 1209 height 833
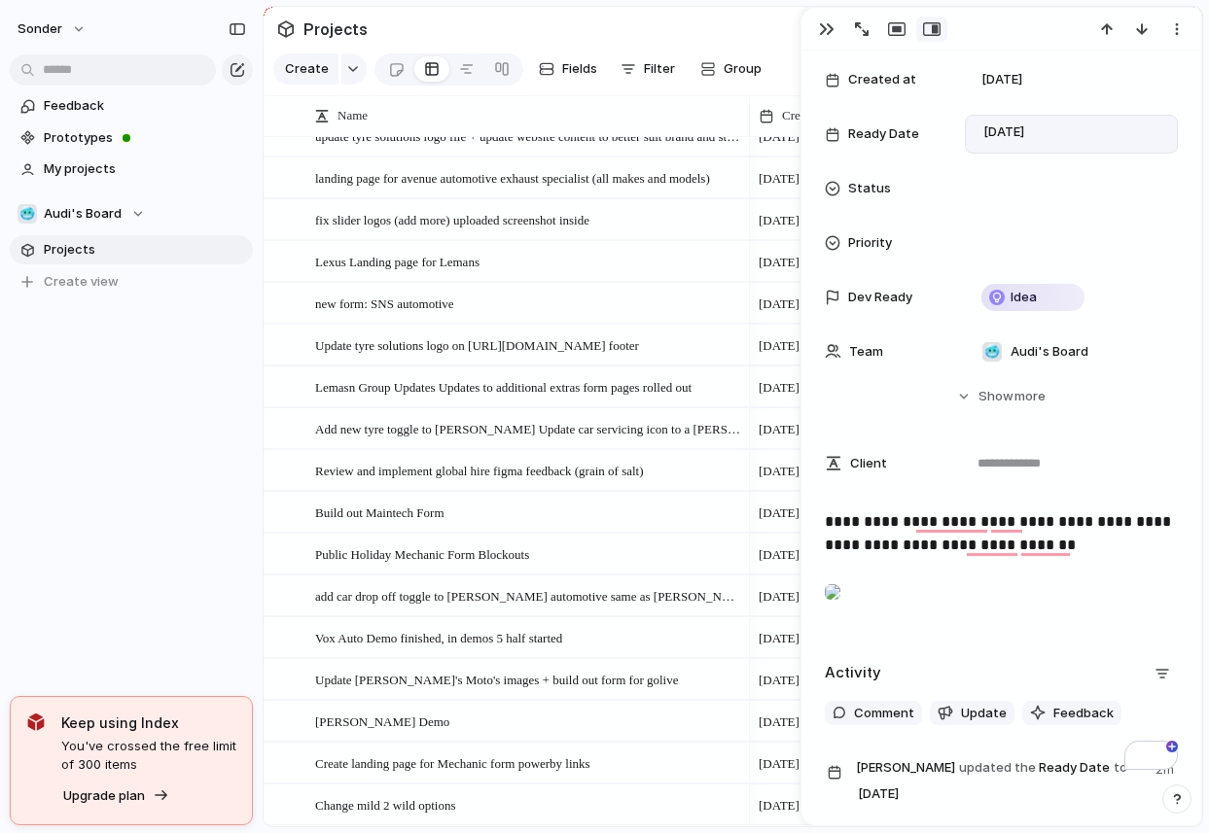
click at [840, 612] on div "To enrich screen reader interactions, please activate Accessibility in Grammarl…" at bounding box center [833, 592] width 16 height 39
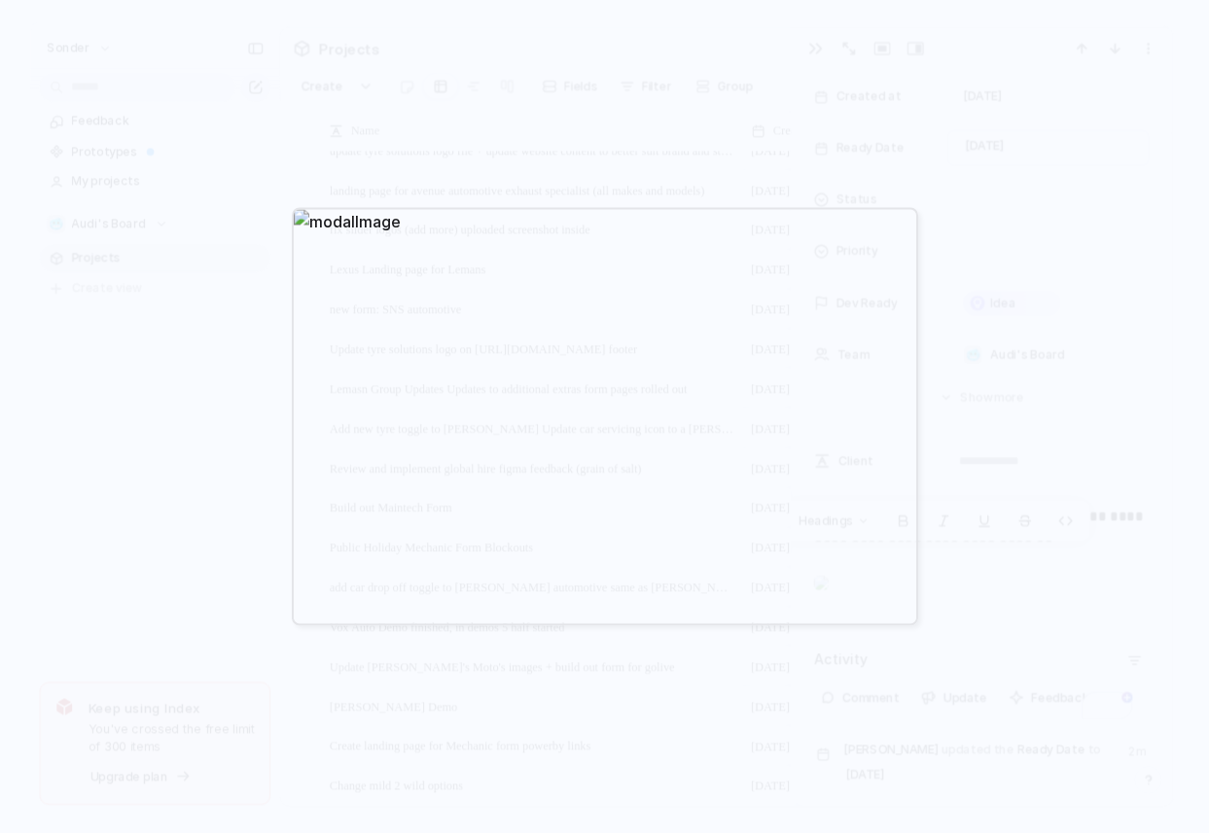
click at [1063, 704] on div at bounding box center [604, 416] width 1209 height 833
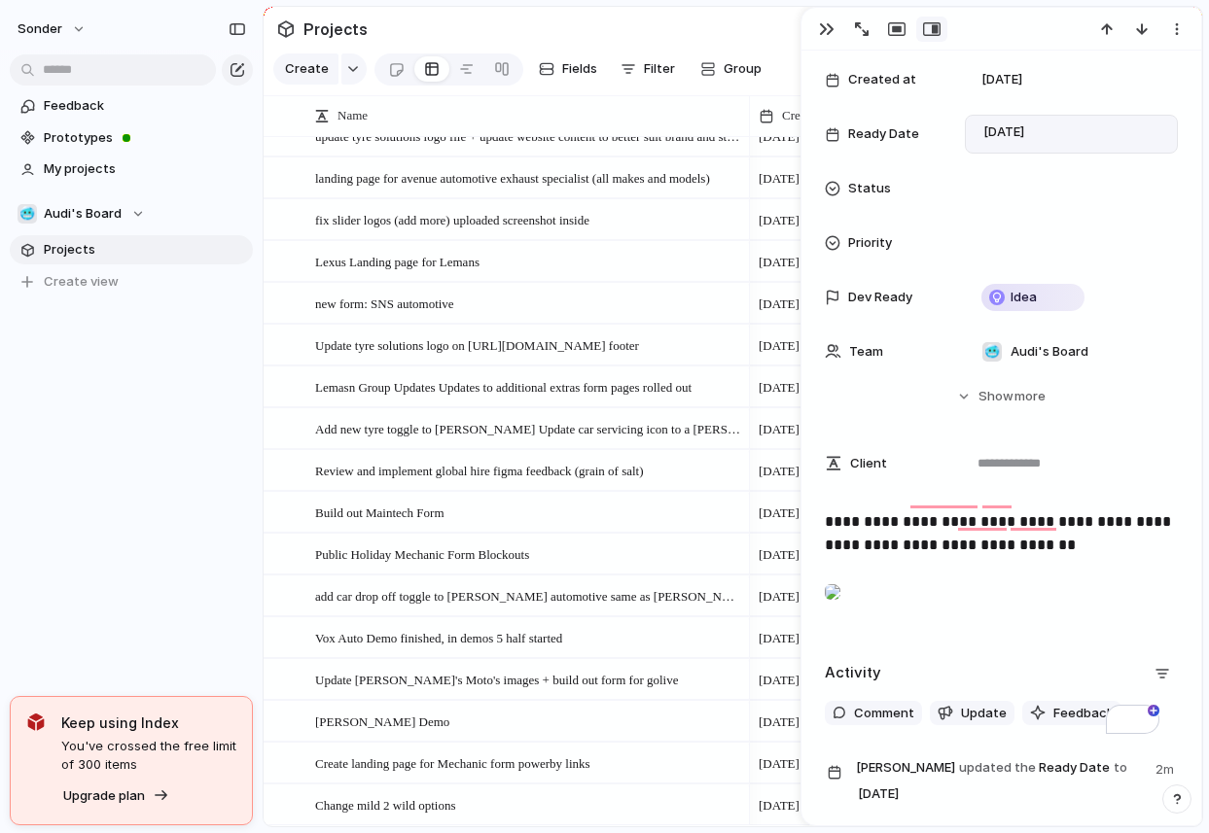
click at [1072, 619] on p "To enrich screen reader interactions, please activate Accessibility in Grammarl…" at bounding box center [1001, 596] width 353 height 47
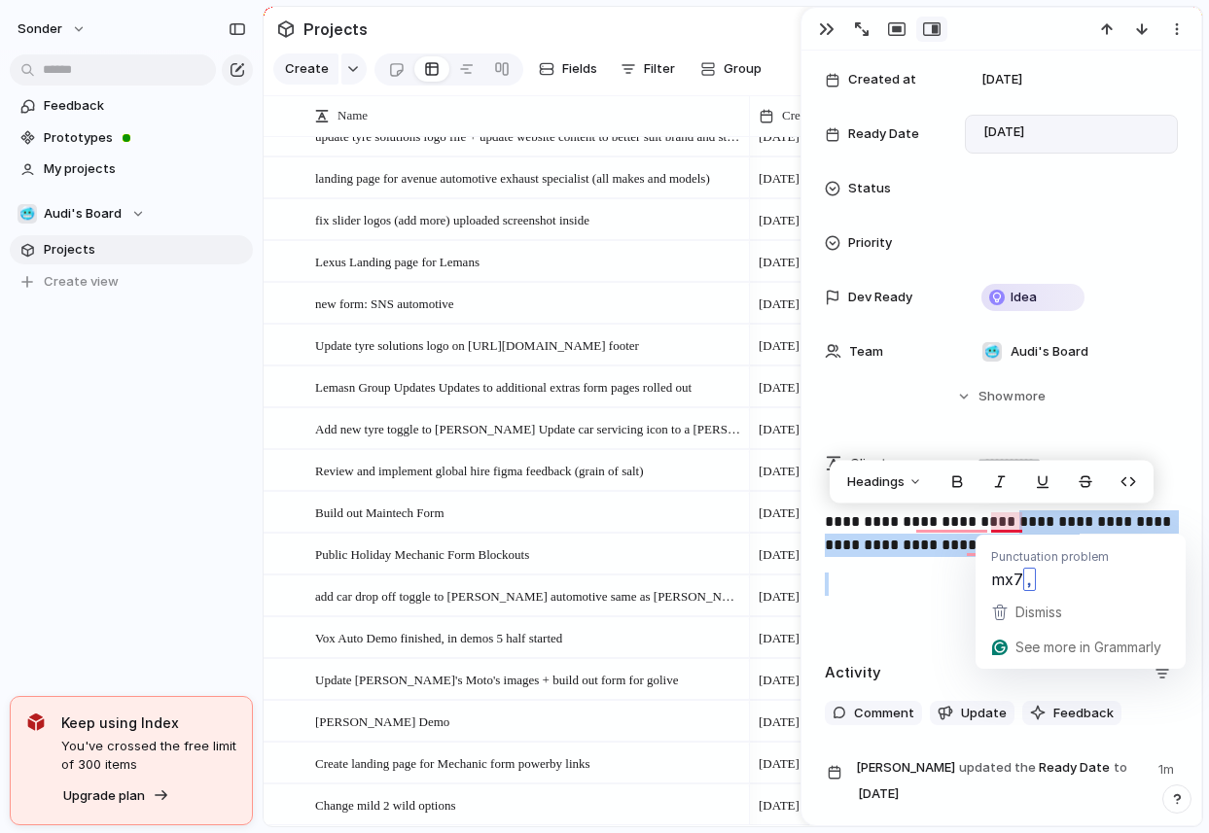
drag, startPoint x: 1068, startPoint y: 569, endPoint x: 1027, endPoint y: 523, distance: 61.3
click at [1027, 523] on div "**********" at bounding box center [1001, 573] width 353 height 124
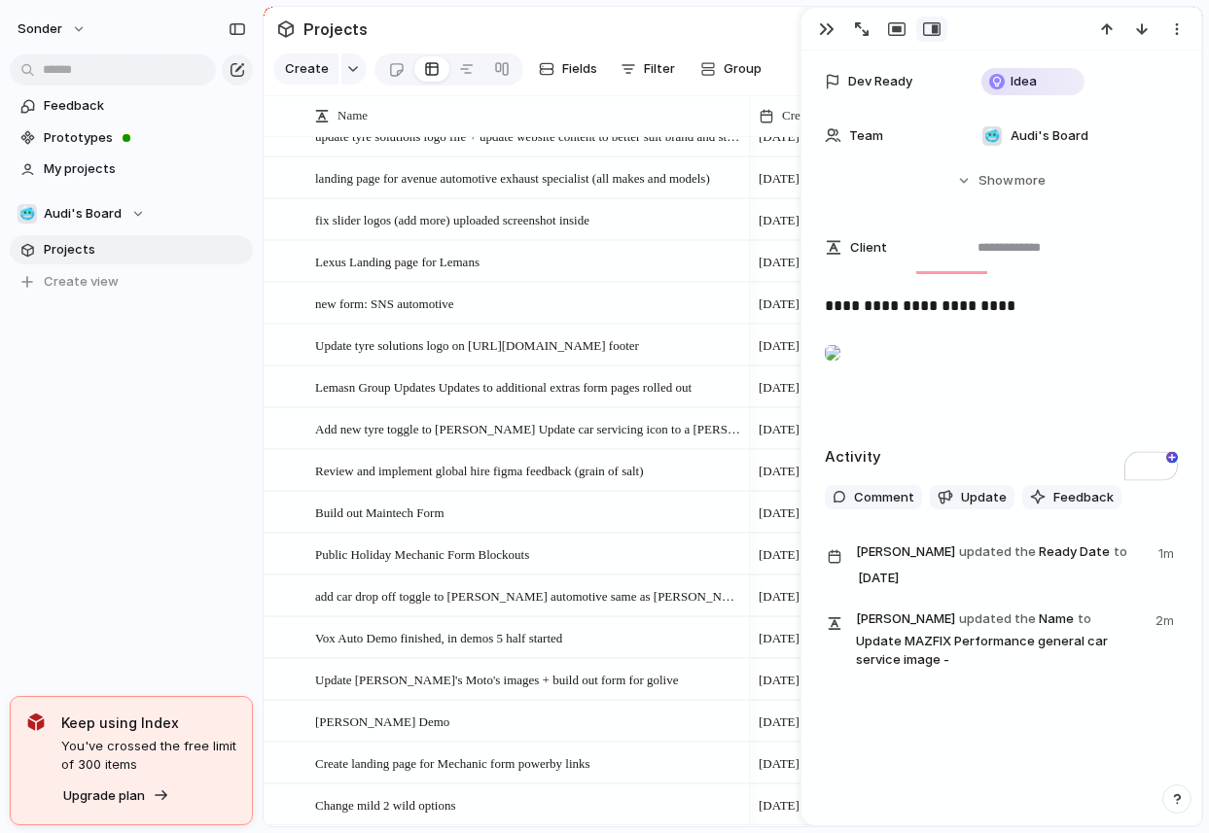
scroll to position [482, 0]
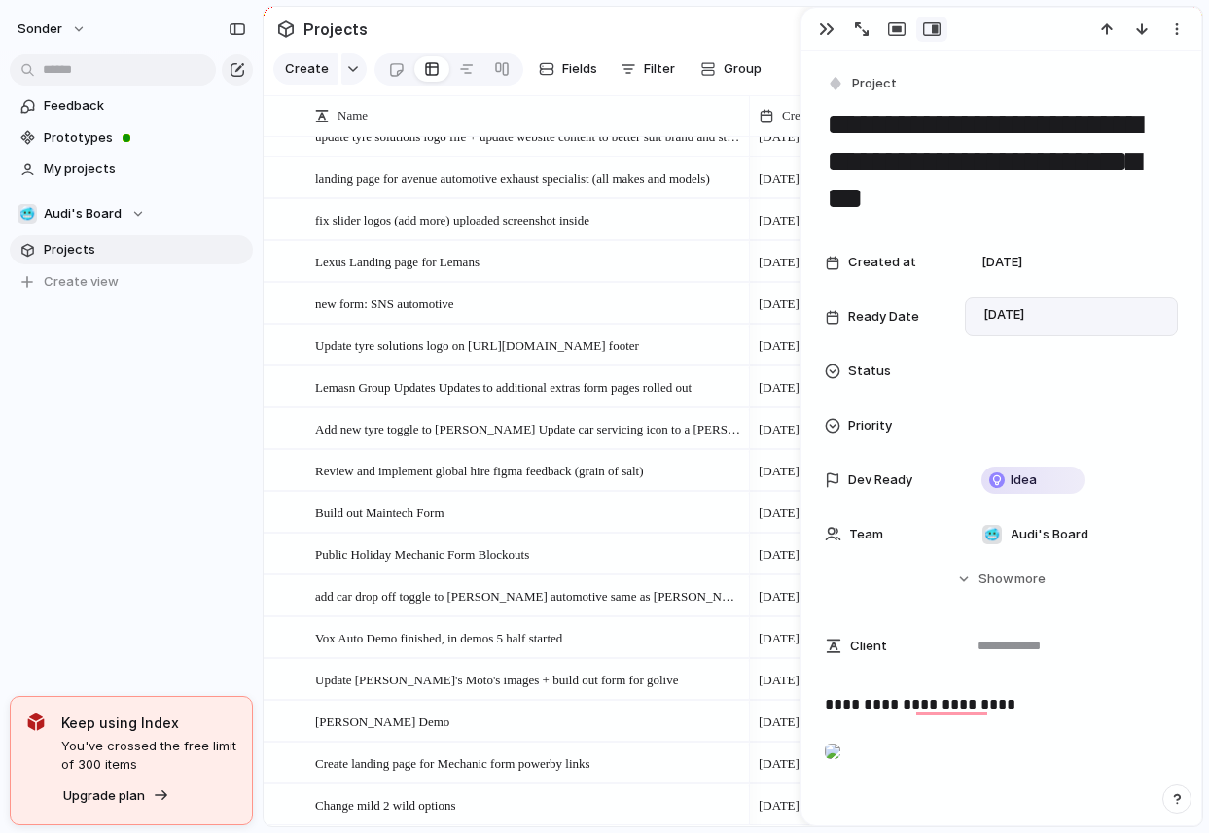
click at [553, 34] on section "Projects" at bounding box center [733, 29] width 938 height 44
